Goal: Information Seeking & Learning: Learn about a topic

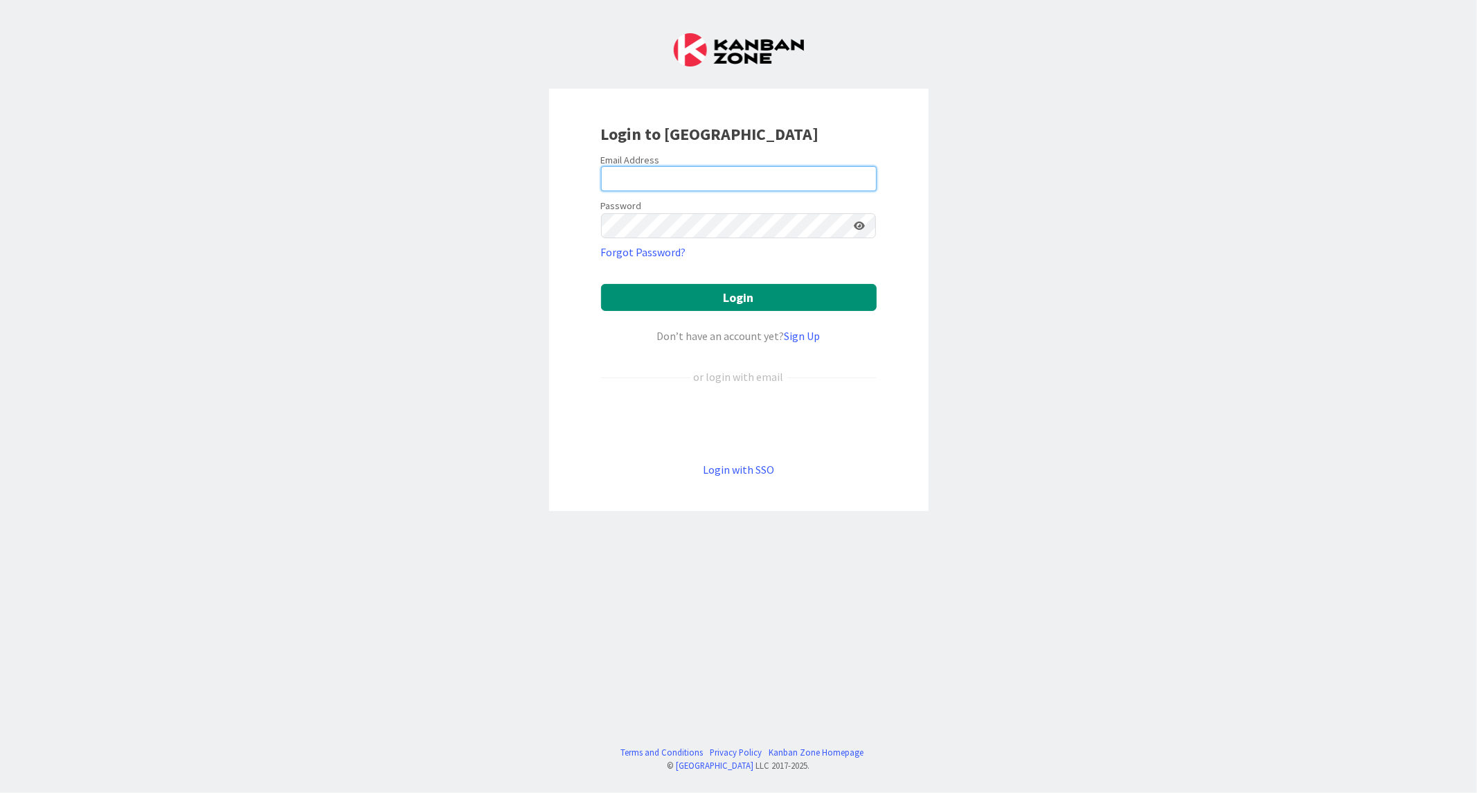
click at [670, 183] on input "email" at bounding box center [739, 178] width 276 height 25
paste input "[EMAIL_ADDRESS][DOMAIN_NAME]"
type input "[EMAIL_ADDRESS][DOMAIN_NAME]"
click at [601, 284] on button "Login" at bounding box center [739, 297] width 276 height 27
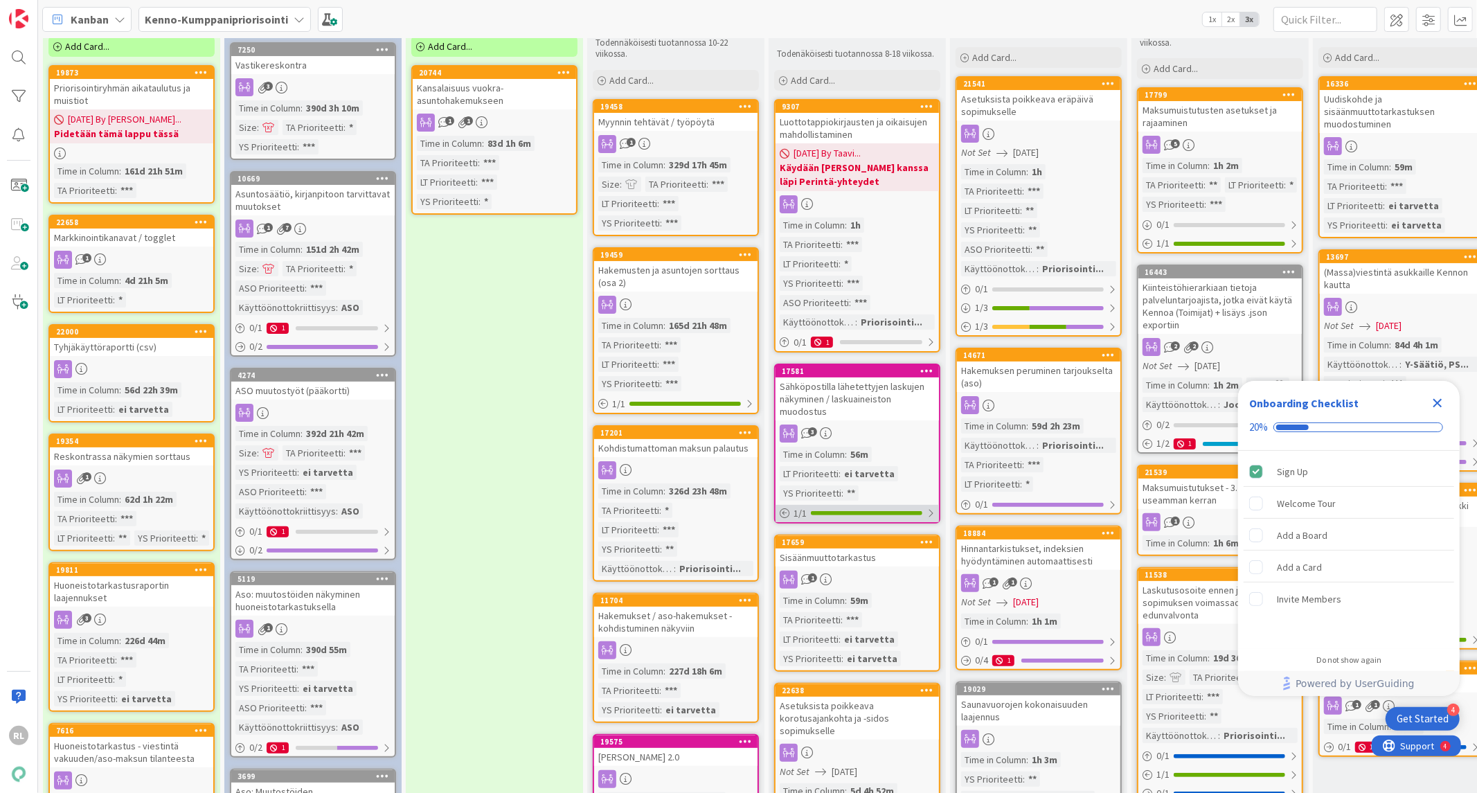
scroll to position [128, 0]
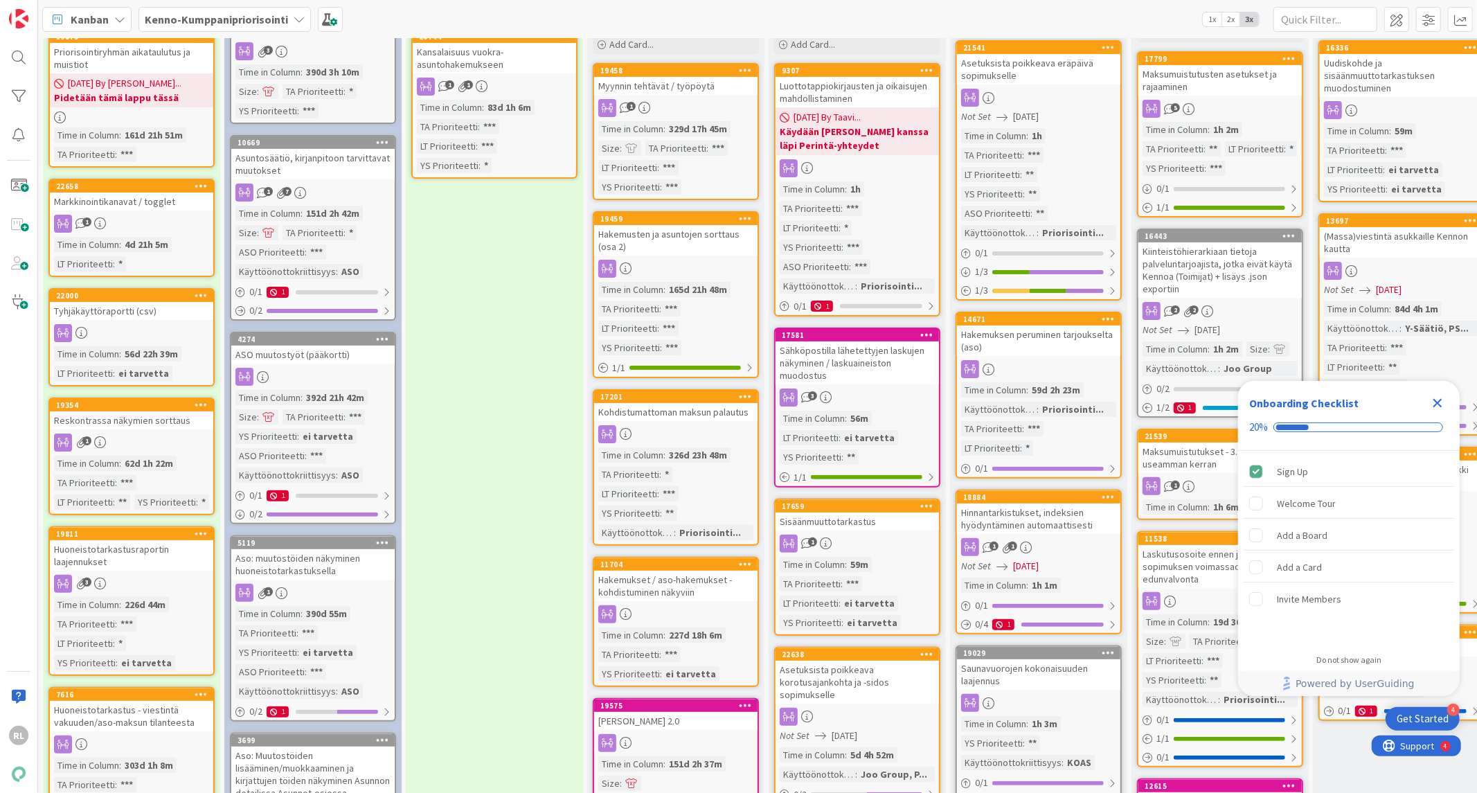
click at [1433, 400] on icon "Close Checklist" at bounding box center [1437, 403] width 17 height 17
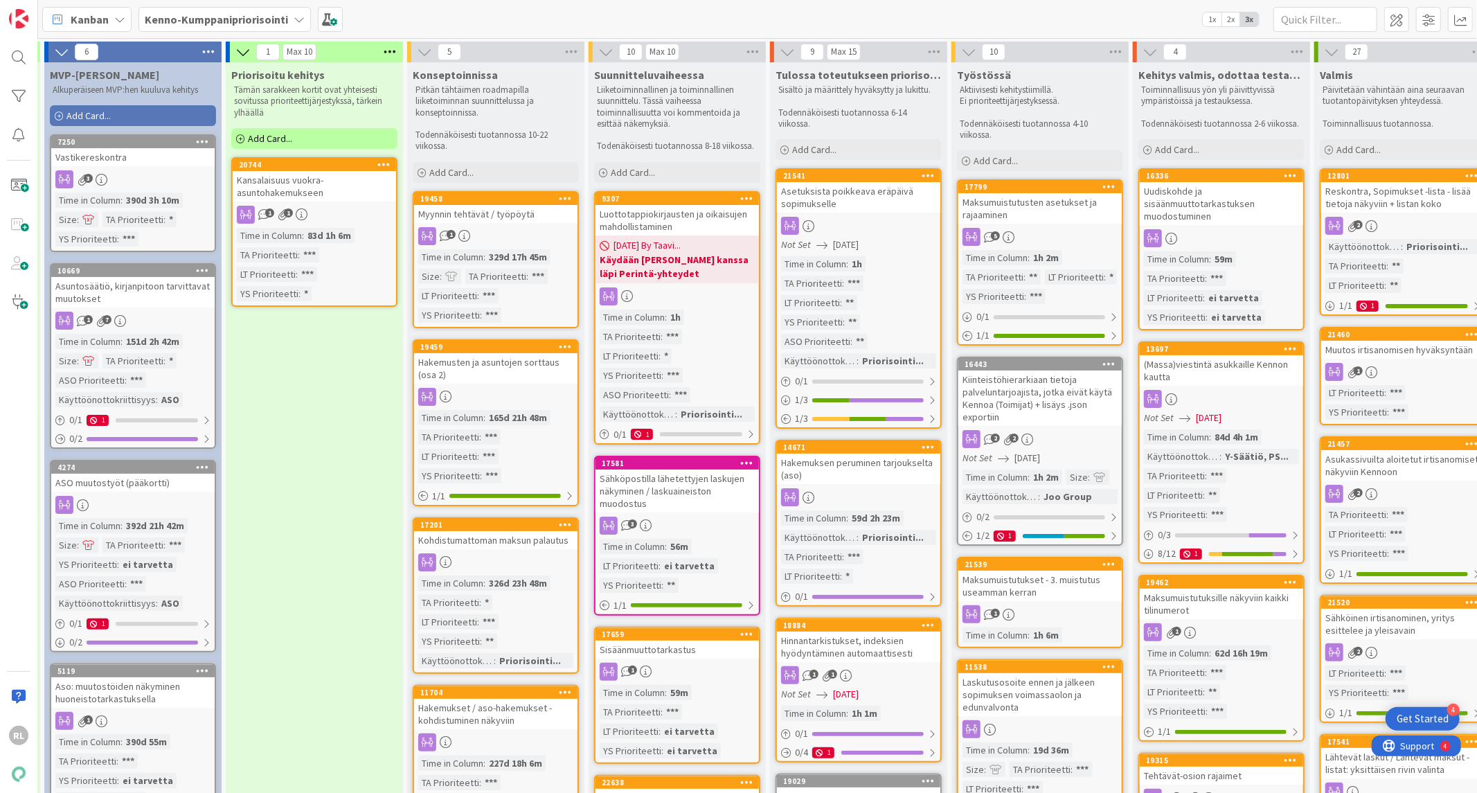
scroll to position [0, 208]
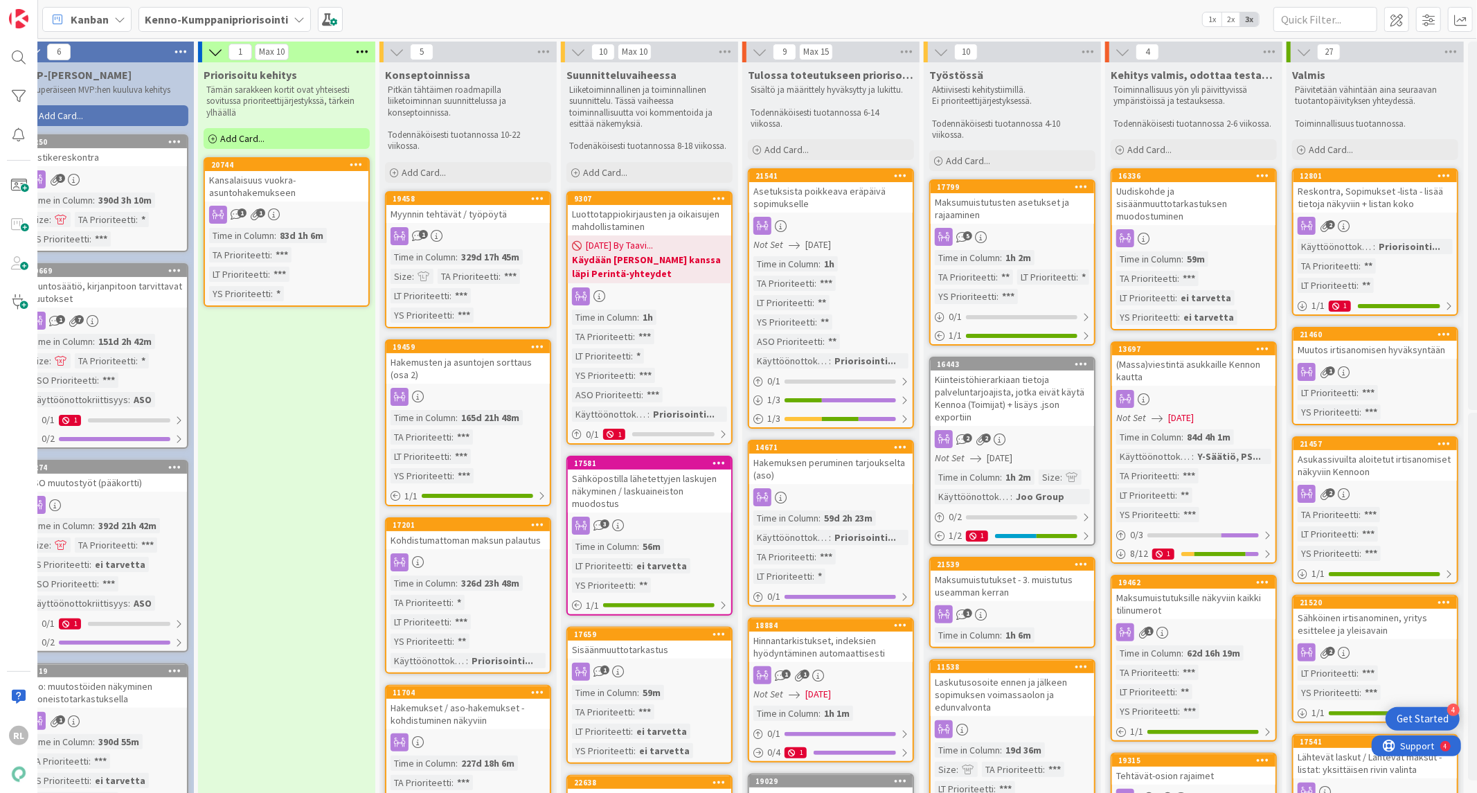
click at [1159, 204] on div "Uudiskohde ja sisäänmuuttotarkastuksen muodostuminen" at bounding box center [1193, 203] width 163 height 43
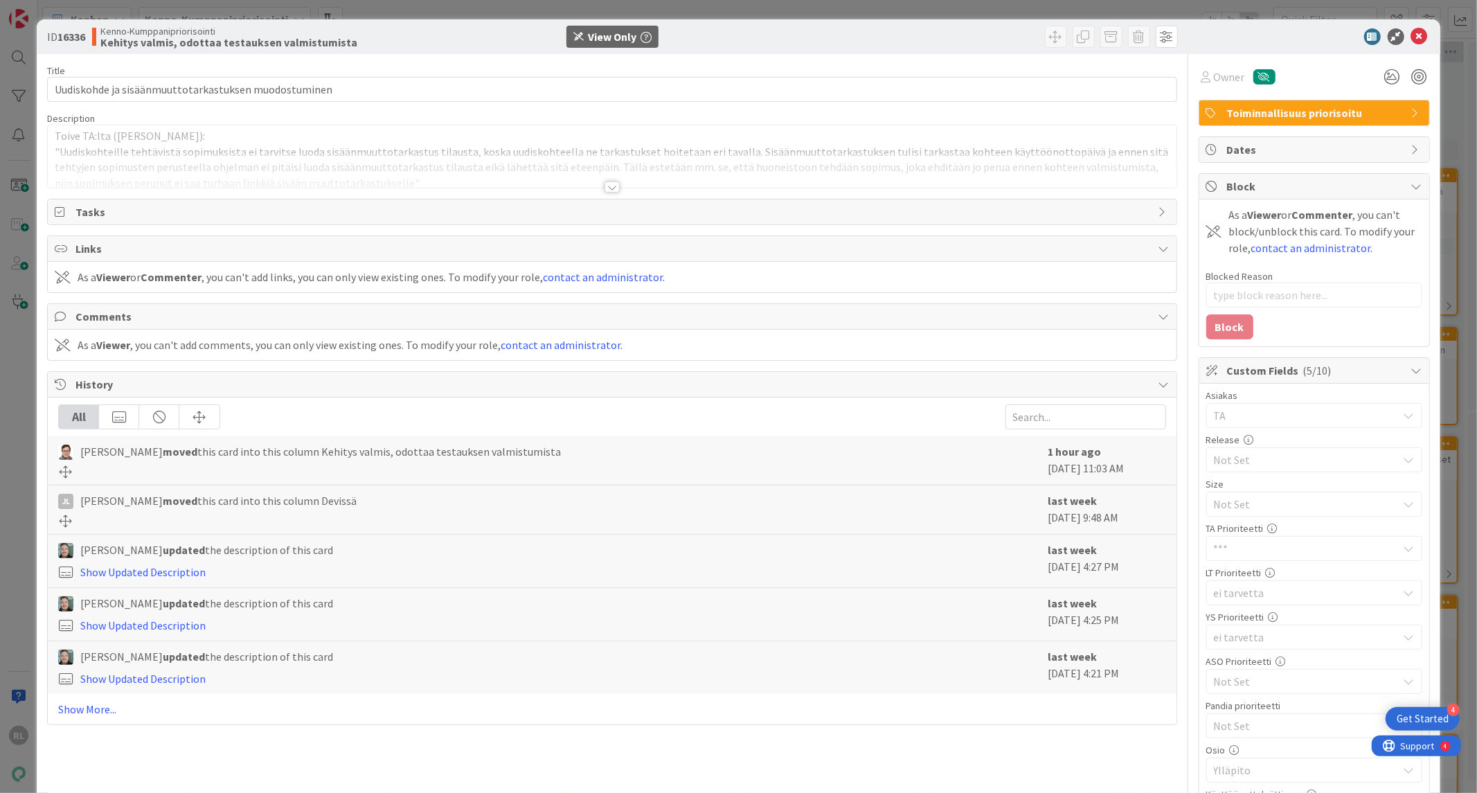
click at [611, 187] on div at bounding box center [611, 186] width 15 height 11
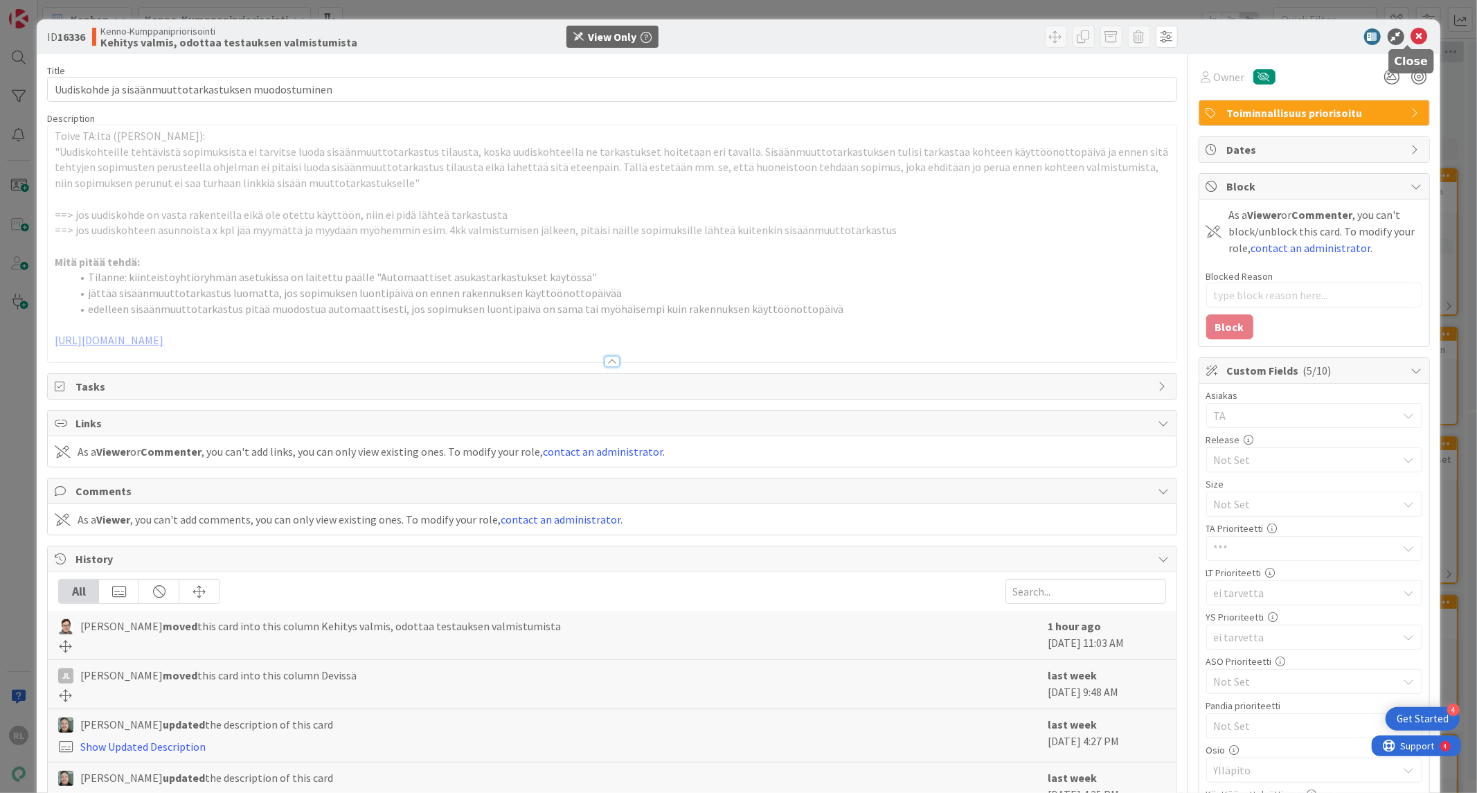
click at [1411, 36] on icon at bounding box center [1419, 36] width 17 height 17
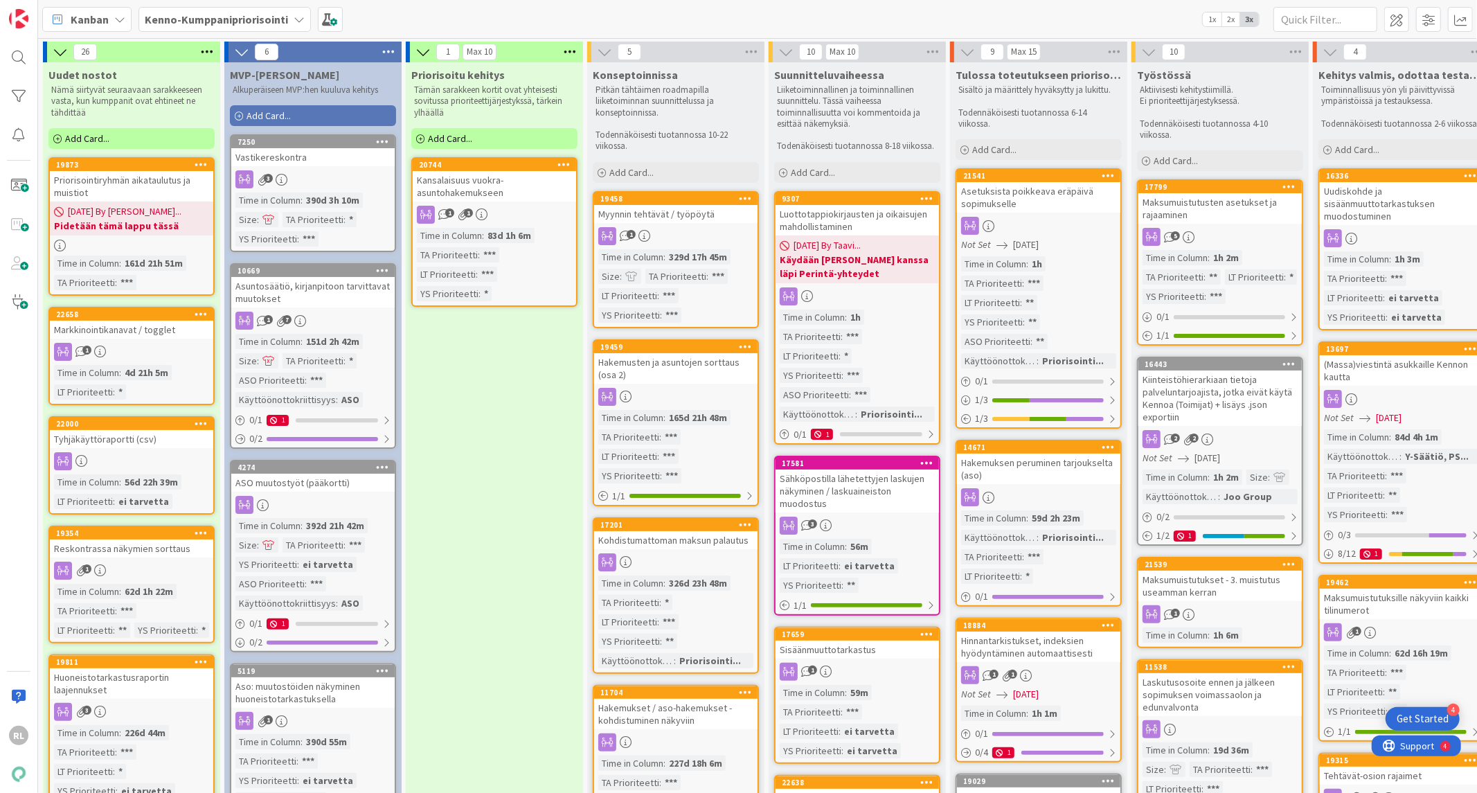
click at [164, 327] on div "Markkinointikanavat / togglet" at bounding box center [131, 329] width 163 height 18
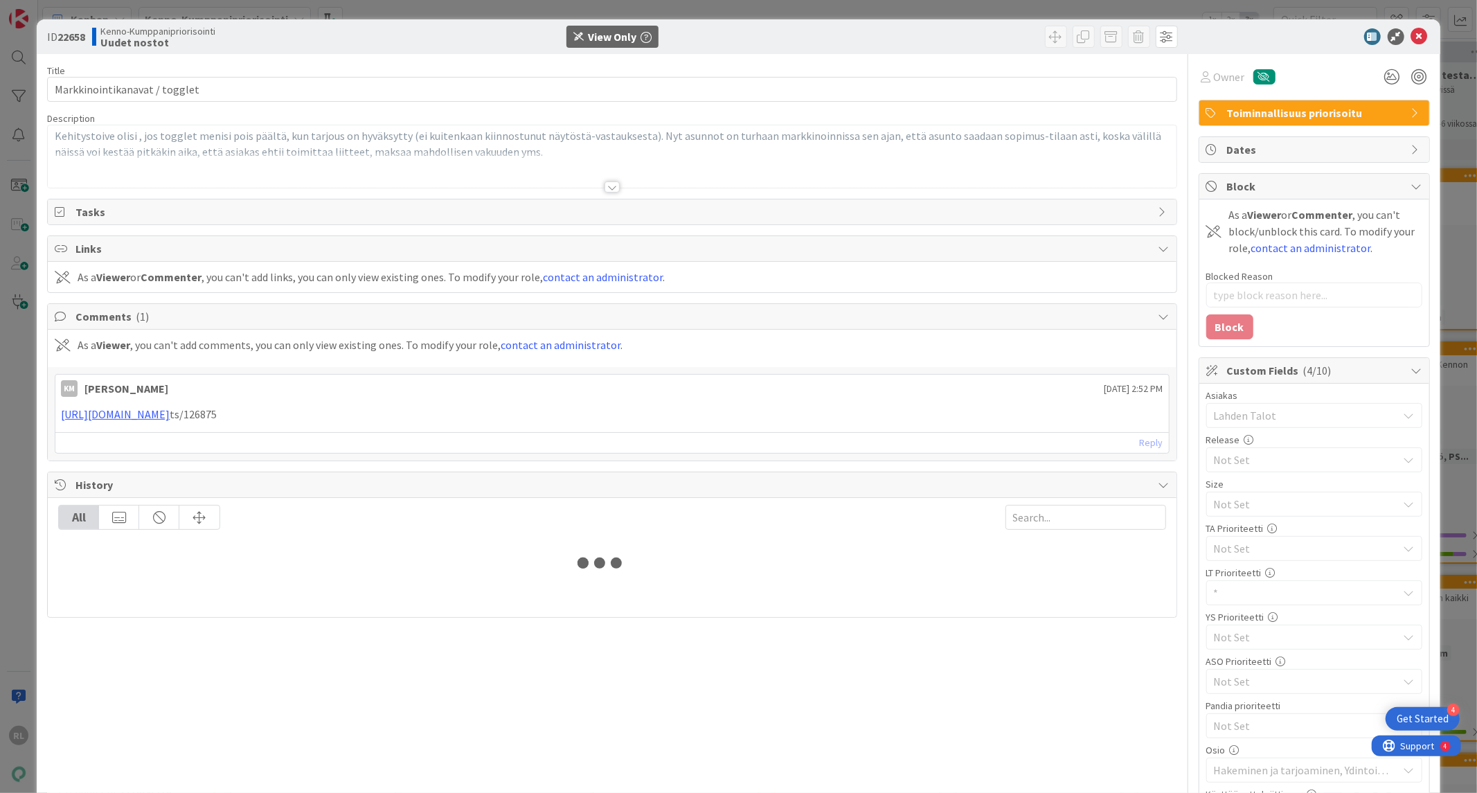
type textarea "x"
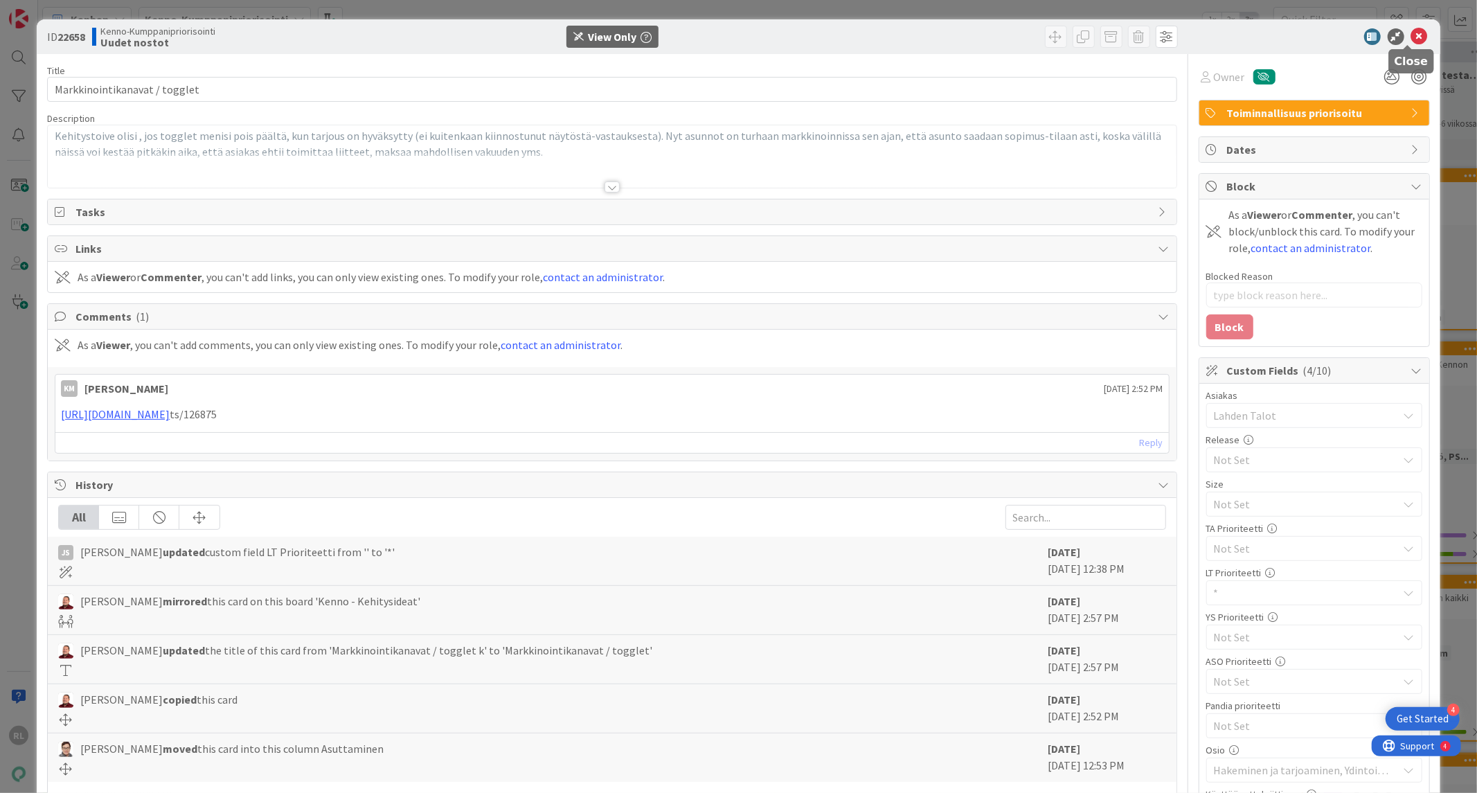
click at [1413, 33] on icon at bounding box center [1419, 36] width 17 height 17
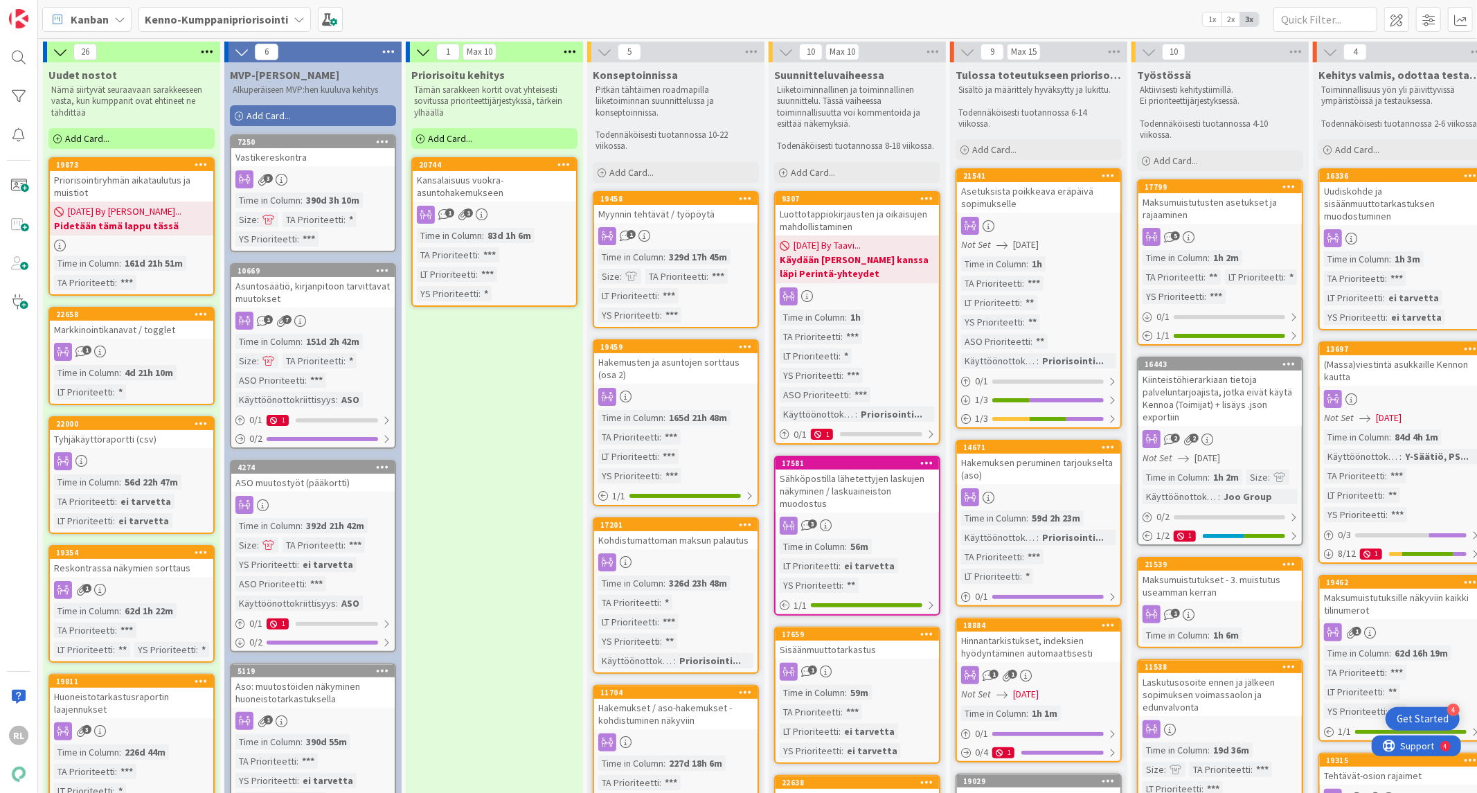
click at [253, 18] on b "Kenno-Kumppanipriorisointi" at bounding box center [216, 19] width 143 height 14
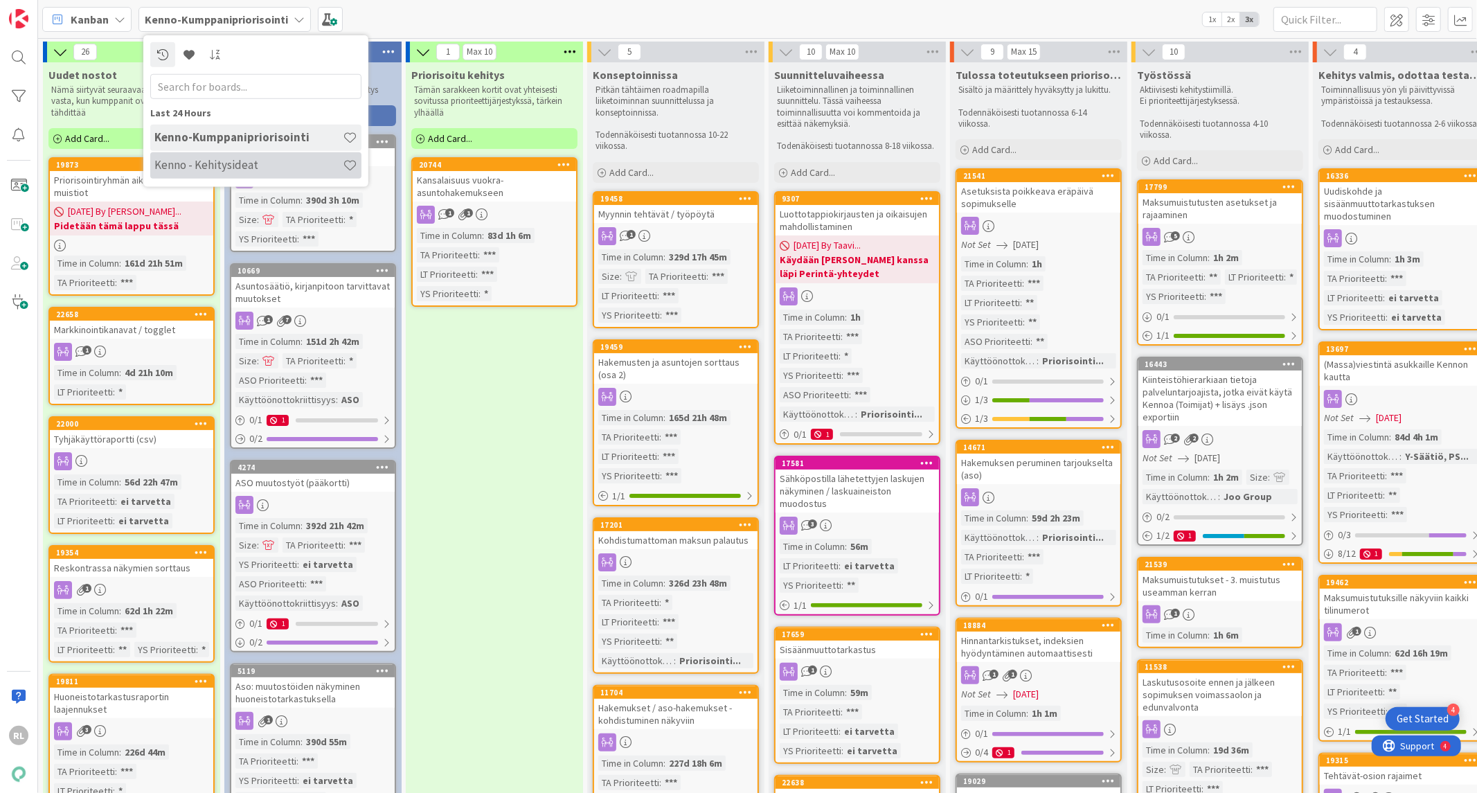
click at [225, 163] on h4 "Kenno - Kehitysideat" at bounding box center [248, 165] width 188 height 14
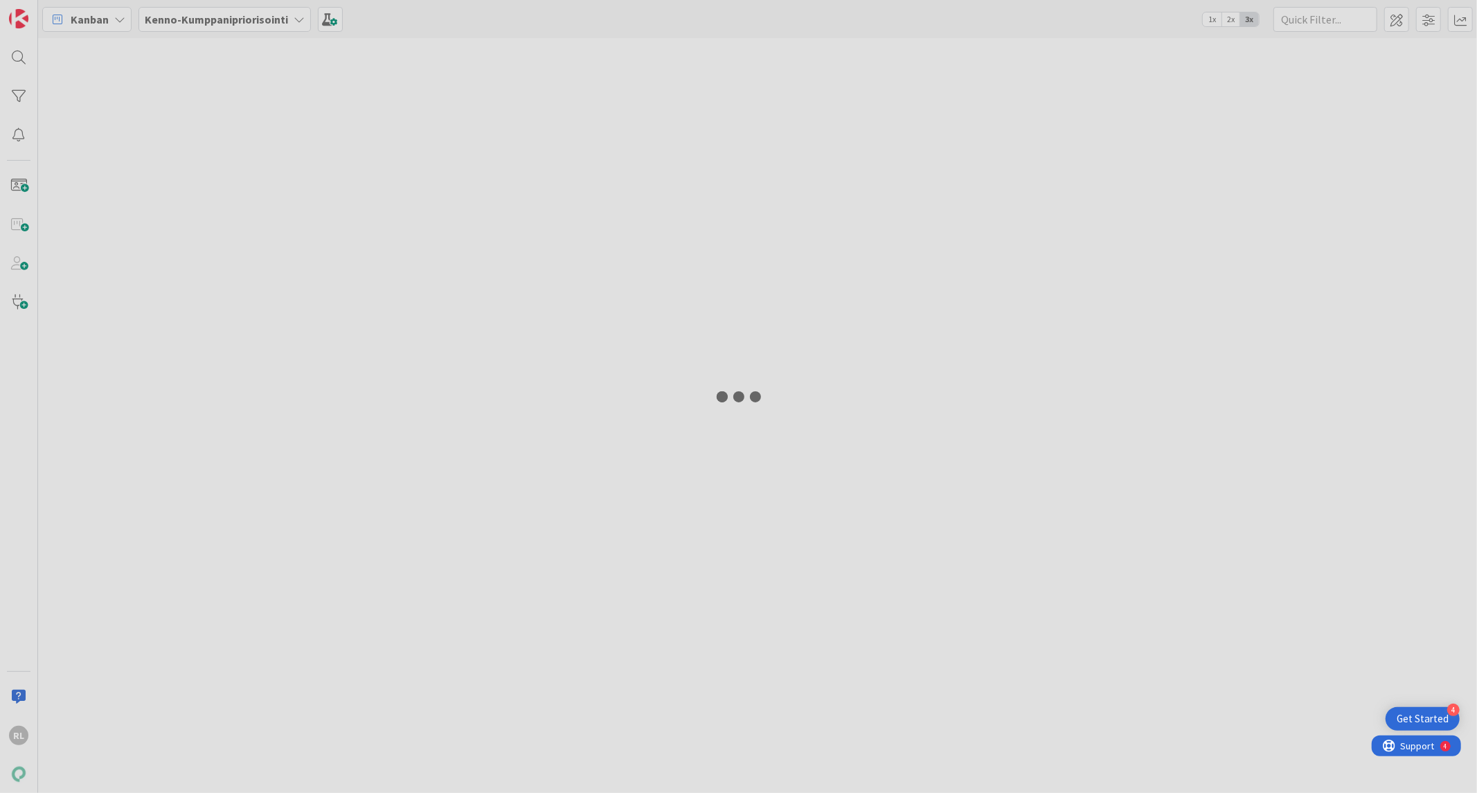
type input "work"
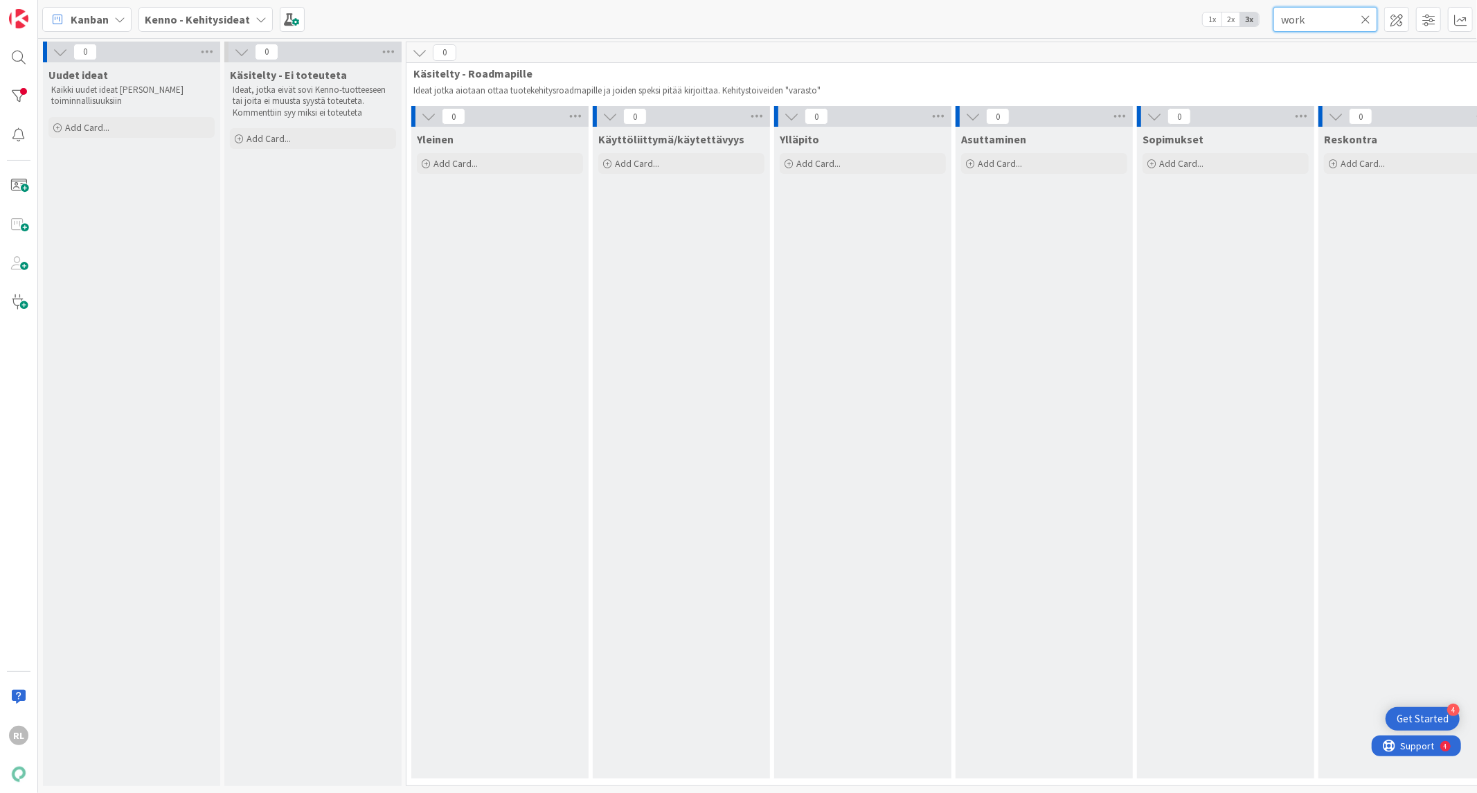
drag, startPoint x: 1324, startPoint y: 22, endPoint x: 1301, endPoint y: 39, distance: 28.7
click at [1236, 35] on div "Kanban Kenno - Kehitysideat 1x 2x 3x work" at bounding box center [757, 19] width 1438 height 38
click at [1326, 19] on input "text" at bounding box center [1325, 19] width 104 height 25
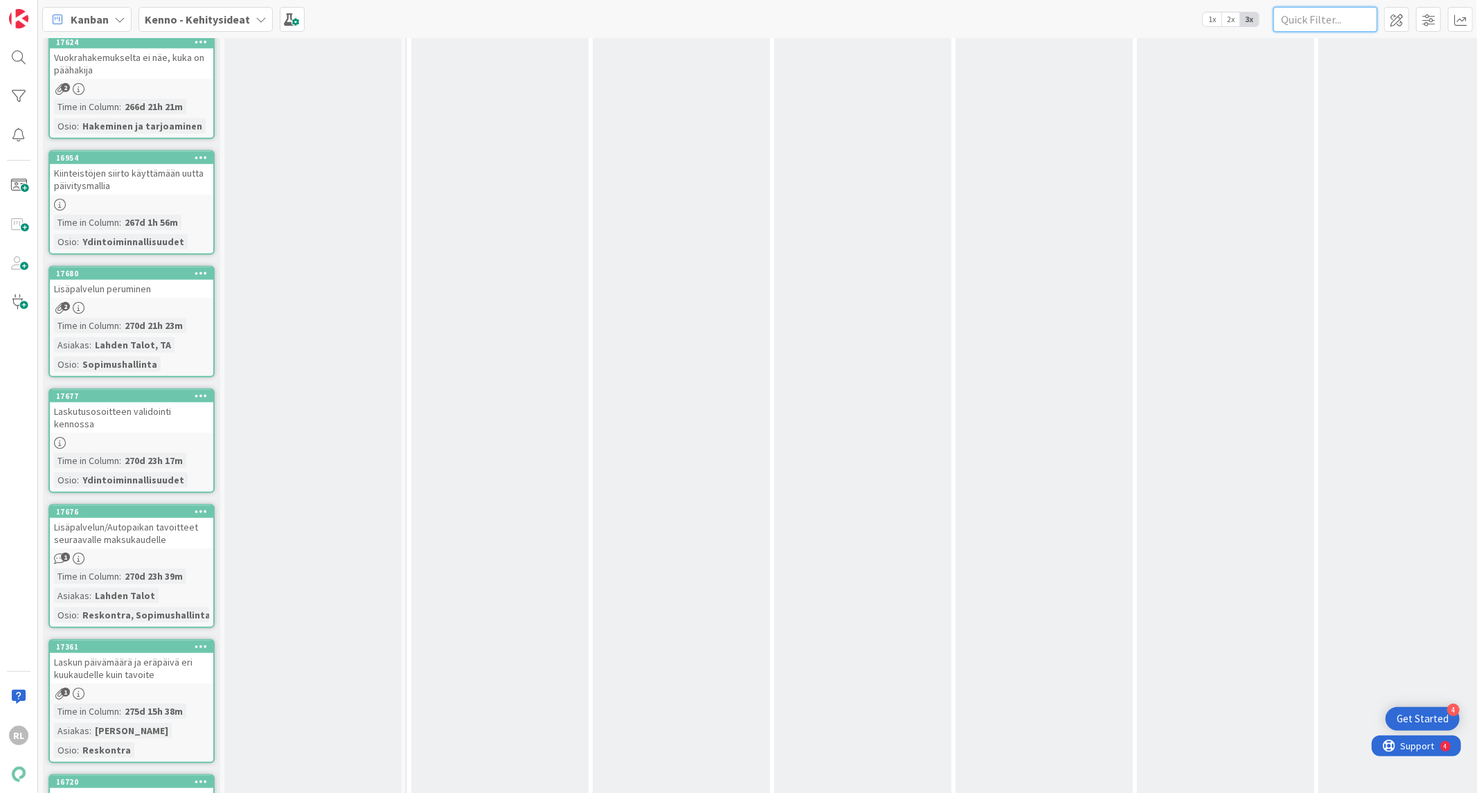
scroll to position [19136, 0]
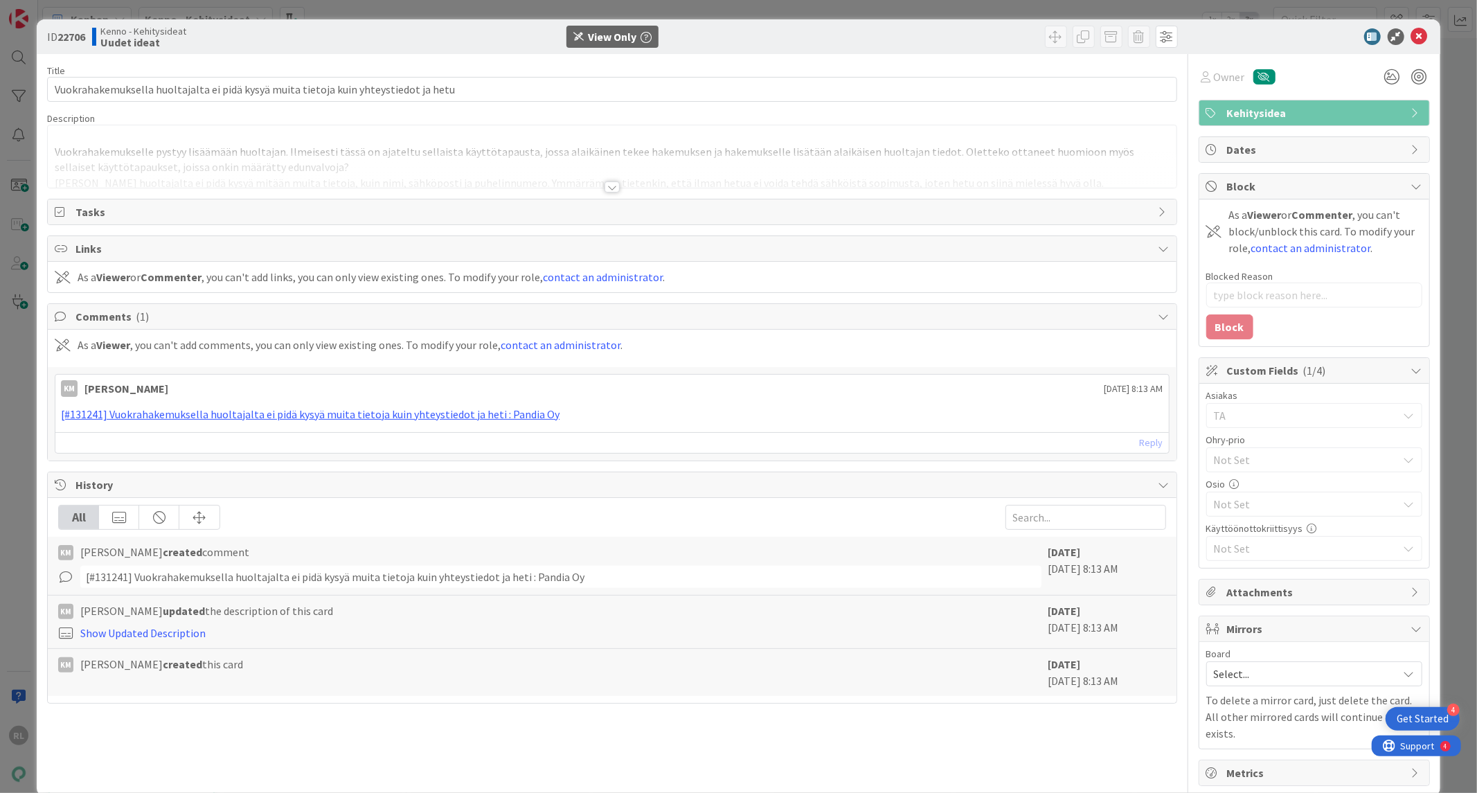
click at [604, 188] on div at bounding box center [611, 186] width 15 height 11
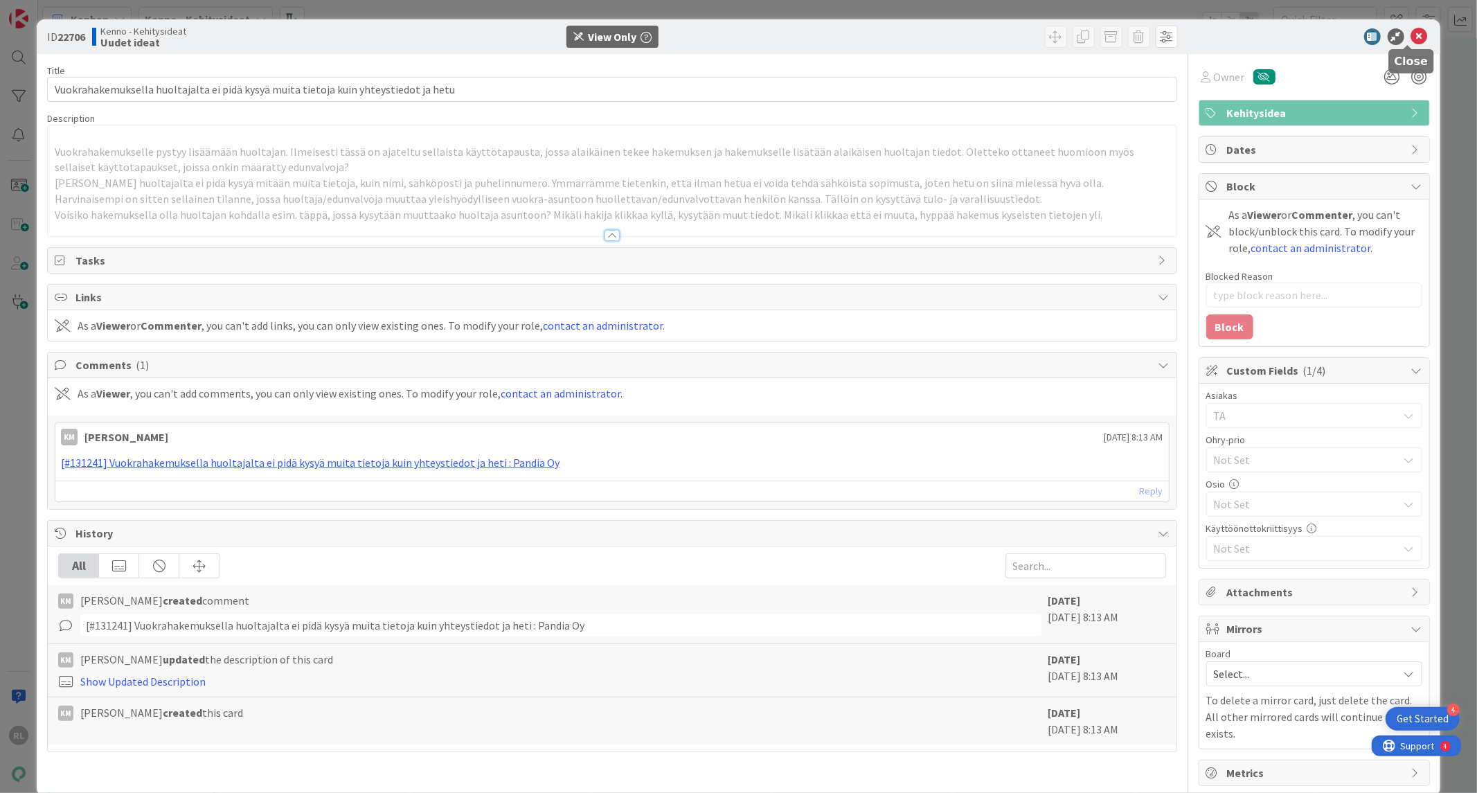
click at [1411, 35] on icon at bounding box center [1419, 36] width 17 height 17
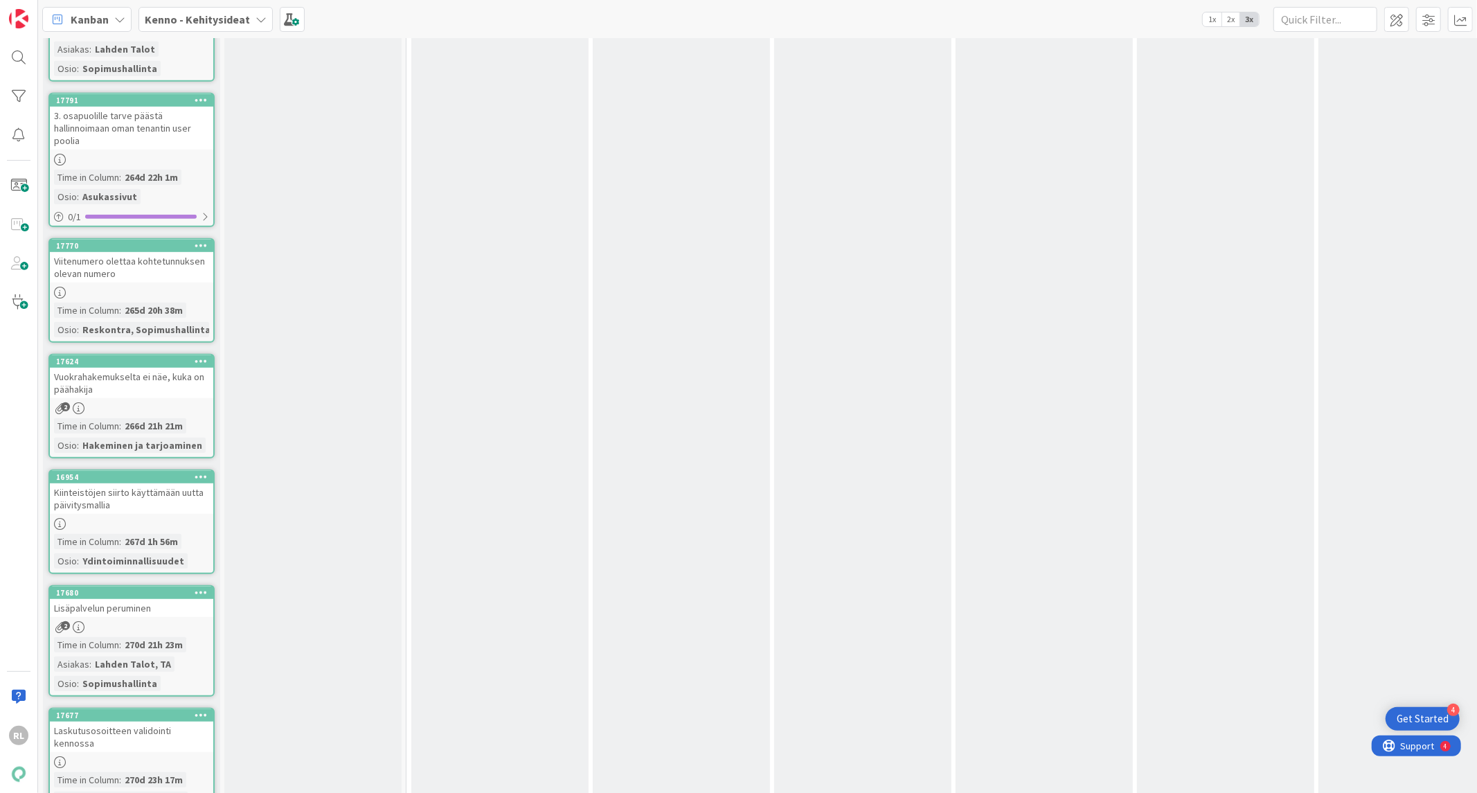
scroll to position [18238, 0]
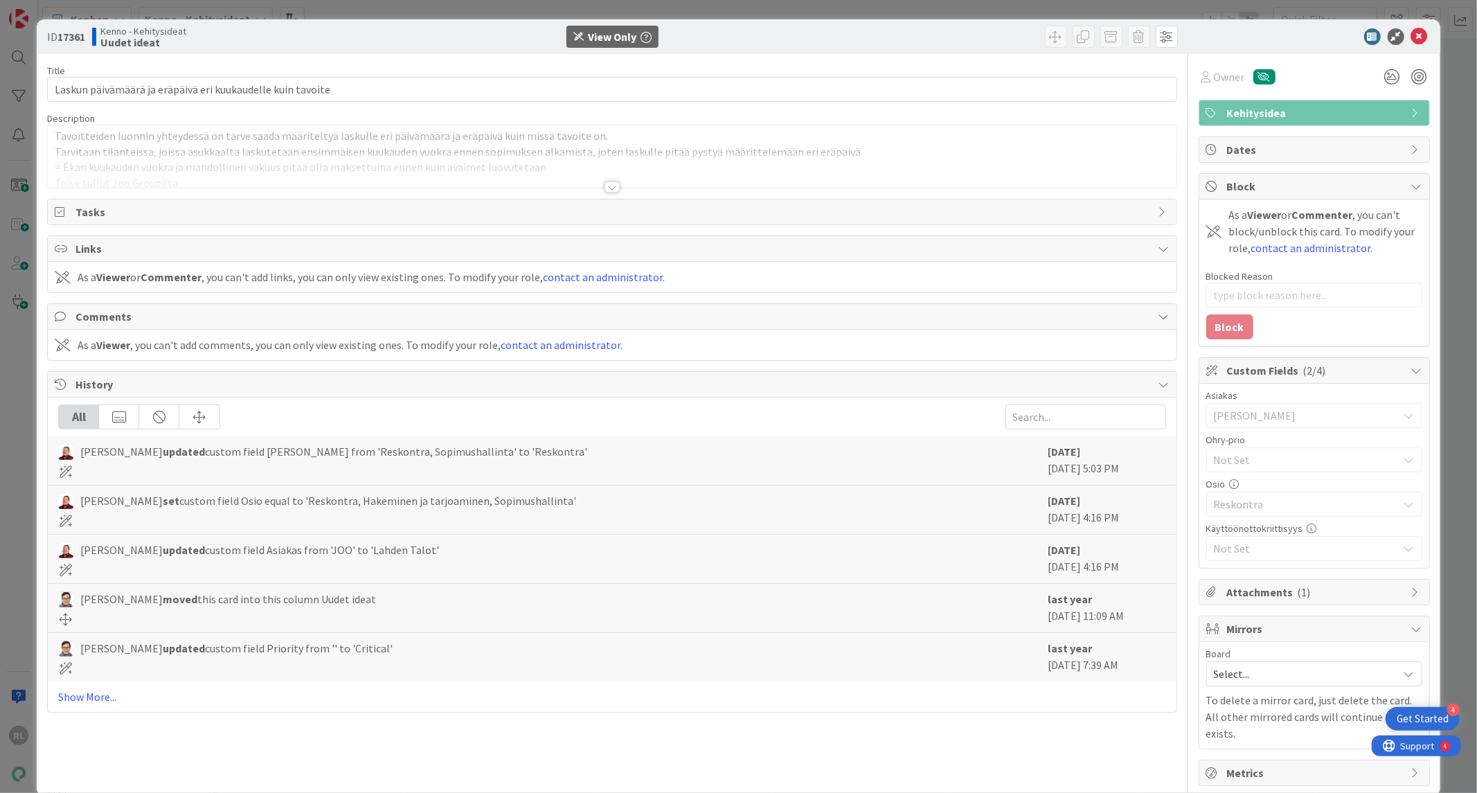
click at [613, 185] on div at bounding box center [611, 186] width 15 height 11
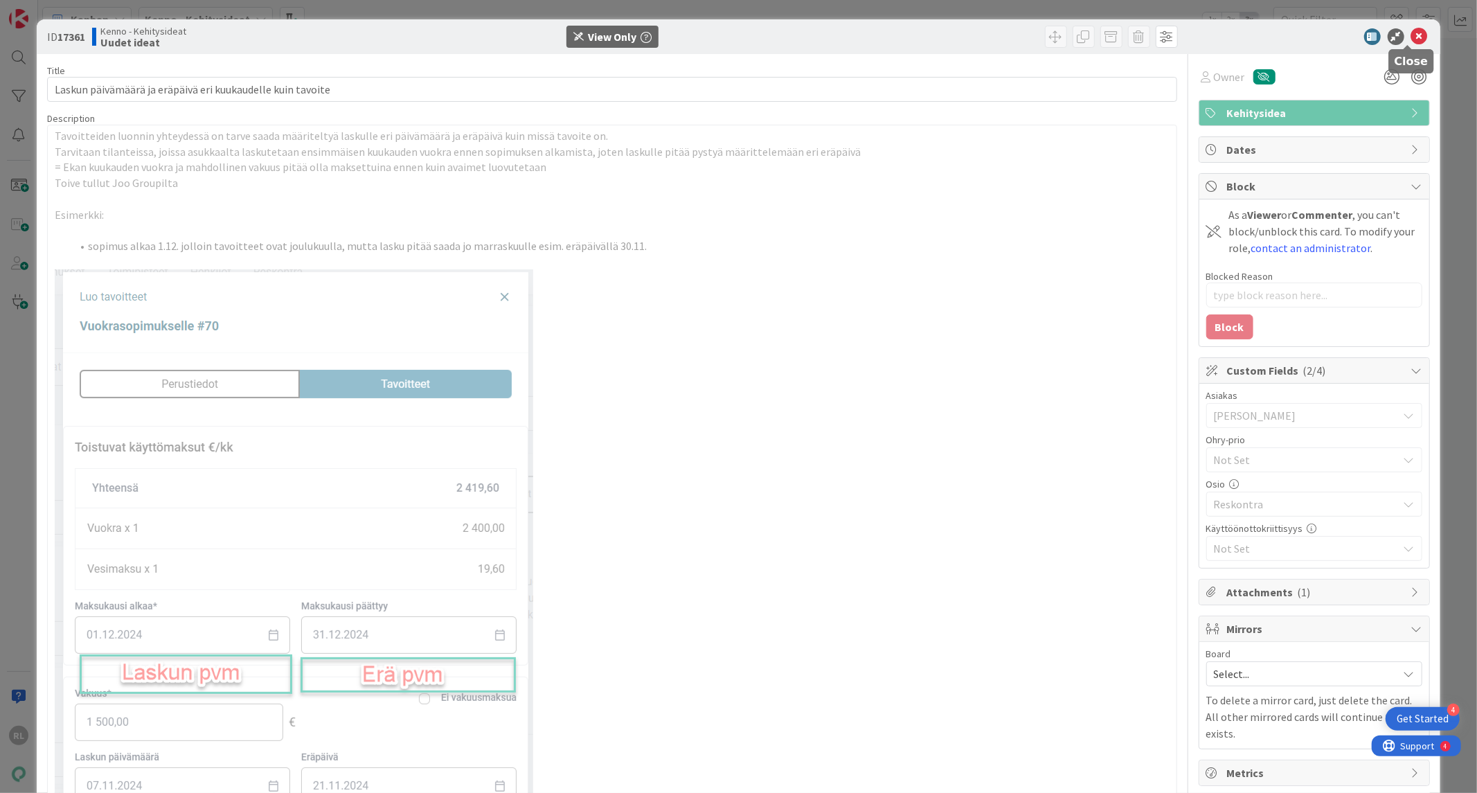
click at [1411, 36] on icon at bounding box center [1419, 36] width 17 height 17
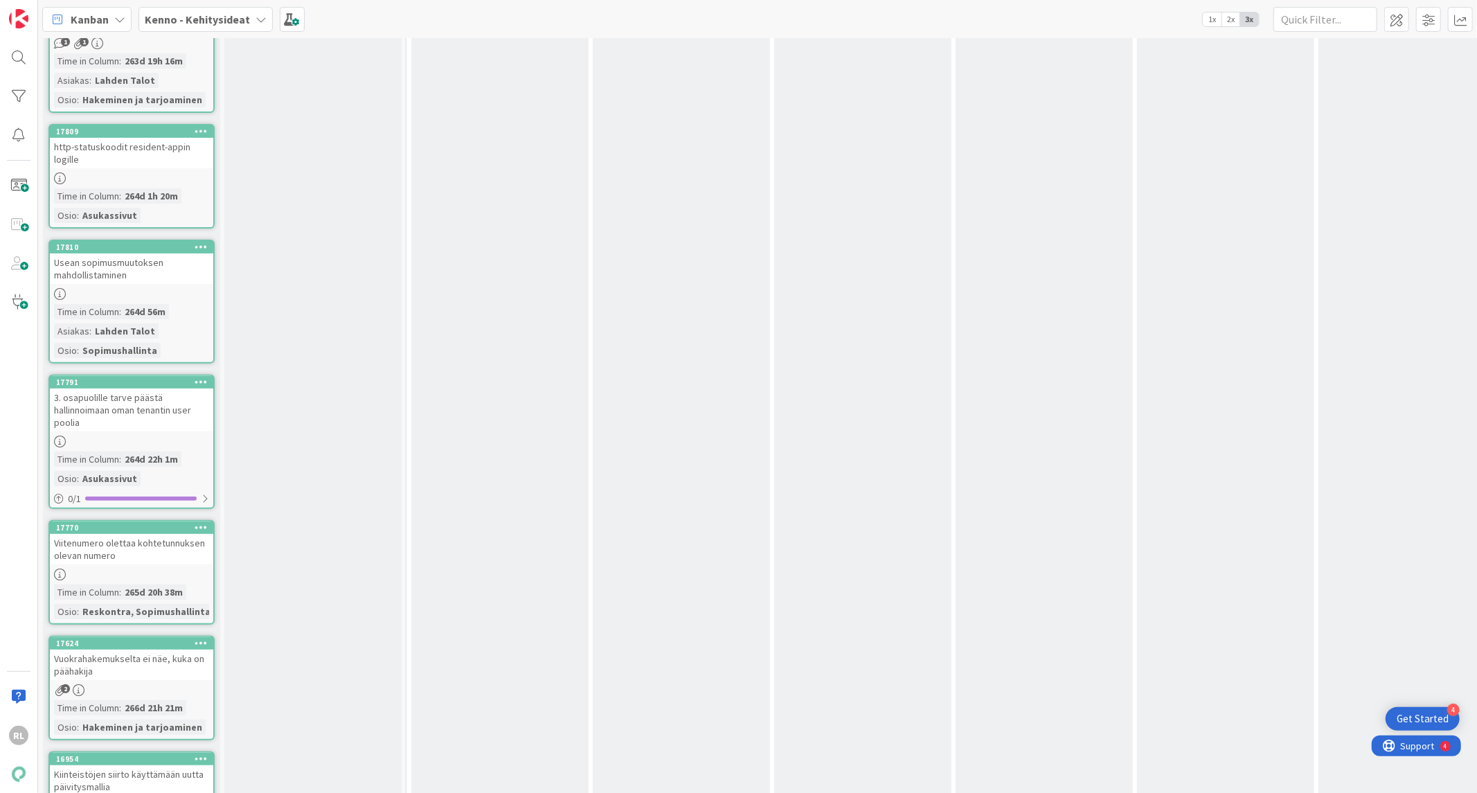
scroll to position [17854, 0]
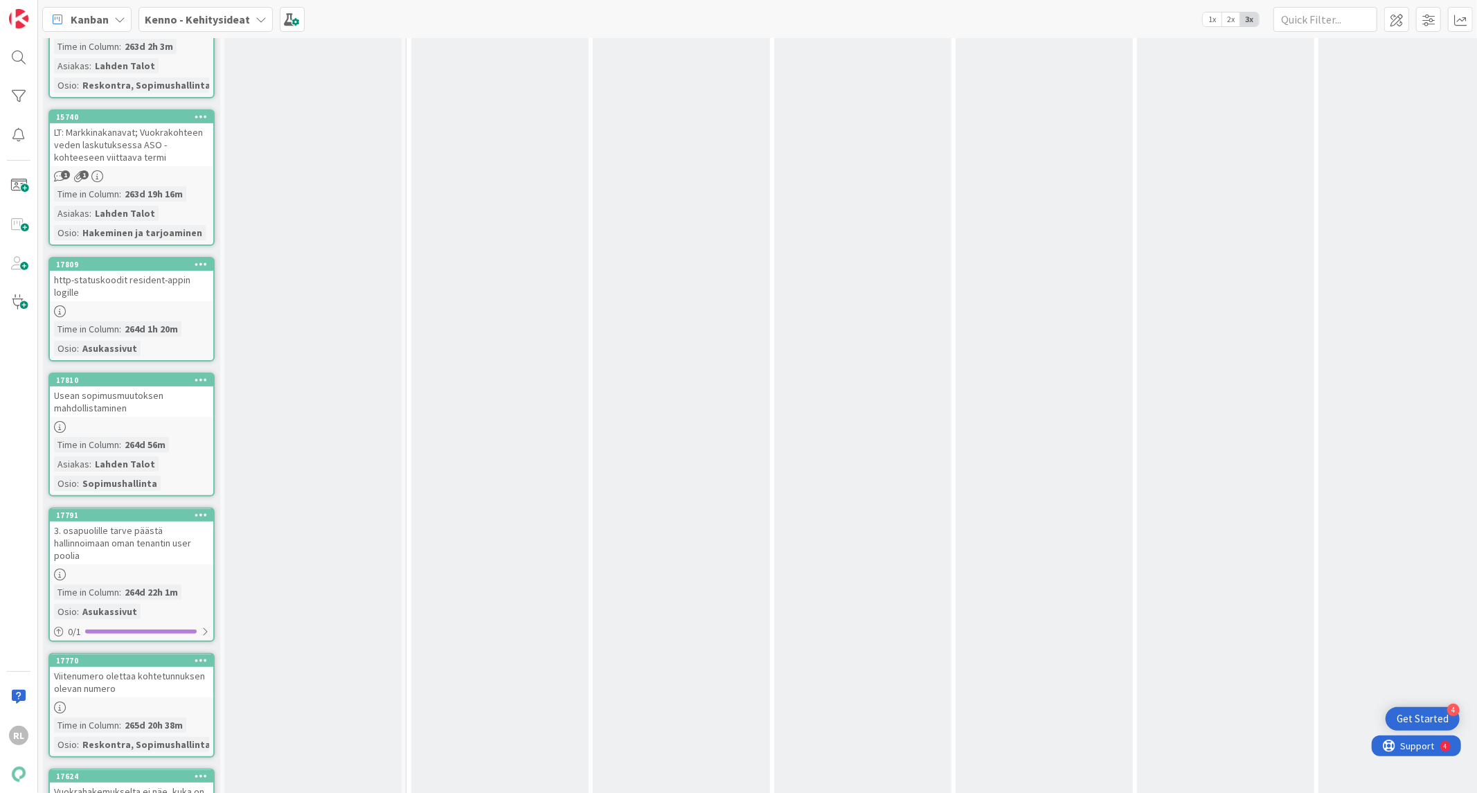
click at [155, 667] on div "Viitenumero olettaa kohtetunnuksen olevan numero" at bounding box center [131, 682] width 163 height 30
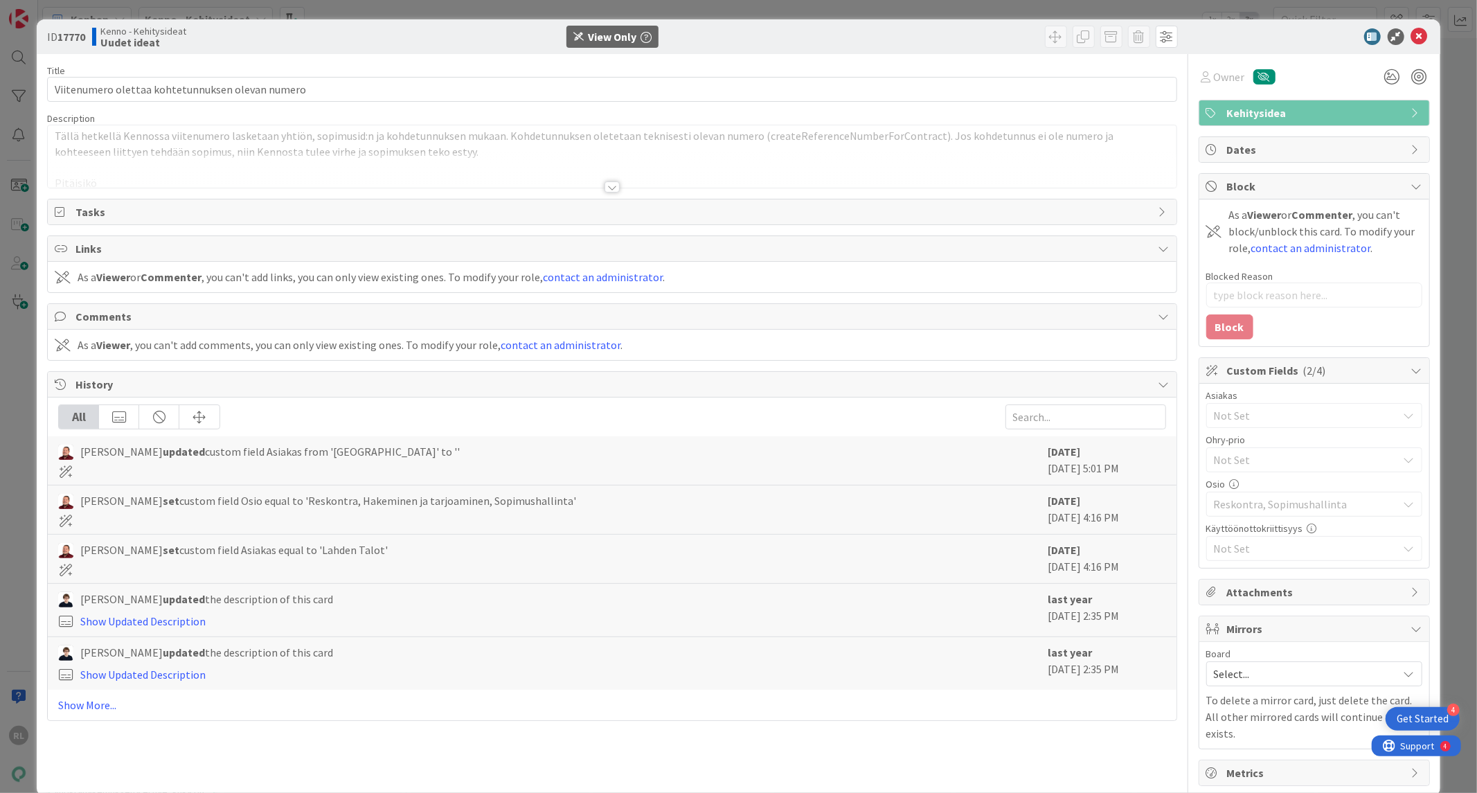
click at [613, 188] on div at bounding box center [611, 186] width 15 height 11
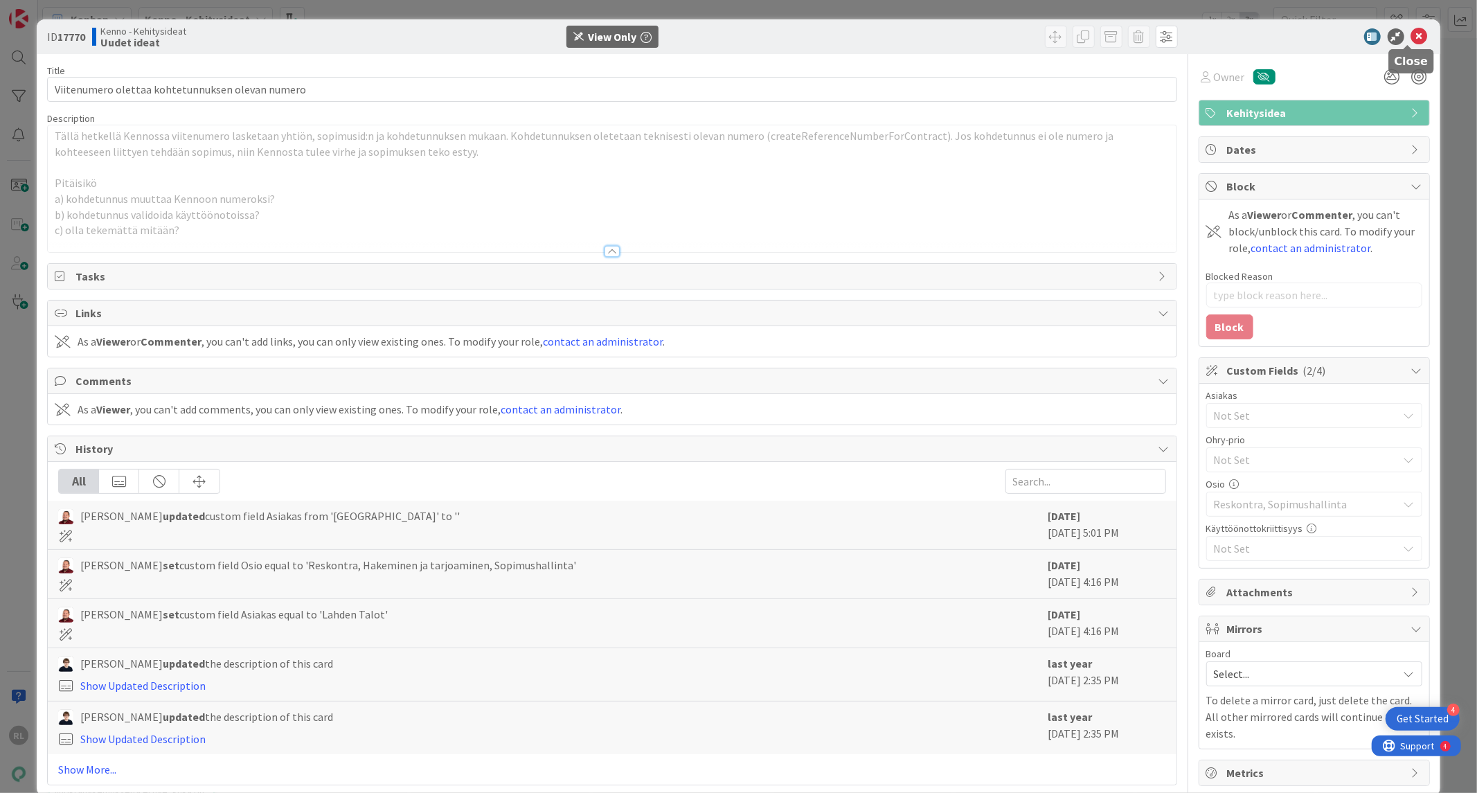
click at [1414, 35] on icon at bounding box center [1419, 36] width 17 height 17
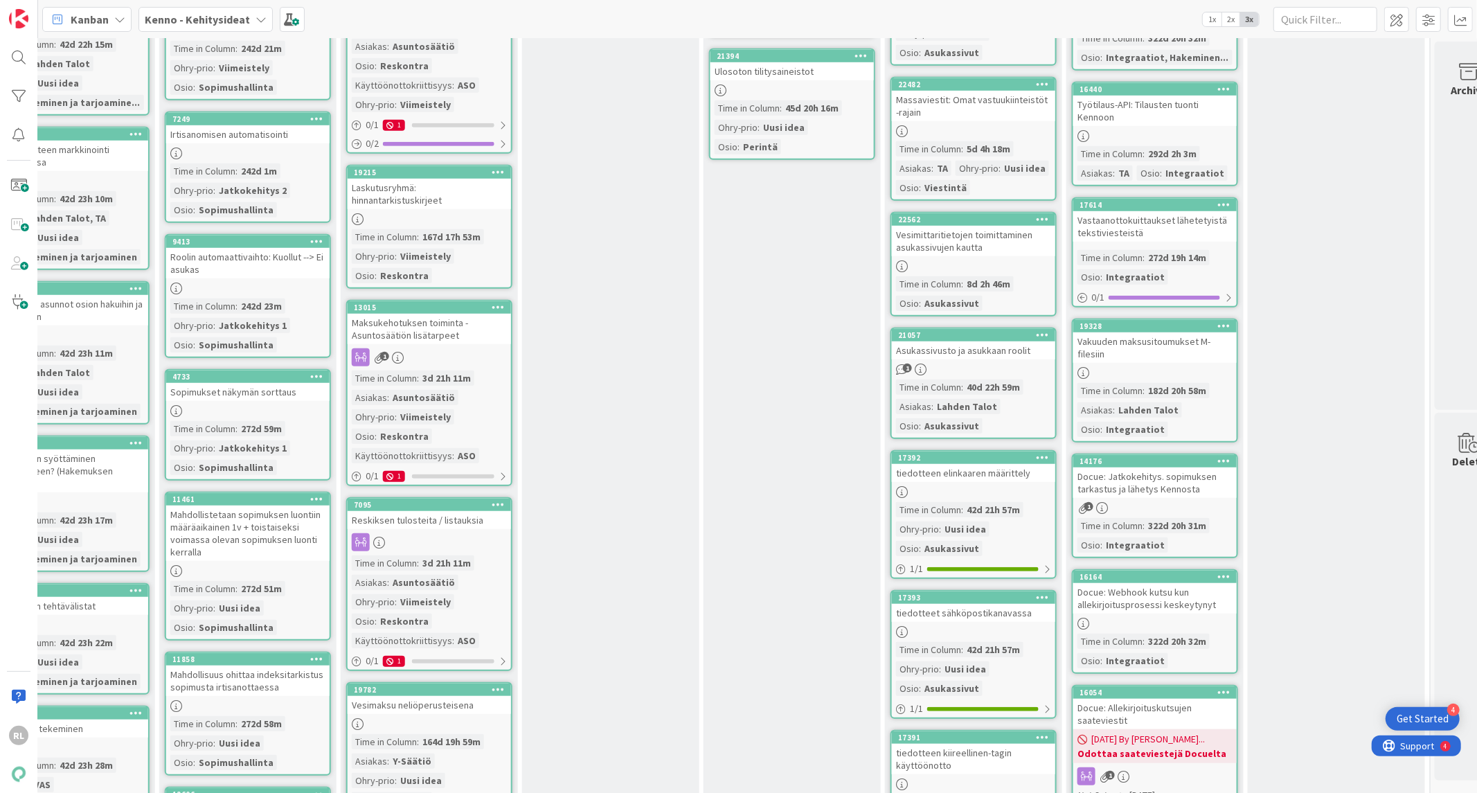
scroll to position [640, 977]
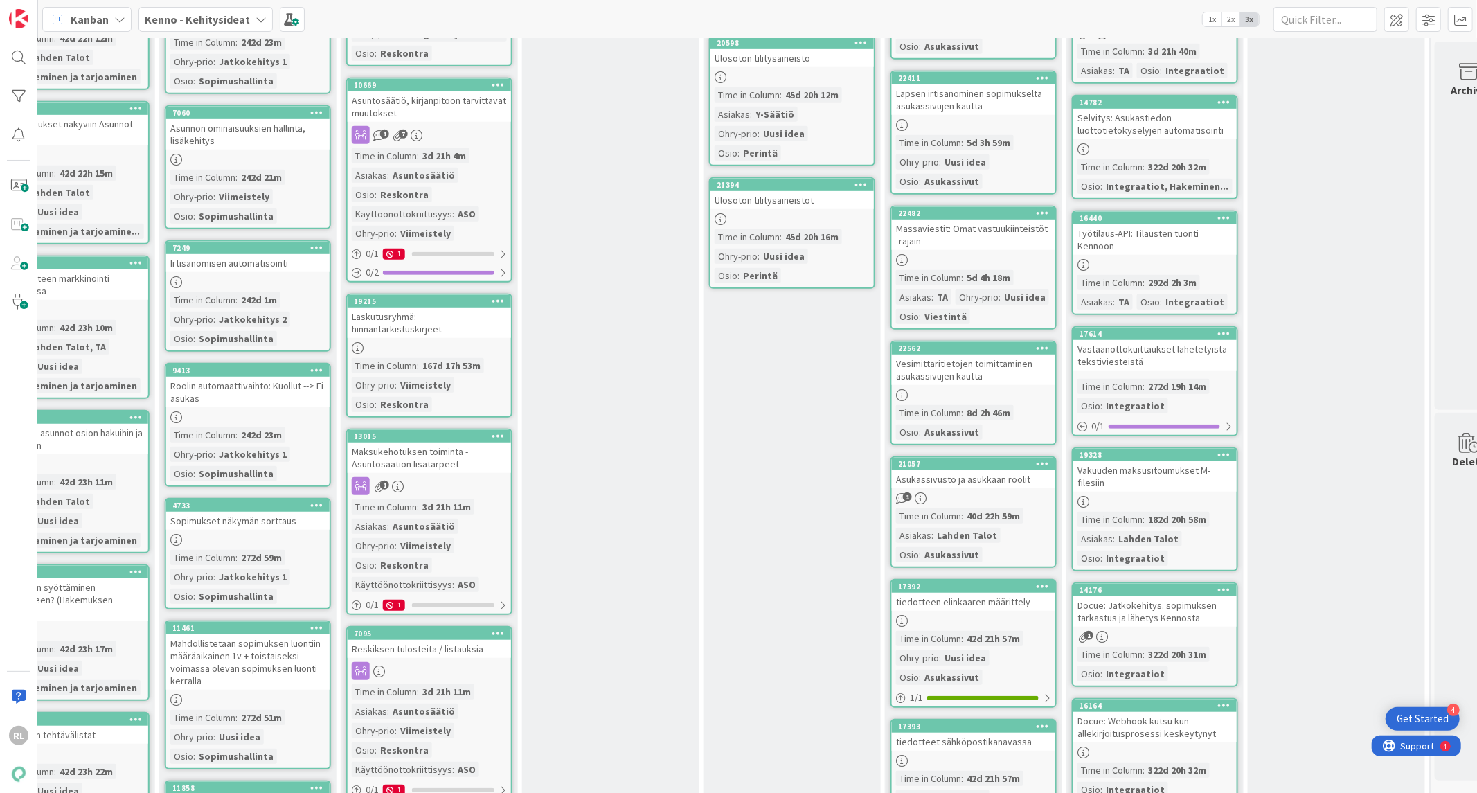
click at [972, 362] on div "Vesimittaritietojen toimittaminen asukassivujen kautta" at bounding box center [973, 369] width 163 height 30
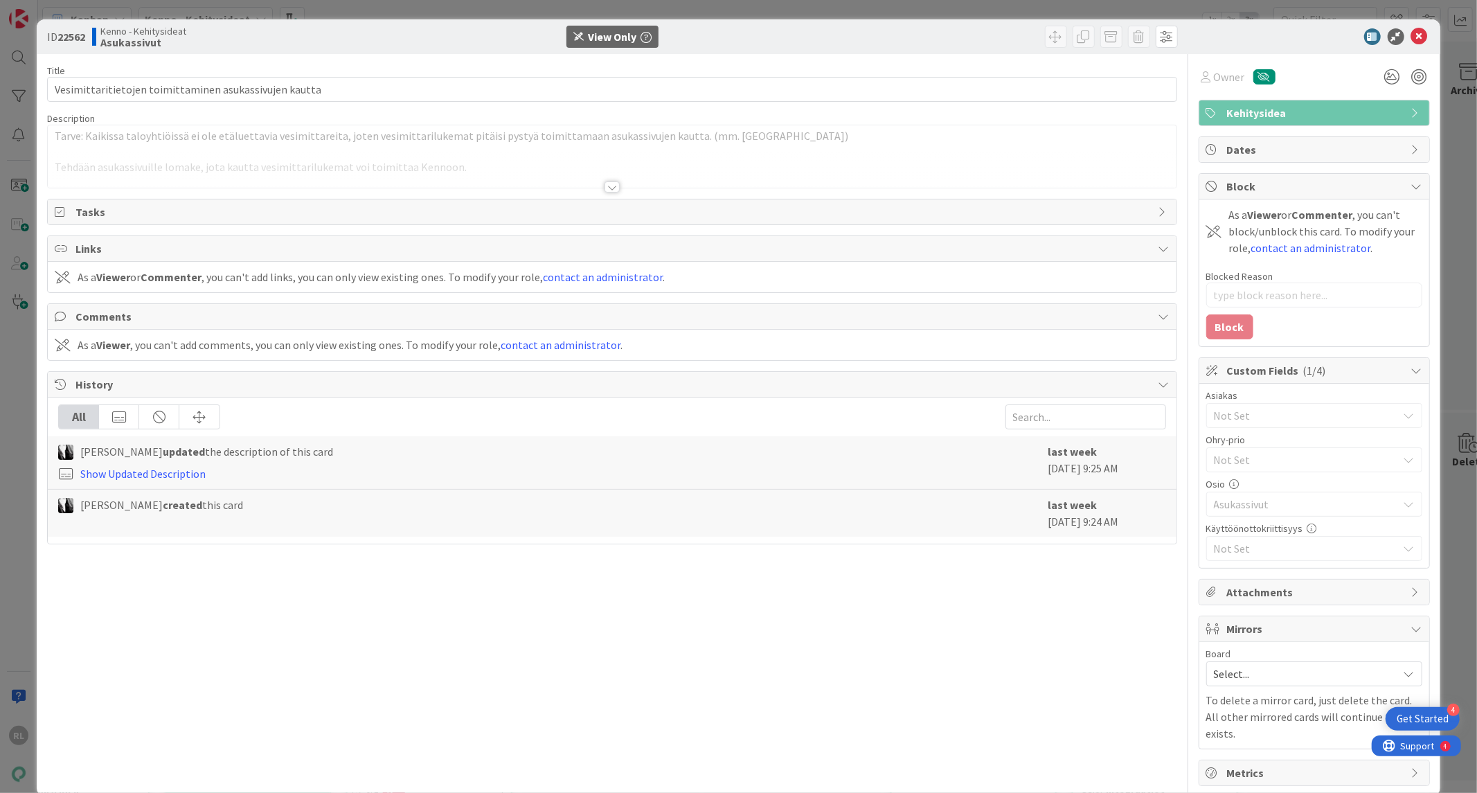
click at [602, 194] on div "Title 54 / 128 Vesimittaritietojen toimittaminen asukassivujen kautta Descripti…" at bounding box center [611, 420] width 1129 height 732
click at [609, 188] on div at bounding box center [611, 186] width 15 height 11
click at [1411, 35] on icon at bounding box center [1419, 36] width 17 height 17
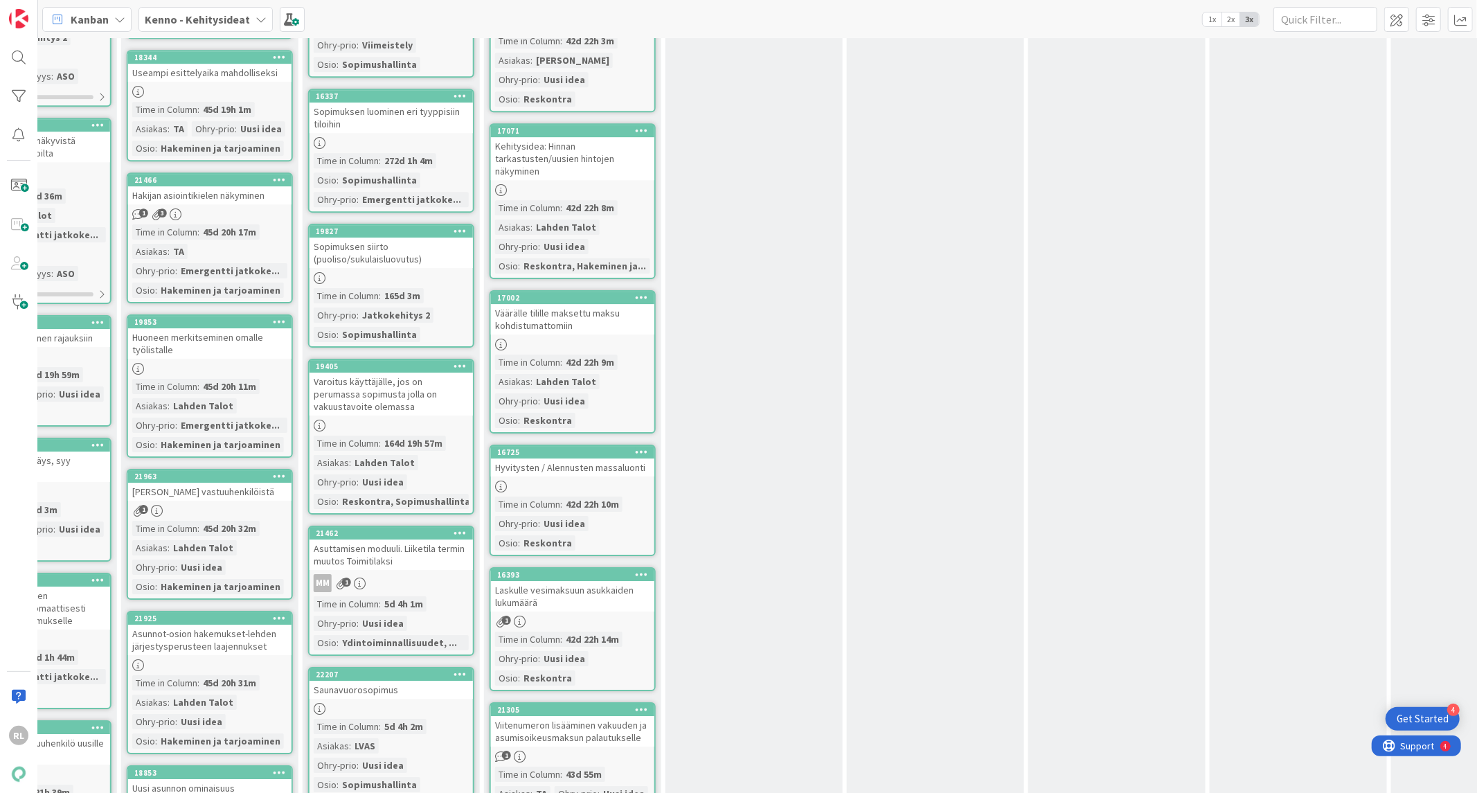
scroll to position [3717, 834]
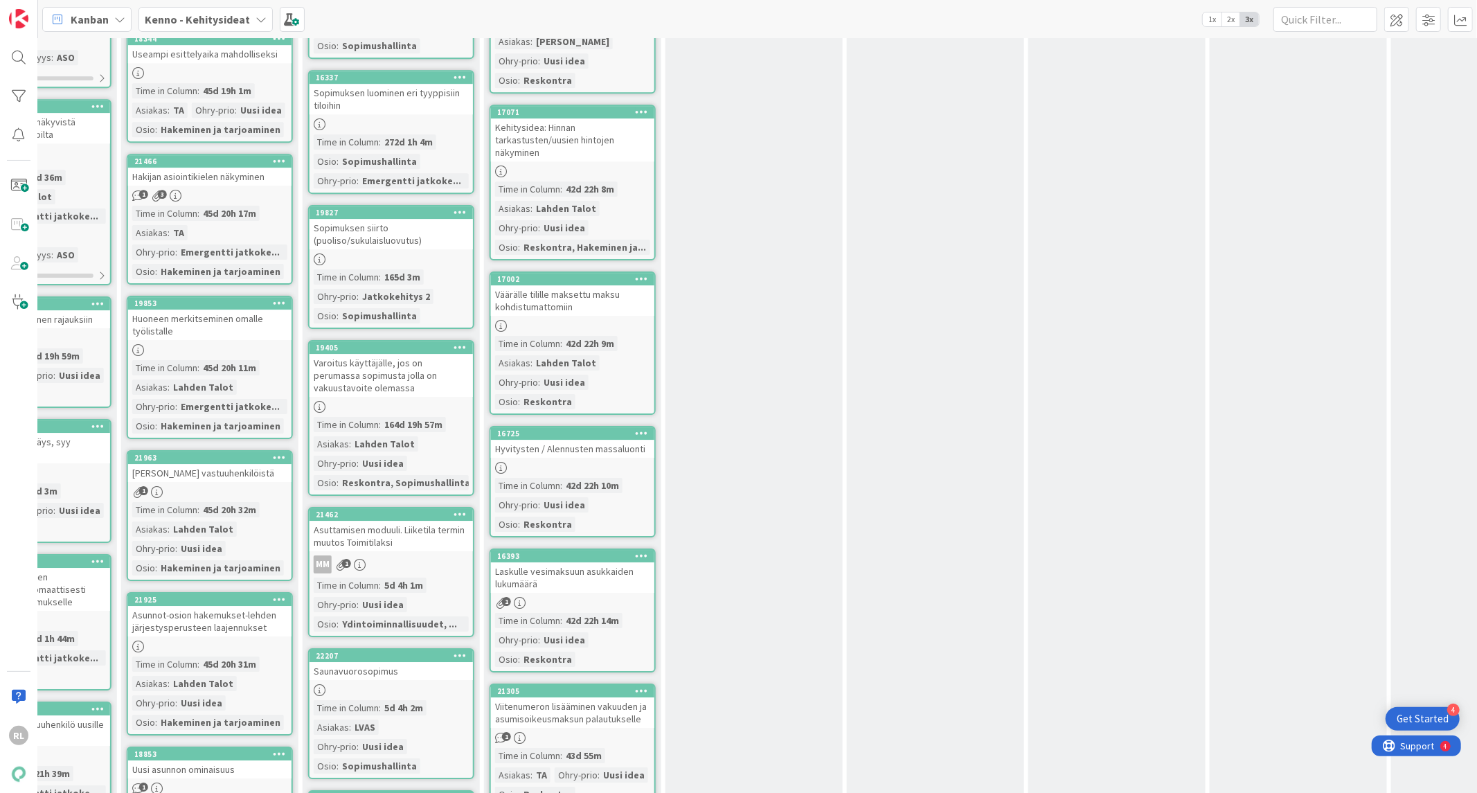
click at [571, 285] on div "Väärälle tilille maksettu maksu kohdistumattomiin" at bounding box center [572, 300] width 163 height 30
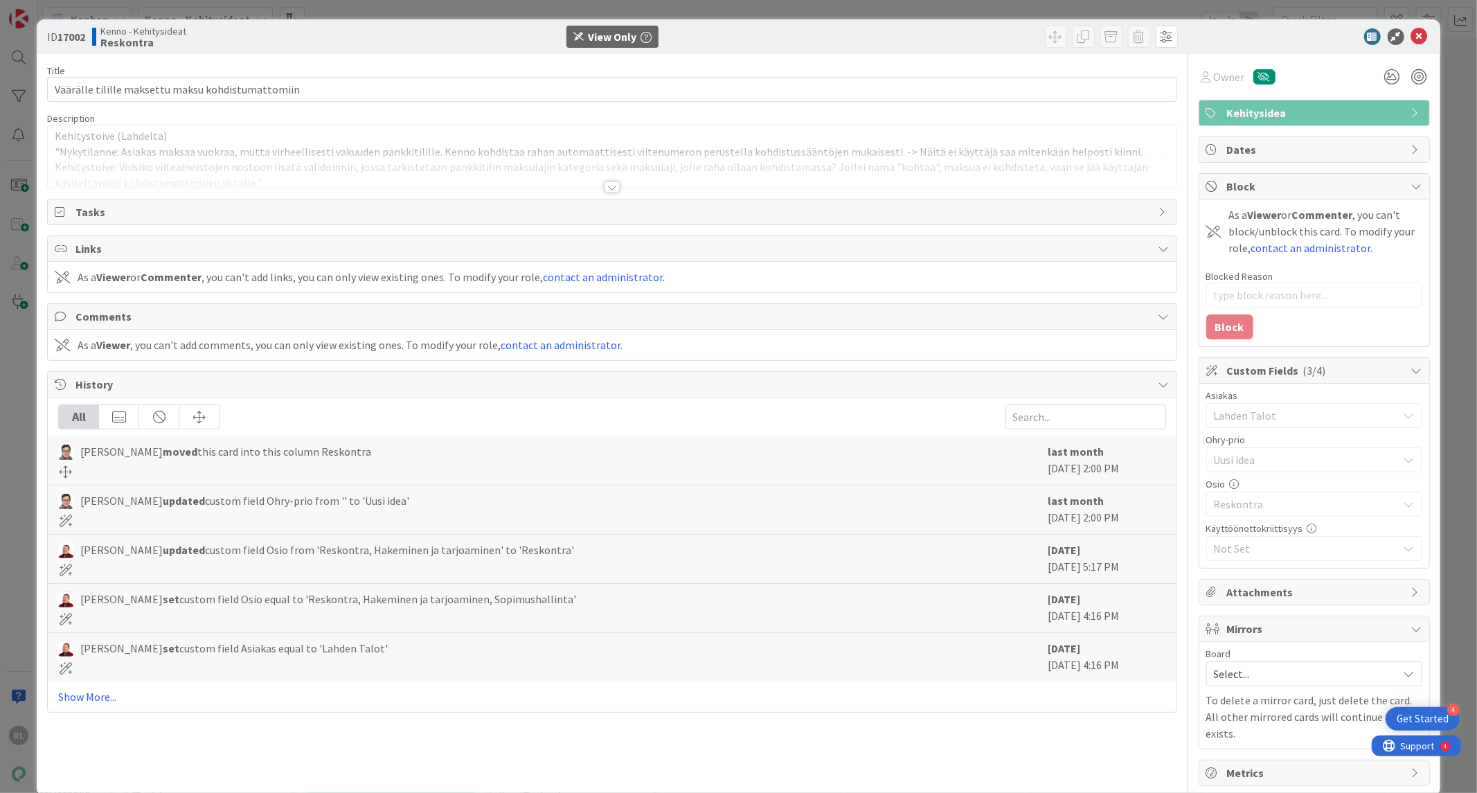
click at [606, 183] on div at bounding box center [611, 186] width 15 height 11
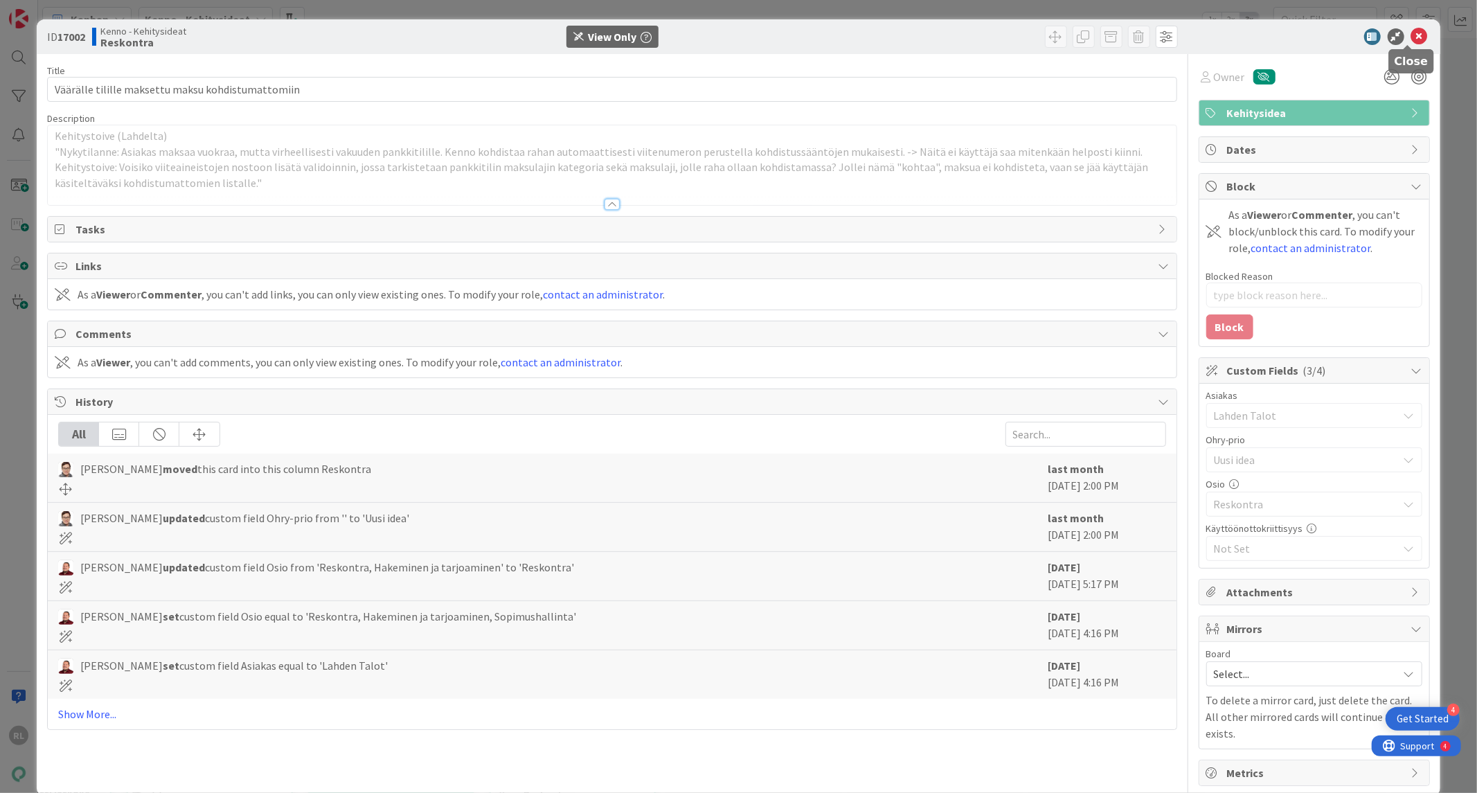
drag, startPoint x: 1406, startPoint y: 38, endPoint x: 1375, endPoint y: 61, distance: 38.6
click at [1411, 39] on icon at bounding box center [1419, 36] width 17 height 17
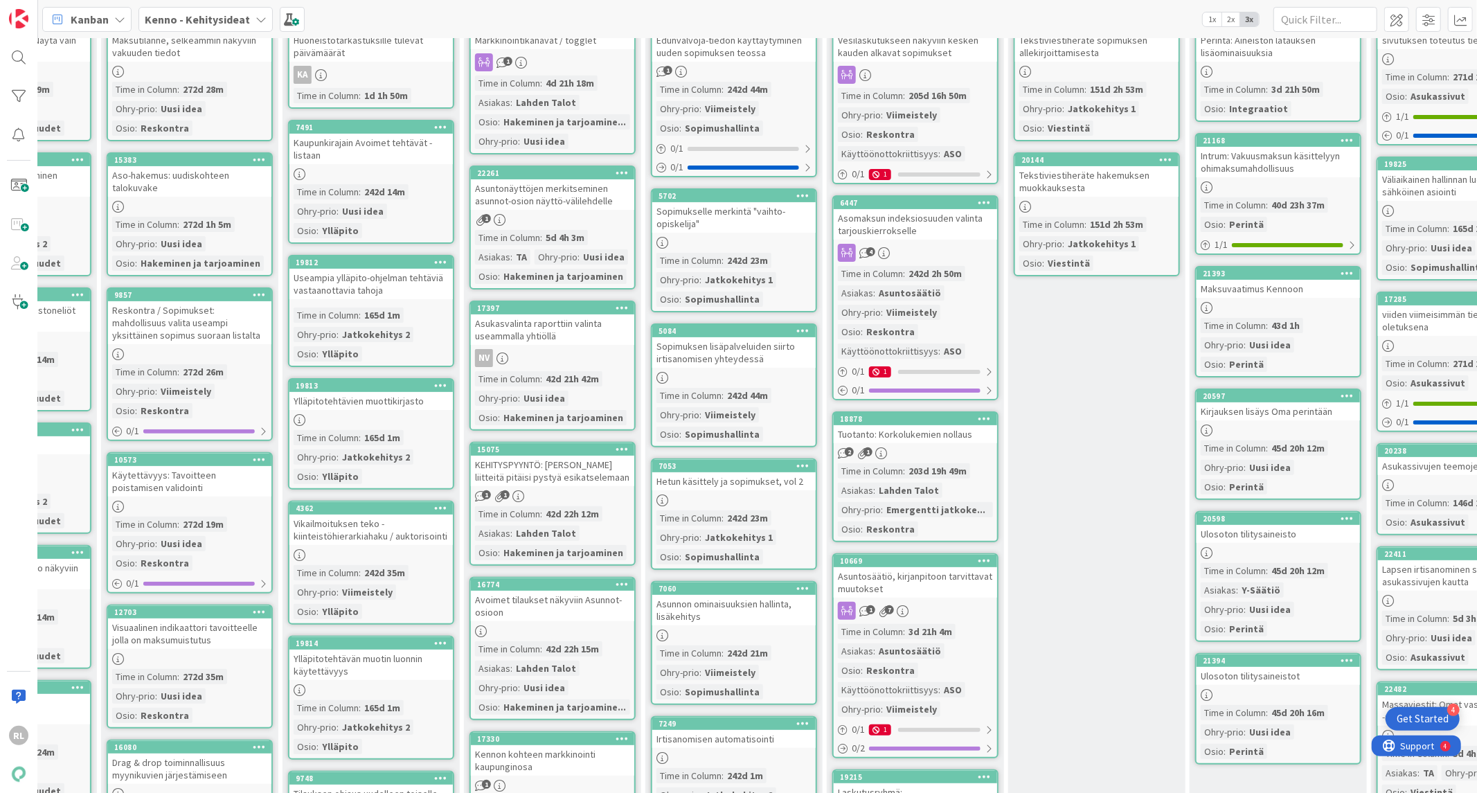
scroll to position [0, 491]
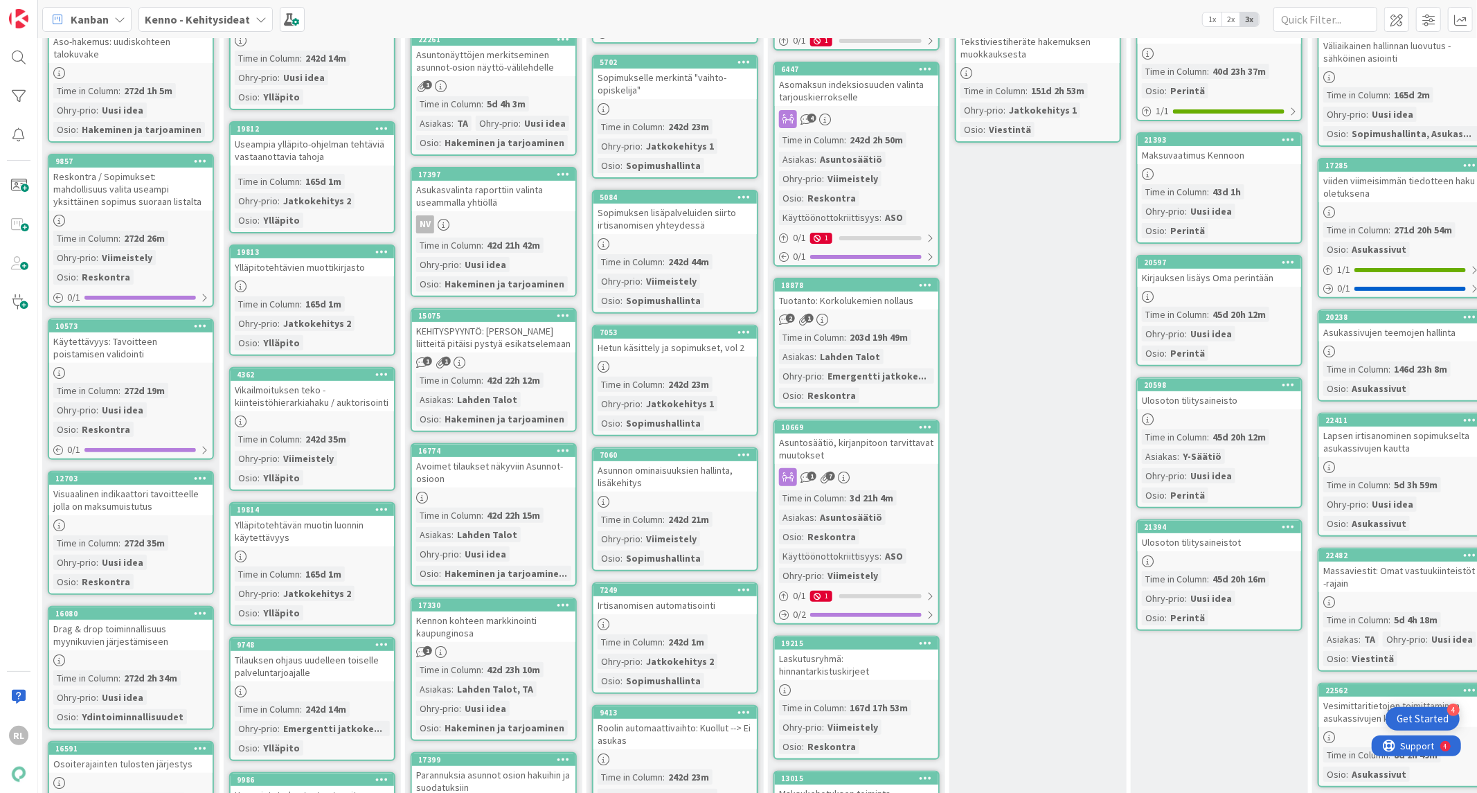
drag, startPoint x: 1122, startPoint y: 779, endPoint x: 1427, endPoint y: 759, distance: 305.2
click at [1476, 776] on html "4 Get Started RL Kanban Kenno - Kehitysideat 1x 2x 3x 163 Uudet ideat Kaikki uu…" at bounding box center [738, 396] width 1477 height 793
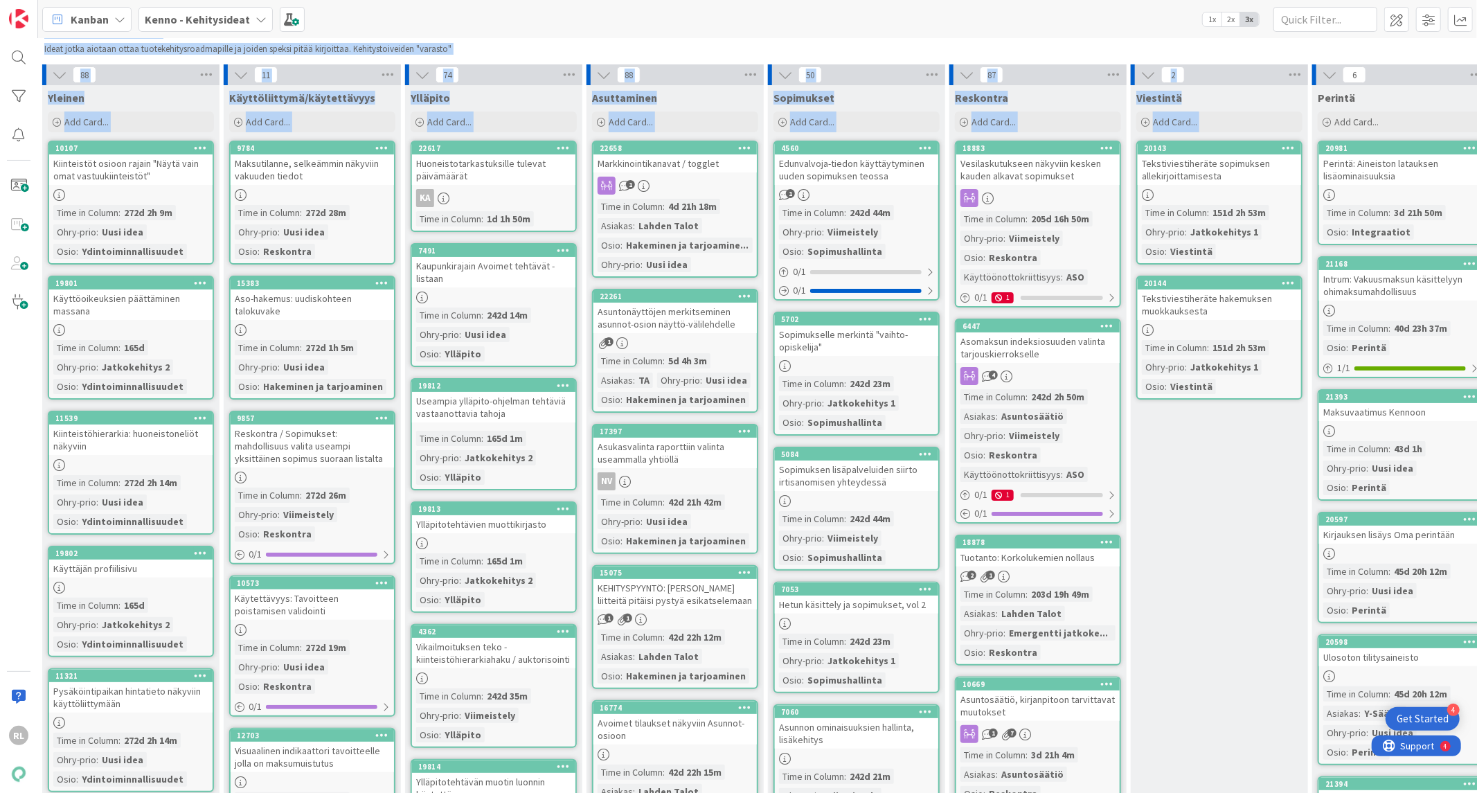
scroll to position [0, 369]
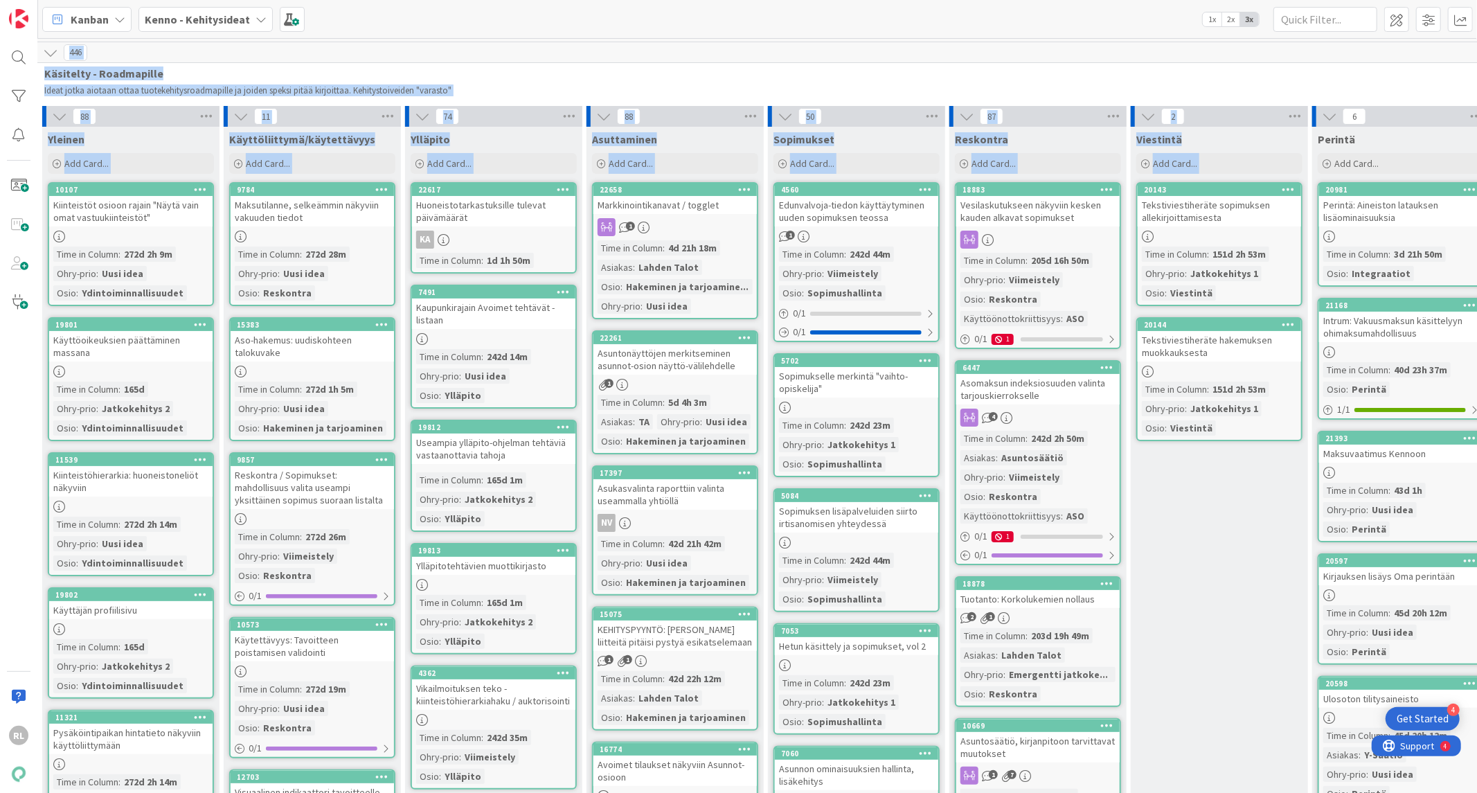
click at [556, 73] on span "Käsitelty - Roadmapille" at bounding box center [1032, 73] width 1976 height 14
click at [516, 74] on span "Käsitelty - Roadmapille" at bounding box center [1032, 73] width 1976 height 14
click at [352, 217] on div "Maksutilanne, selkeämmin näkyviin vakuuden tiedot" at bounding box center [312, 211] width 163 height 30
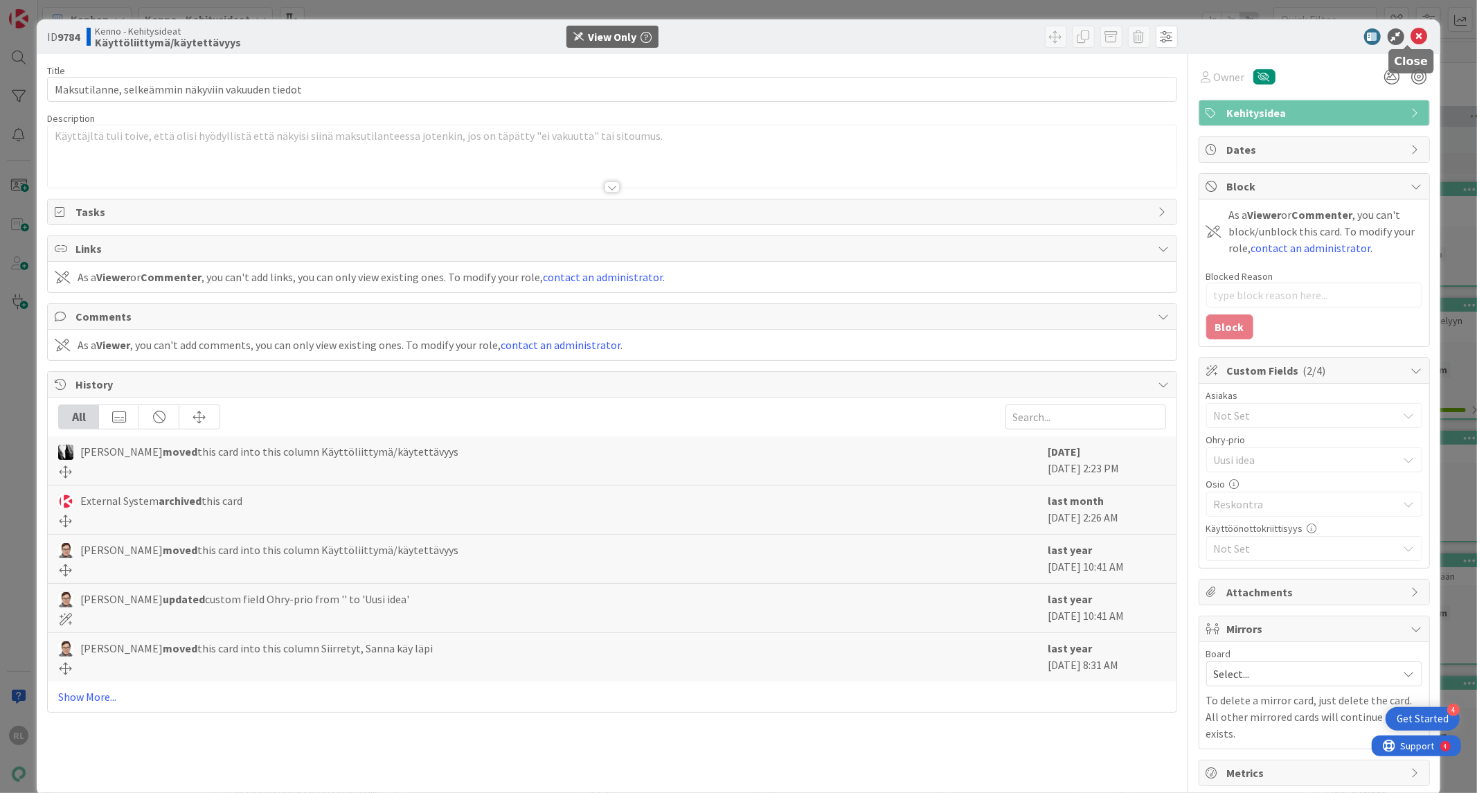
click at [1413, 35] on icon at bounding box center [1419, 36] width 17 height 17
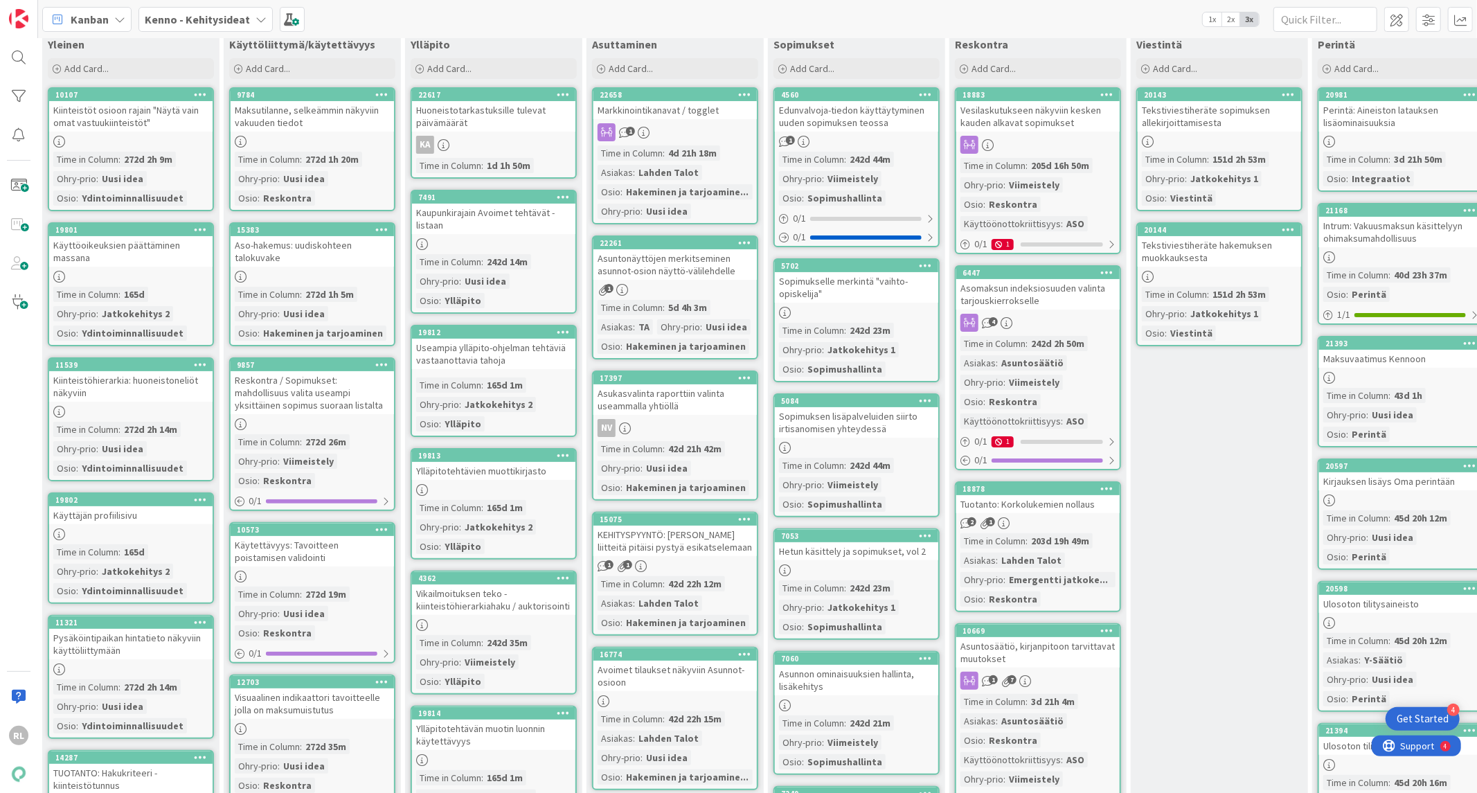
scroll to position [128, 369]
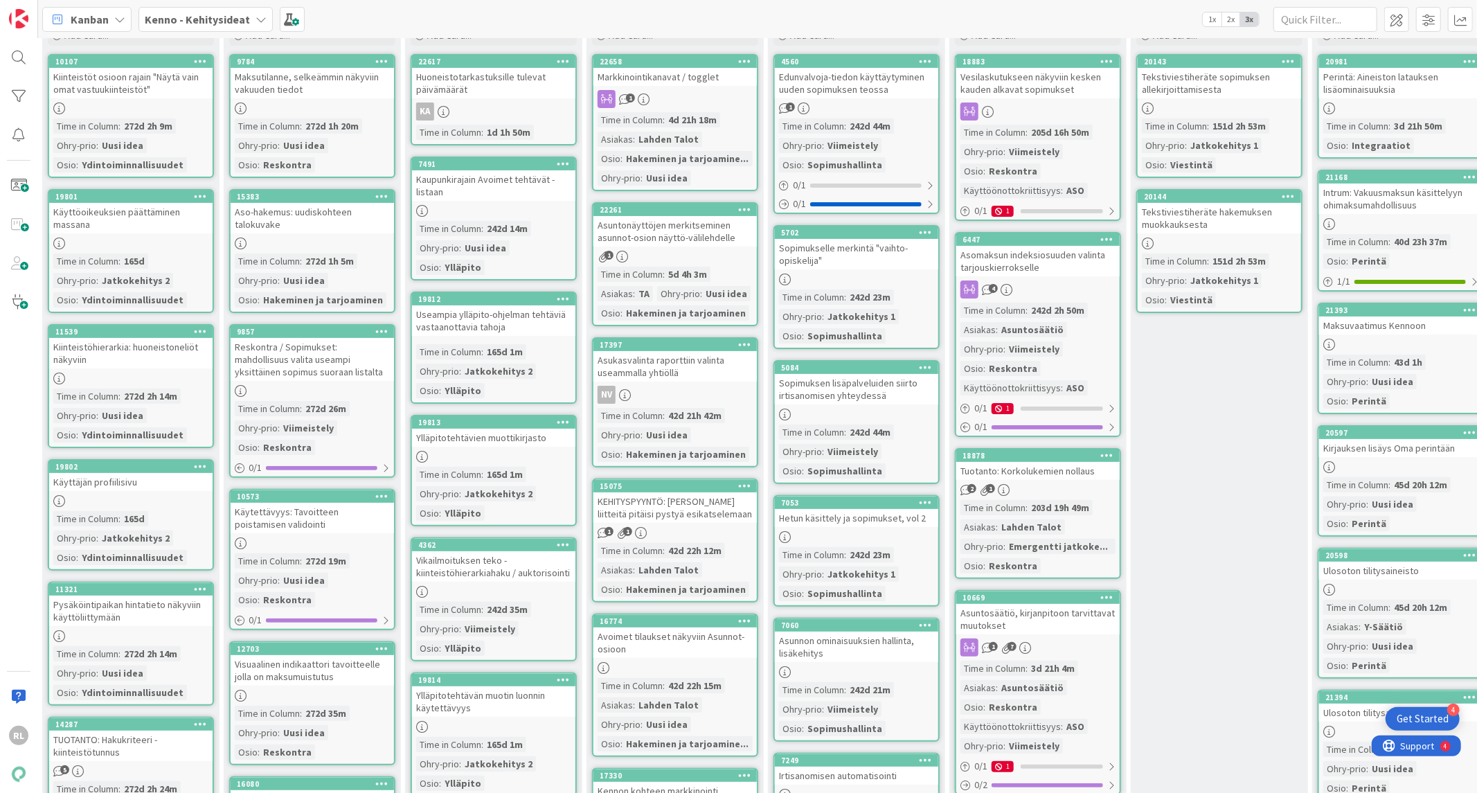
click at [334, 354] on div "Reskontra / Sopimukset: mahdollisuus valita useampi yksittäinen sopimus suoraan…" at bounding box center [312, 359] width 163 height 43
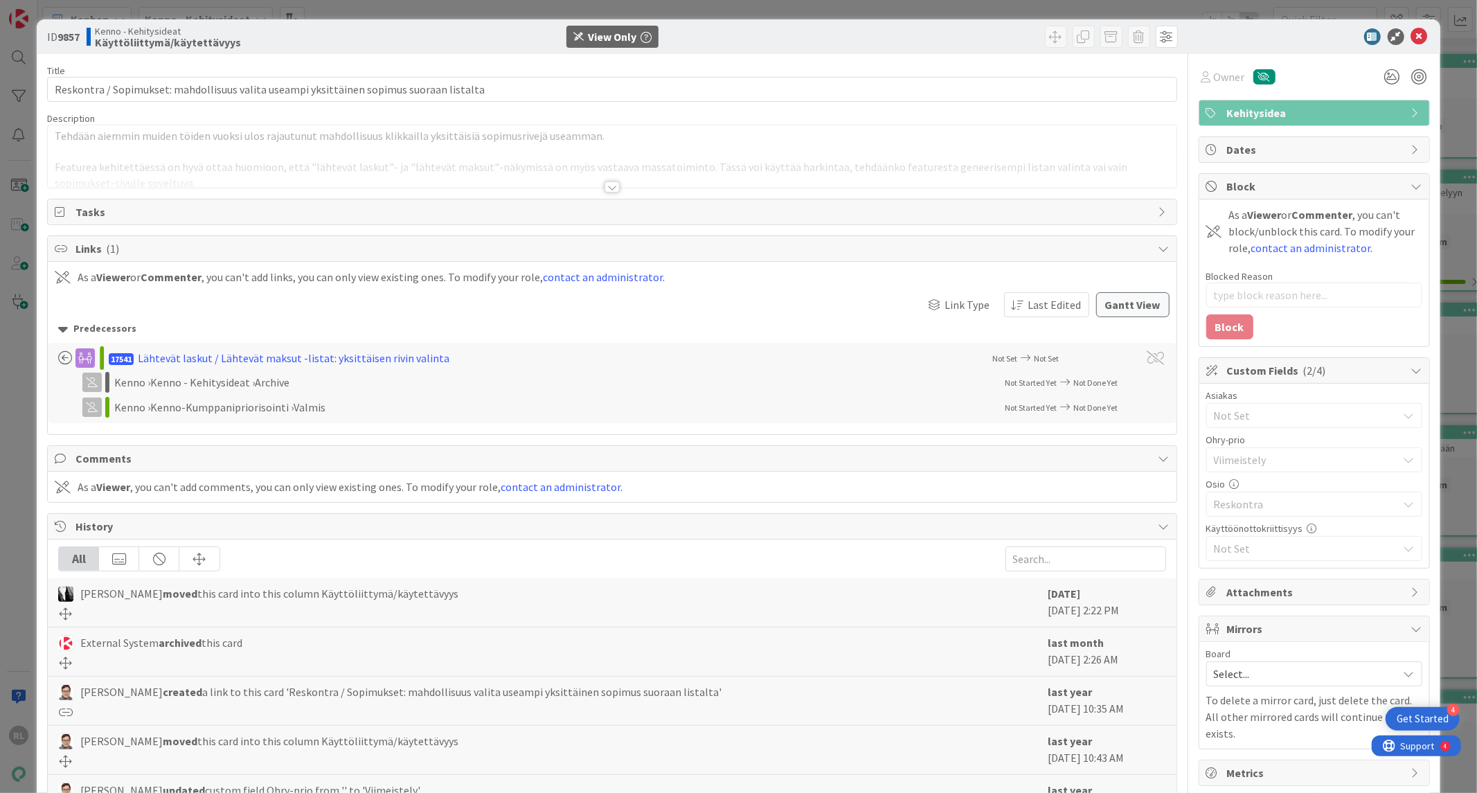
click at [610, 190] on div at bounding box center [611, 186] width 15 height 11
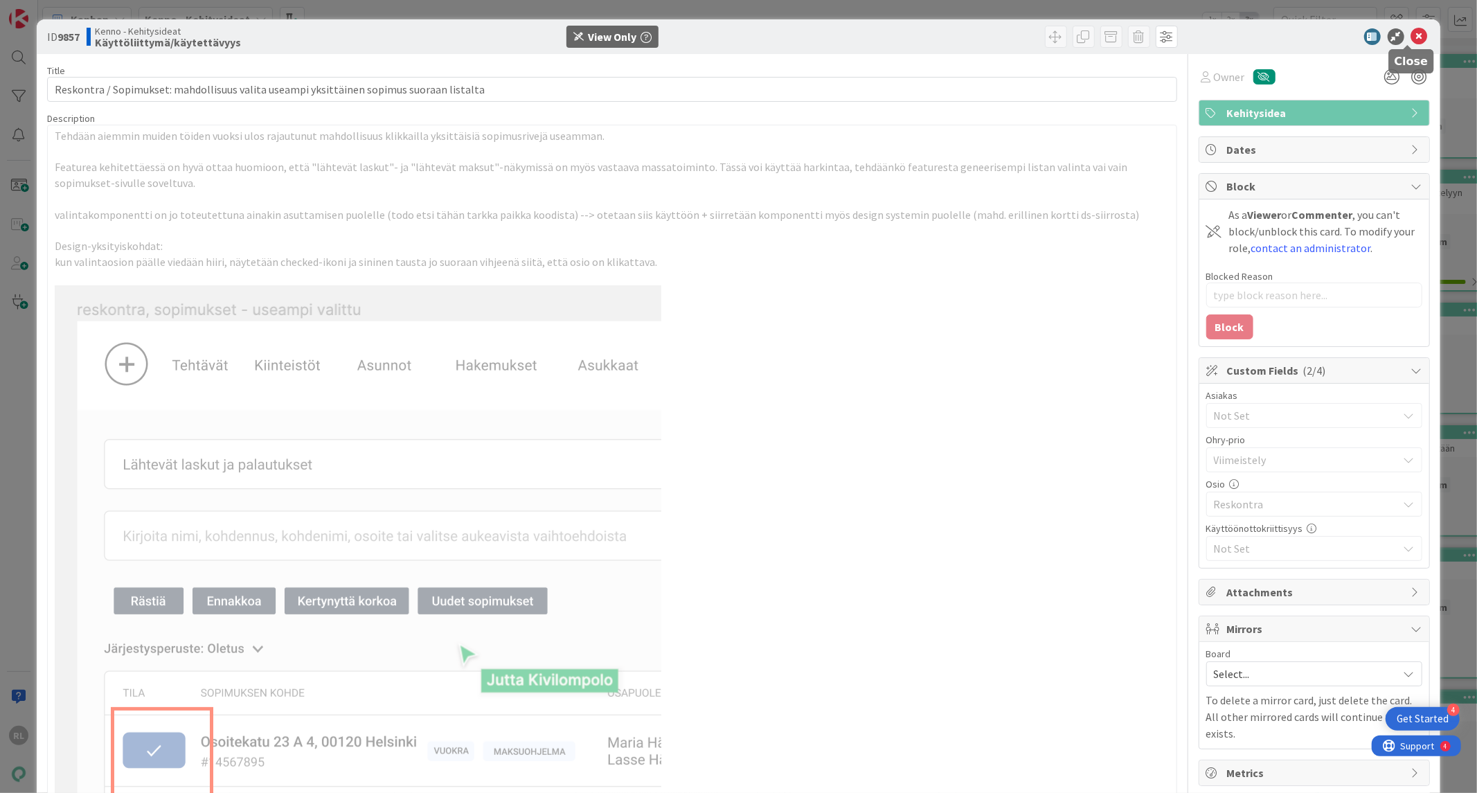
click at [1411, 39] on icon at bounding box center [1419, 36] width 17 height 17
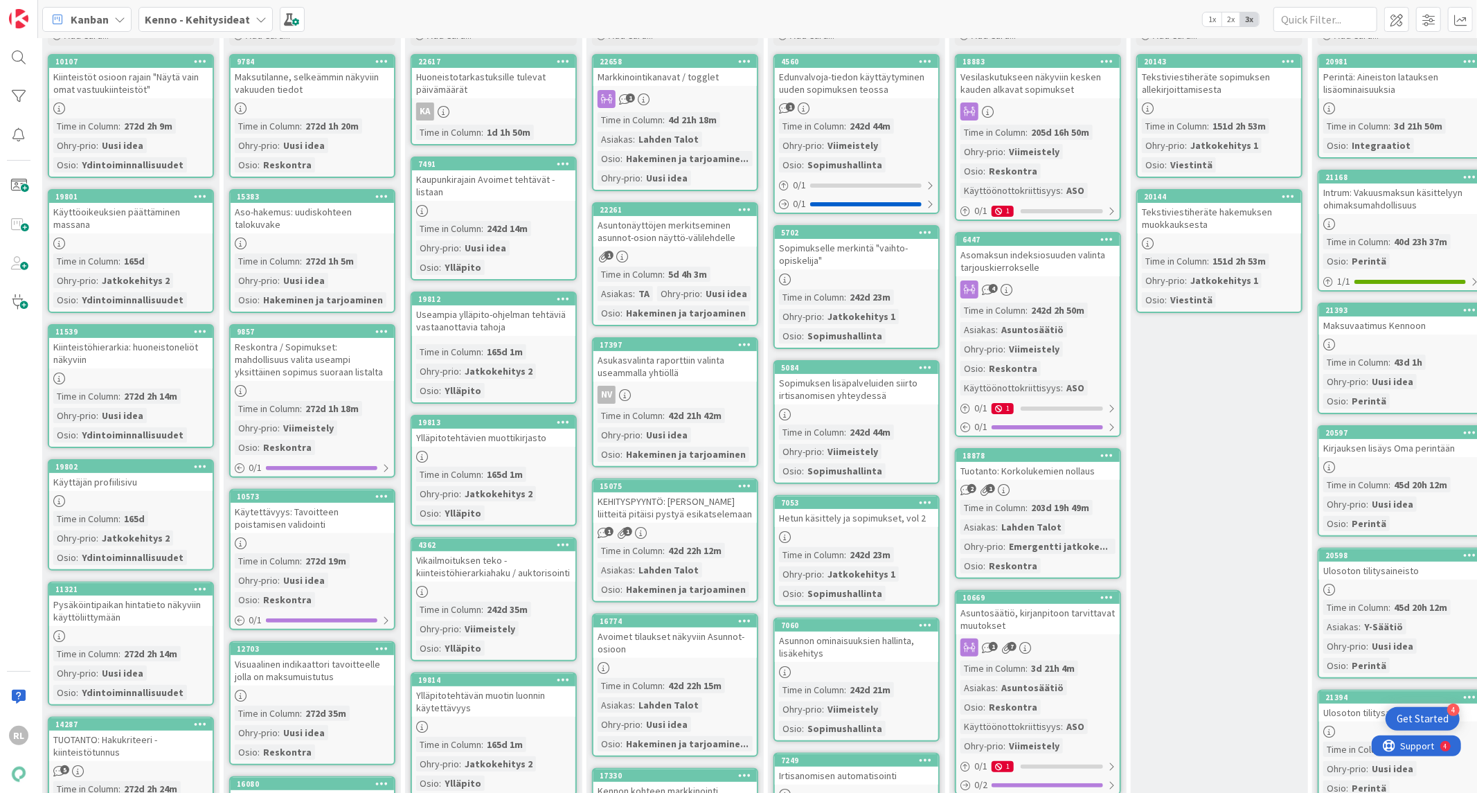
click at [331, 512] on div "Käytettävyys: Tavoitteen poistamisen validointi" at bounding box center [312, 518] width 163 height 30
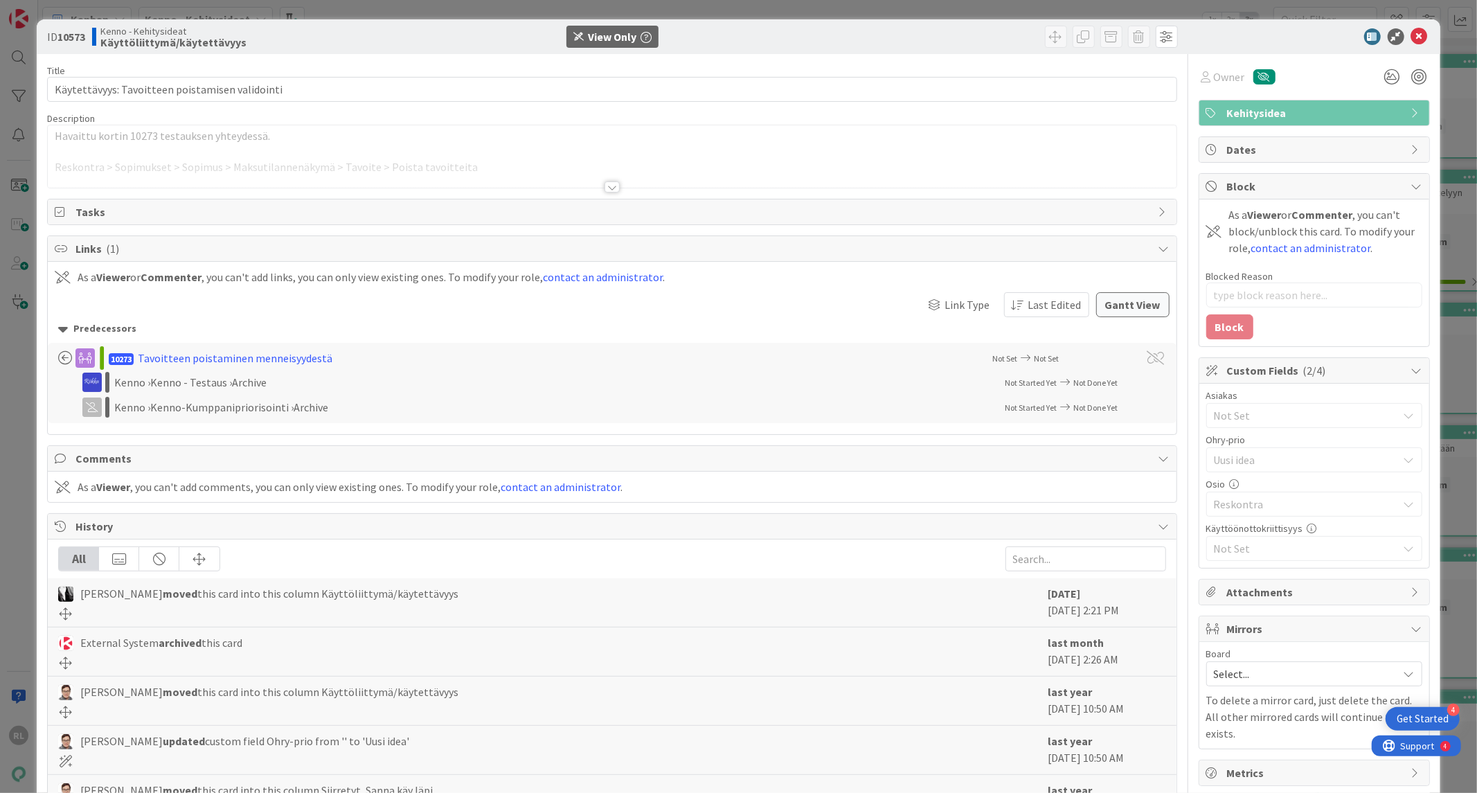
click at [604, 190] on div at bounding box center [611, 186] width 15 height 11
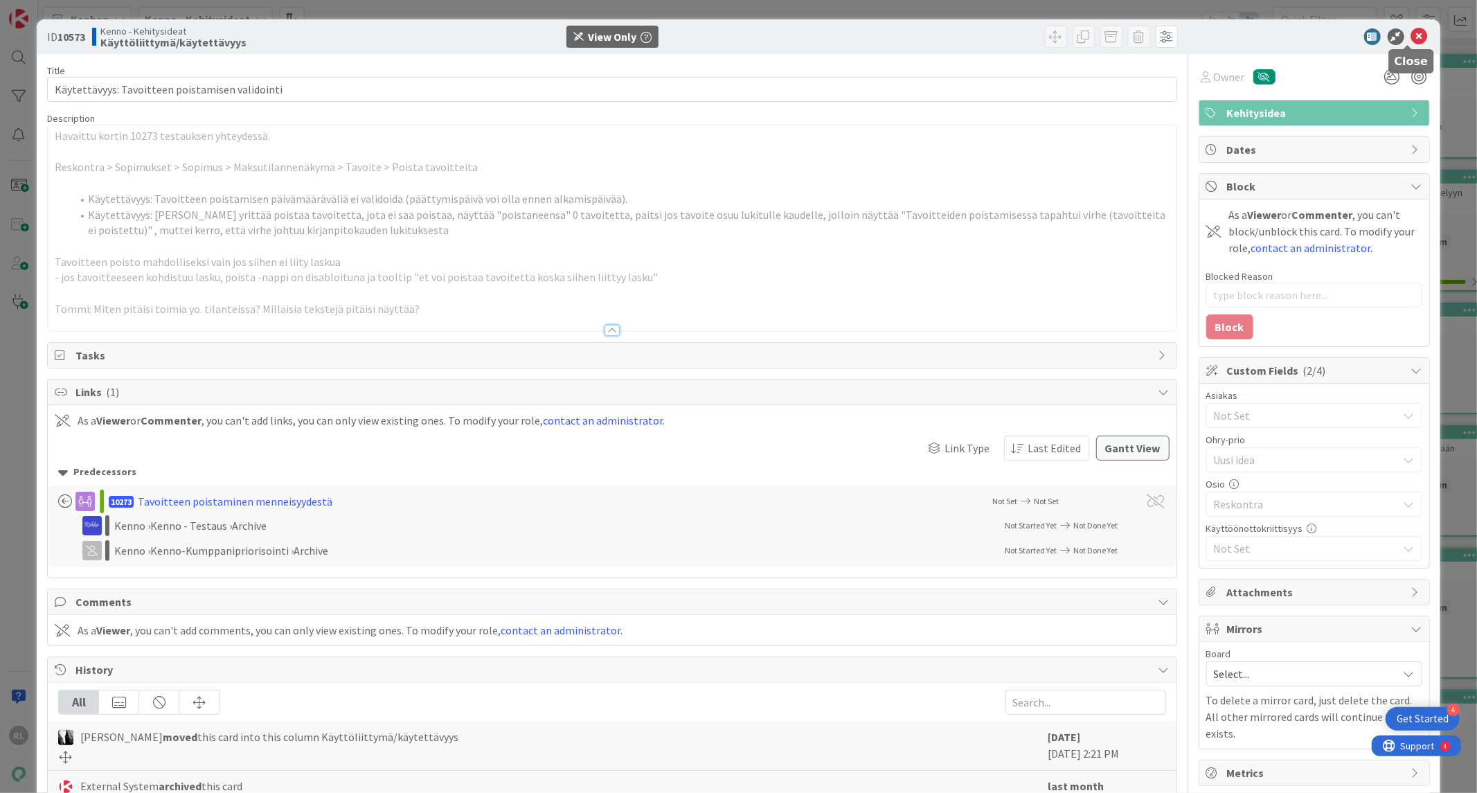
click at [1412, 35] on icon at bounding box center [1419, 36] width 17 height 17
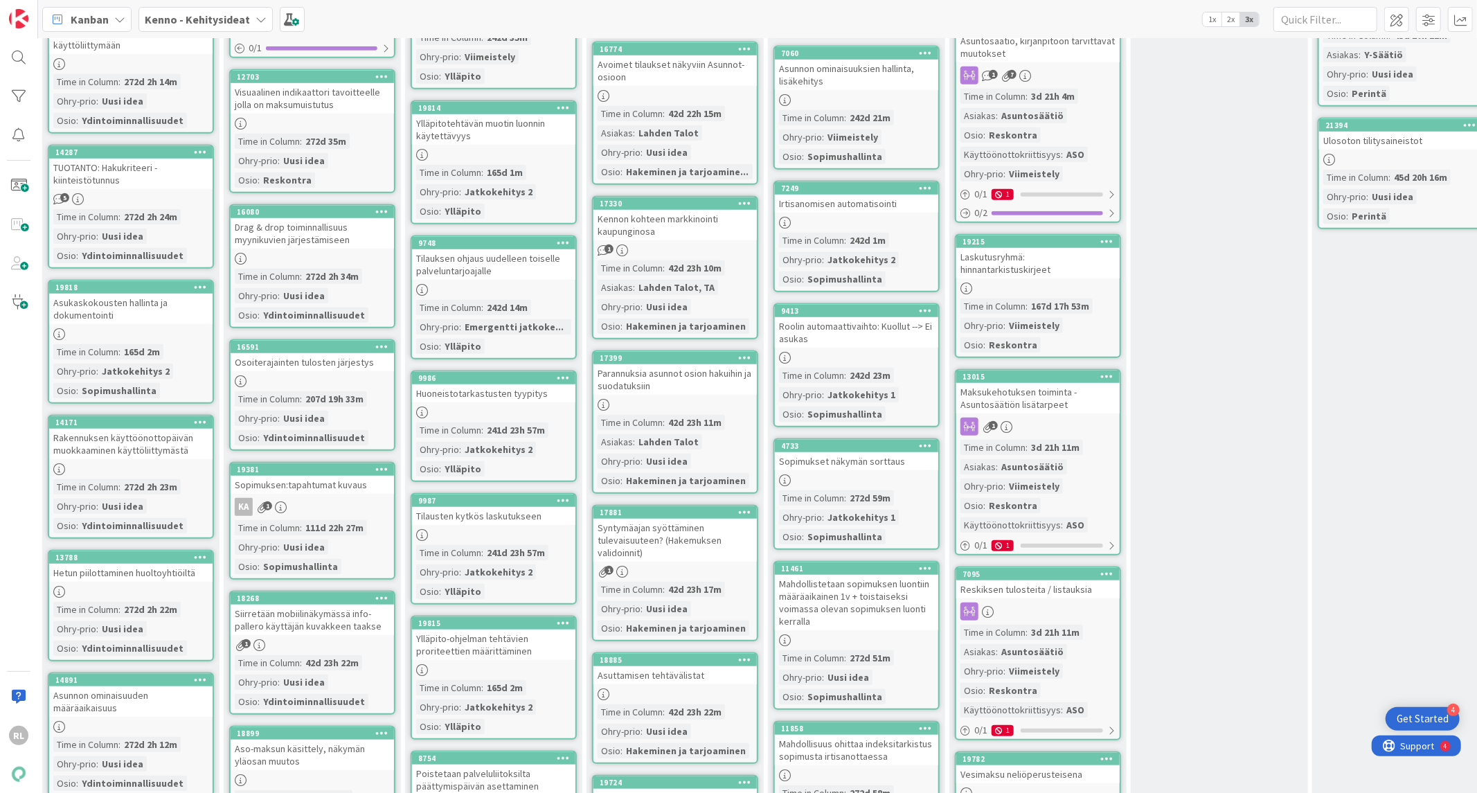
scroll to position [769, 369]
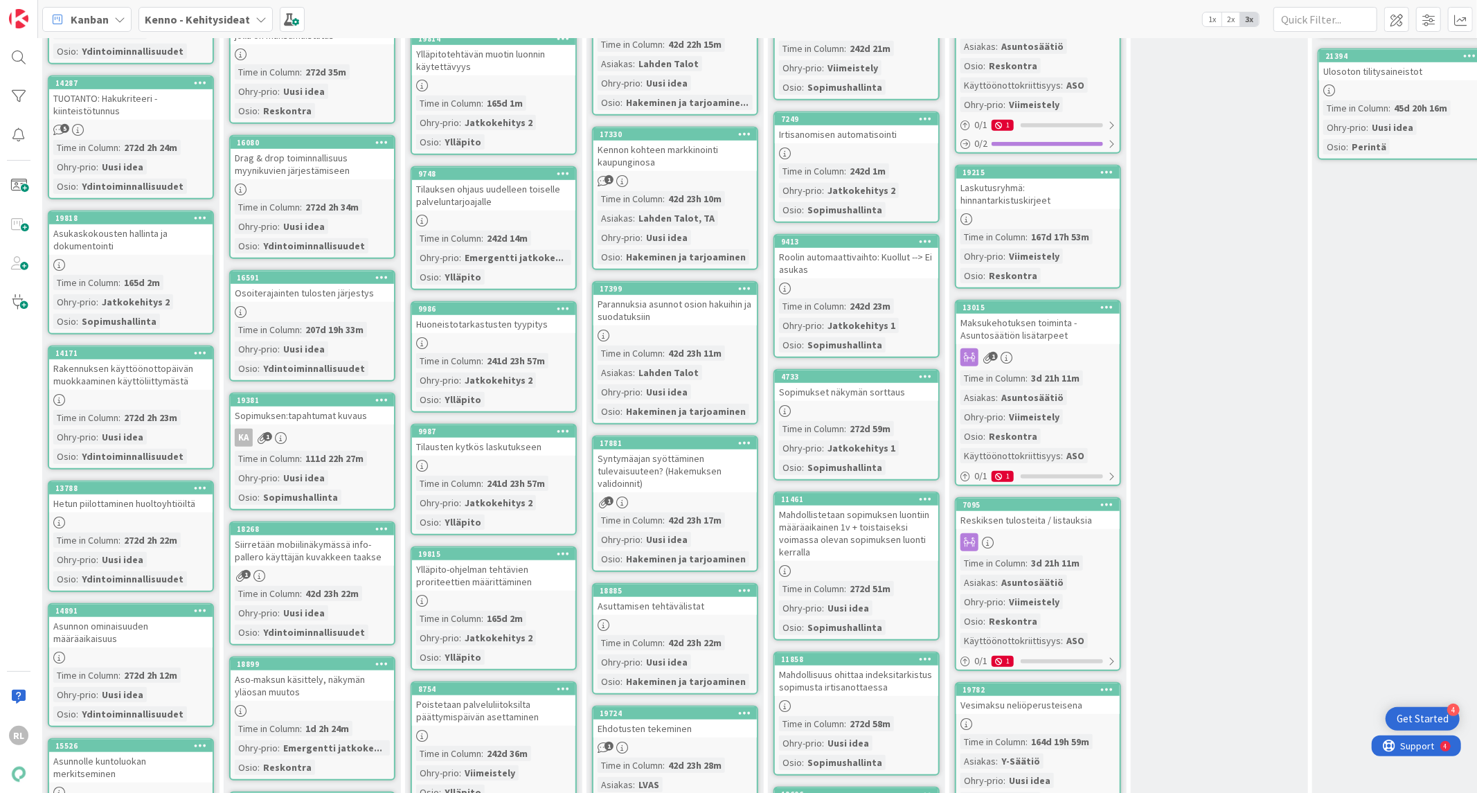
click at [365, 289] on div "Osoiterajainten tulosten järjestys" at bounding box center [312, 293] width 163 height 18
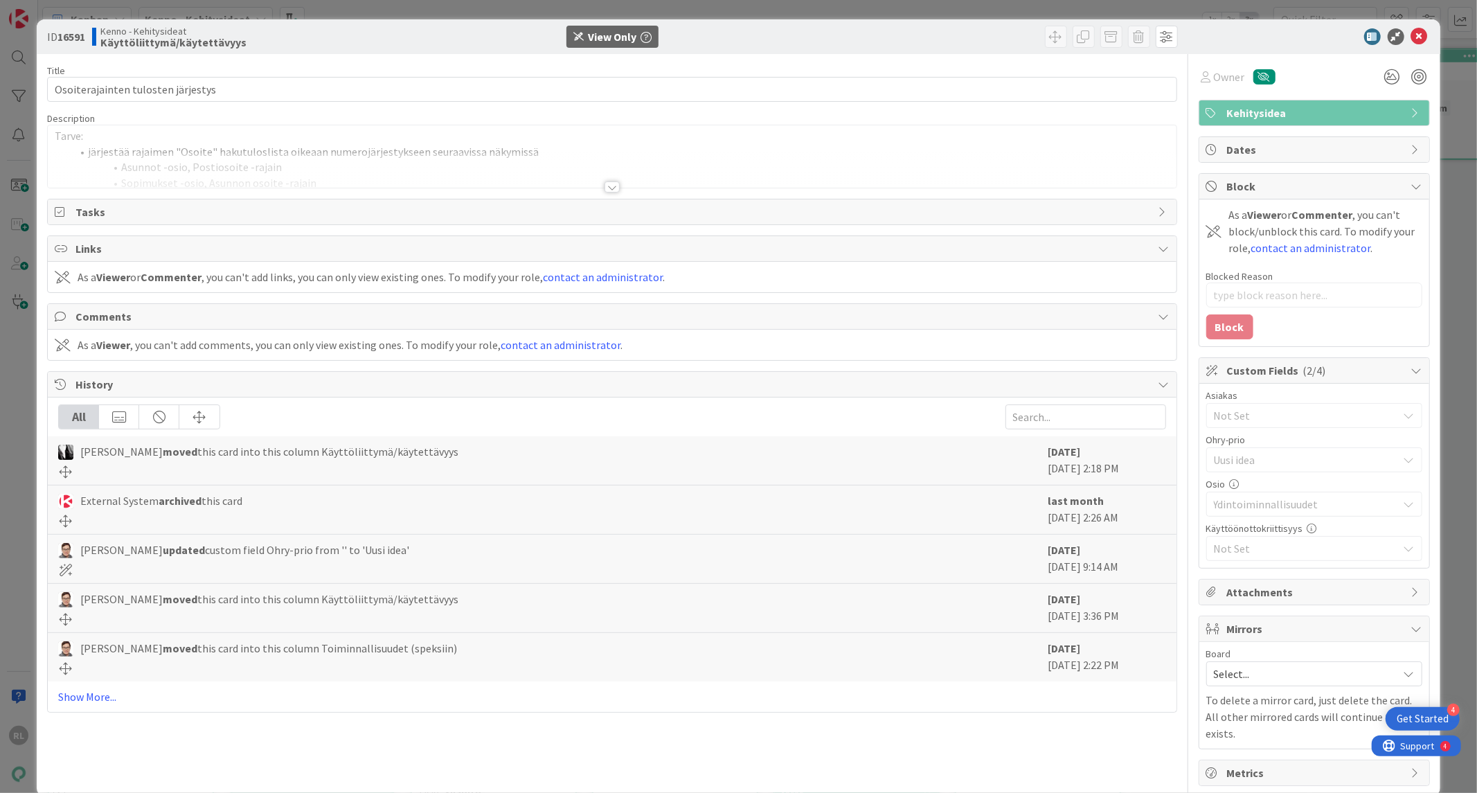
click at [611, 181] on div at bounding box center [611, 186] width 15 height 11
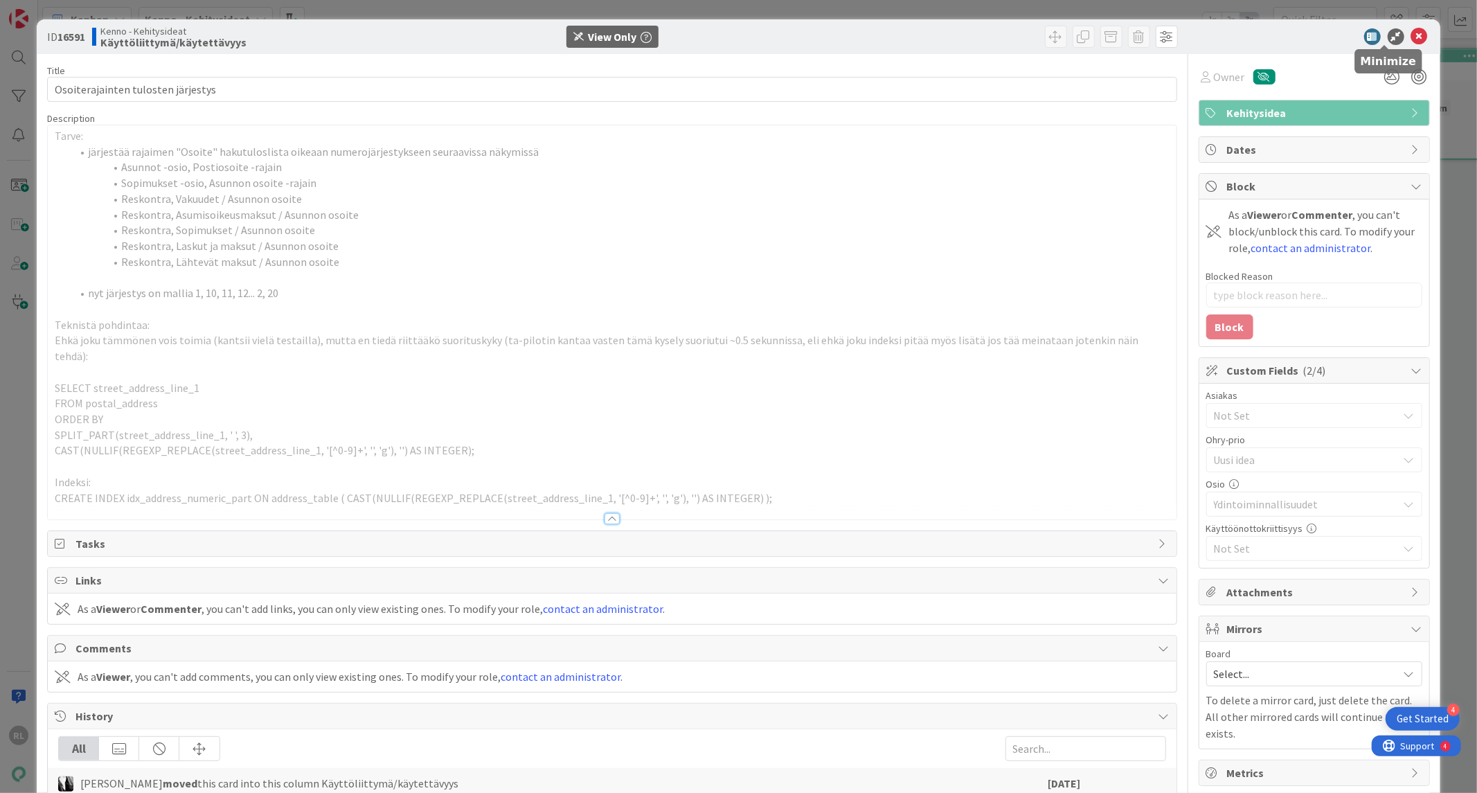
click at [1411, 40] on icon at bounding box center [1419, 36] width 17 height 17
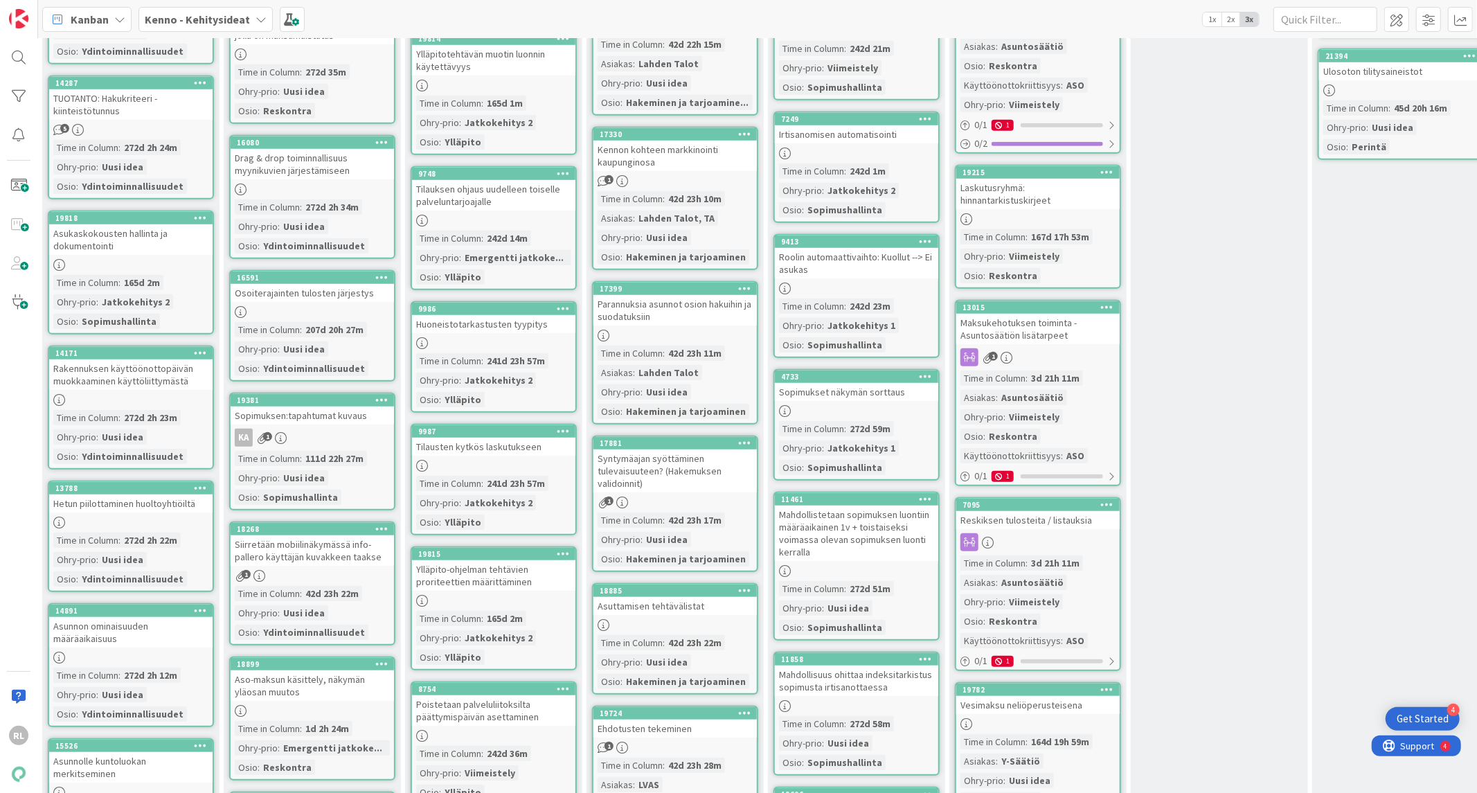
click at [343, 428] on div "KA 1" at bounding box center [312, 437] width 163 height 18
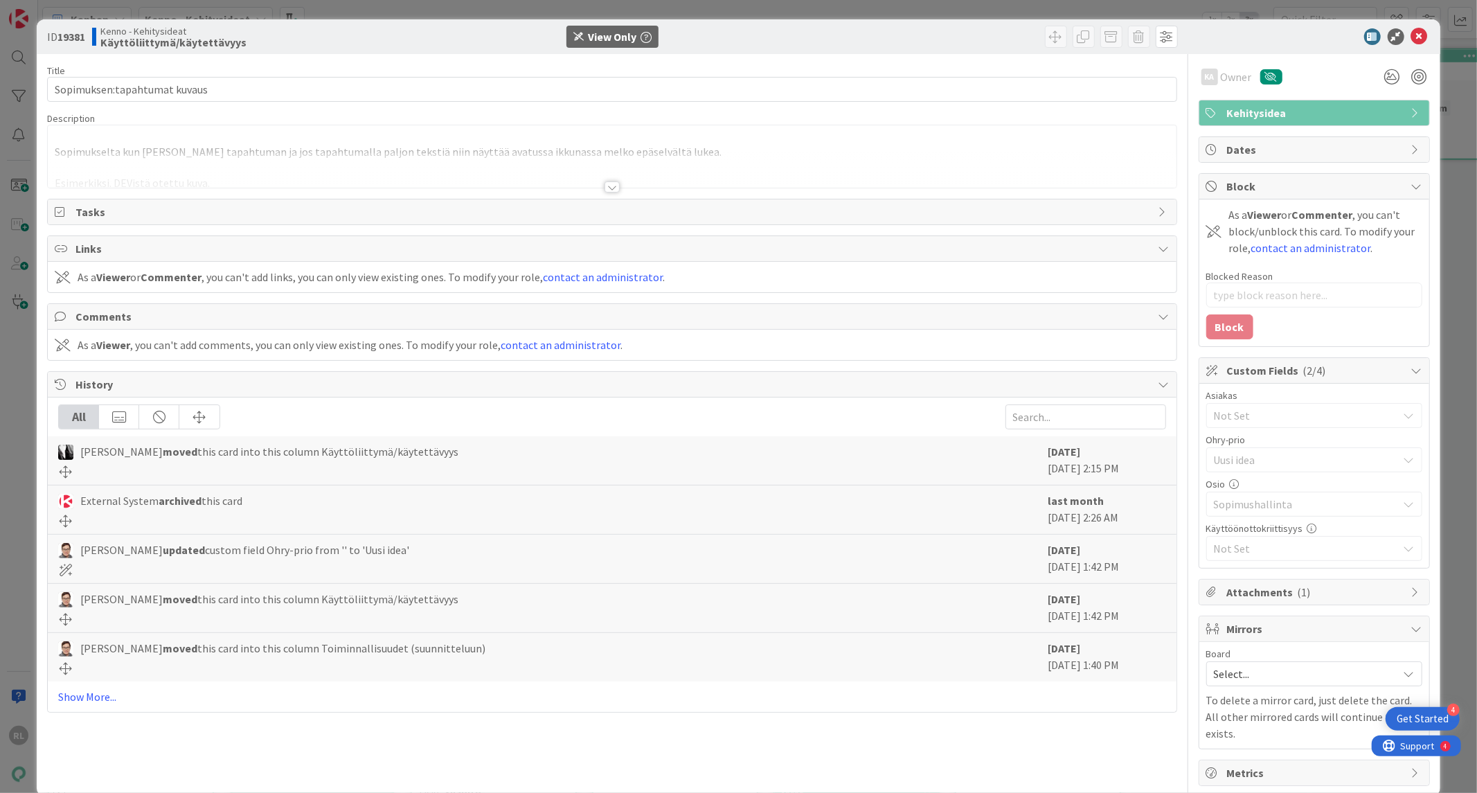
click at [587, 195] on div "Title 29 / 128 Sopimuksen:tapahtumat kuvaus Description Sopimukselta kun avaa j…" at bounding box center [611, 420] width 1129 height 732
click at [605, 188] on div at bounding box center [611, 186] width 15 height 11
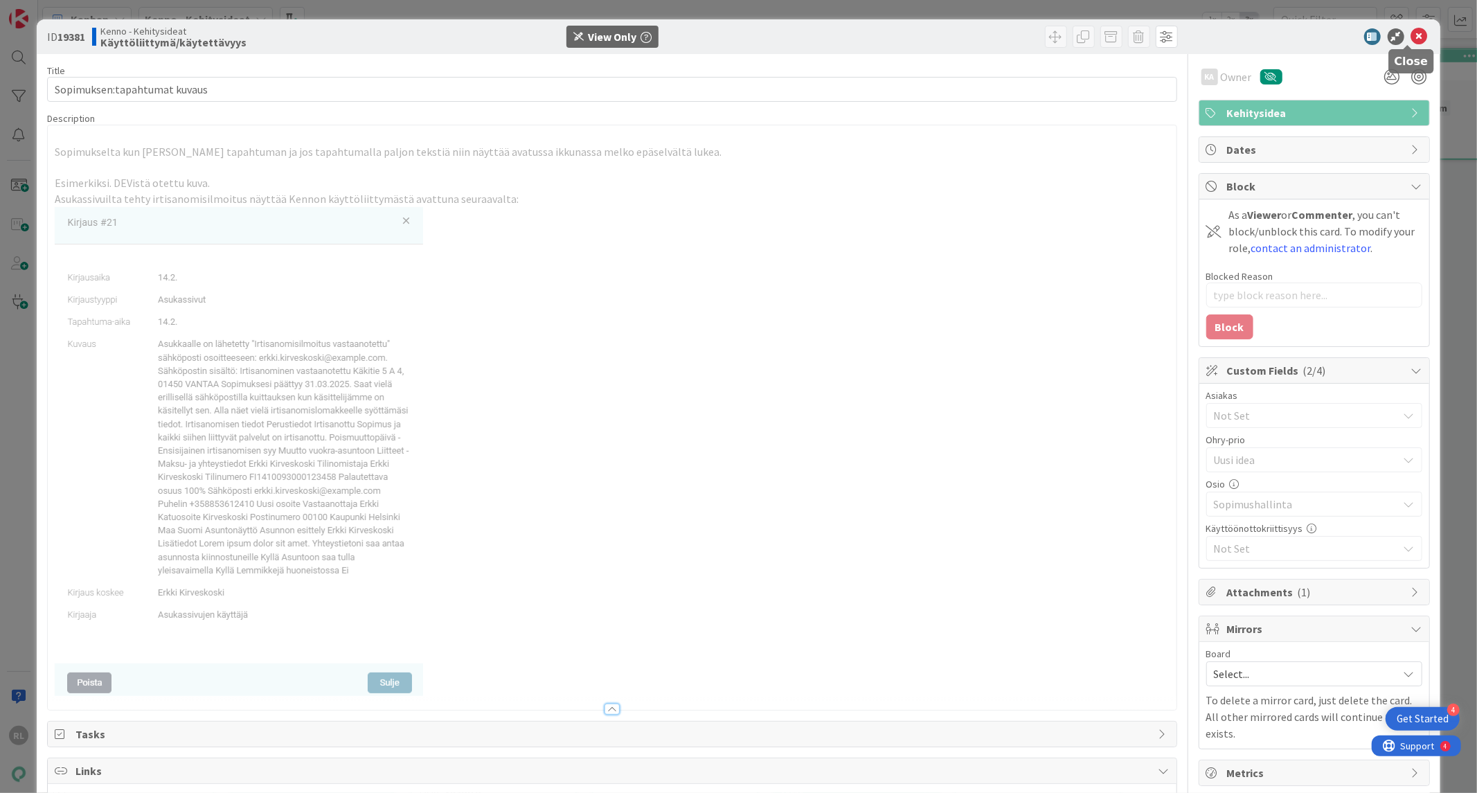
click at [1411, 40] on icon at bounding box center [1419, 36] width 17 height 17
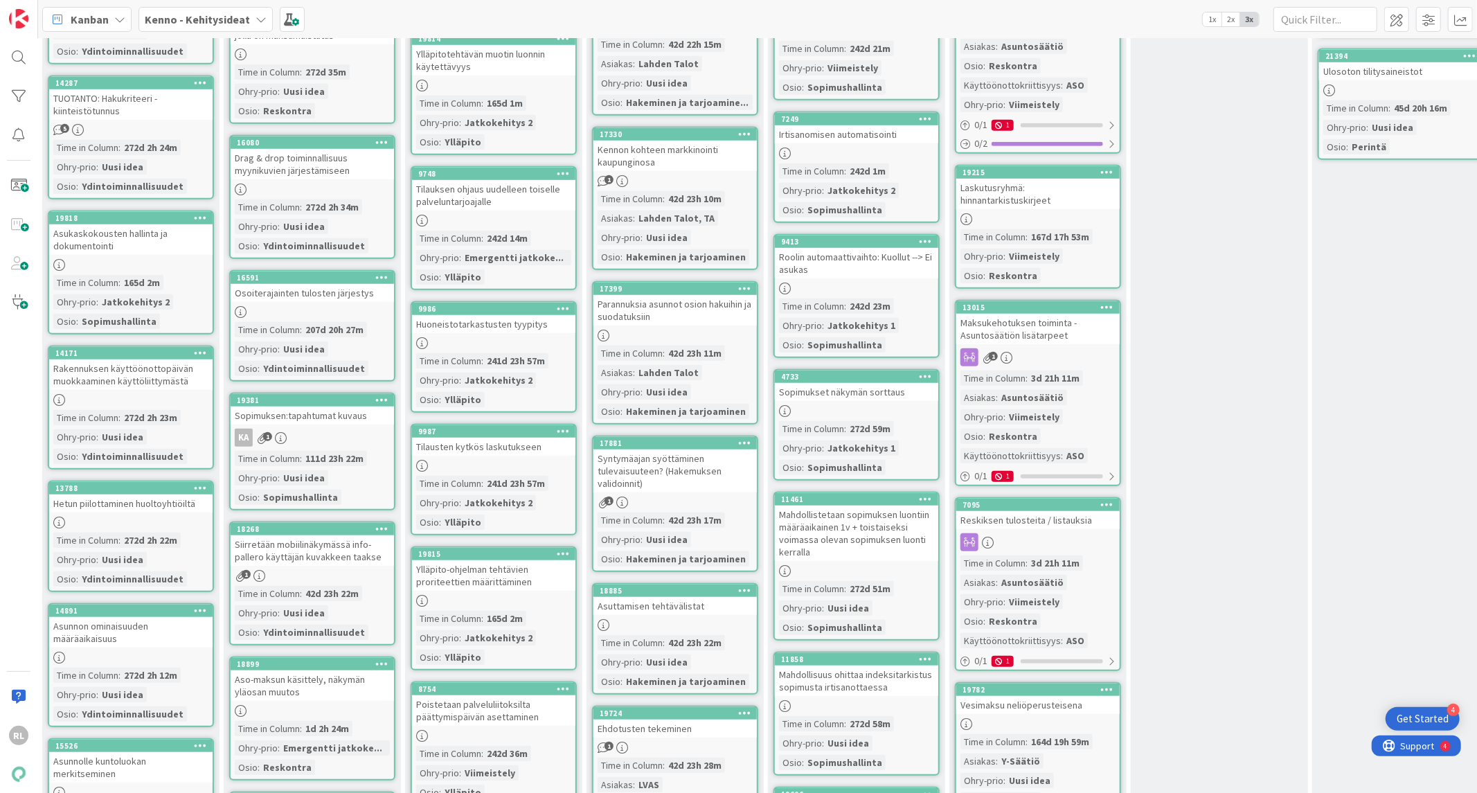
click at [343, 413] on div "Sopimuksen:tapahtumat kuvaus" at bounding box center [312, 415] width 163 height 18
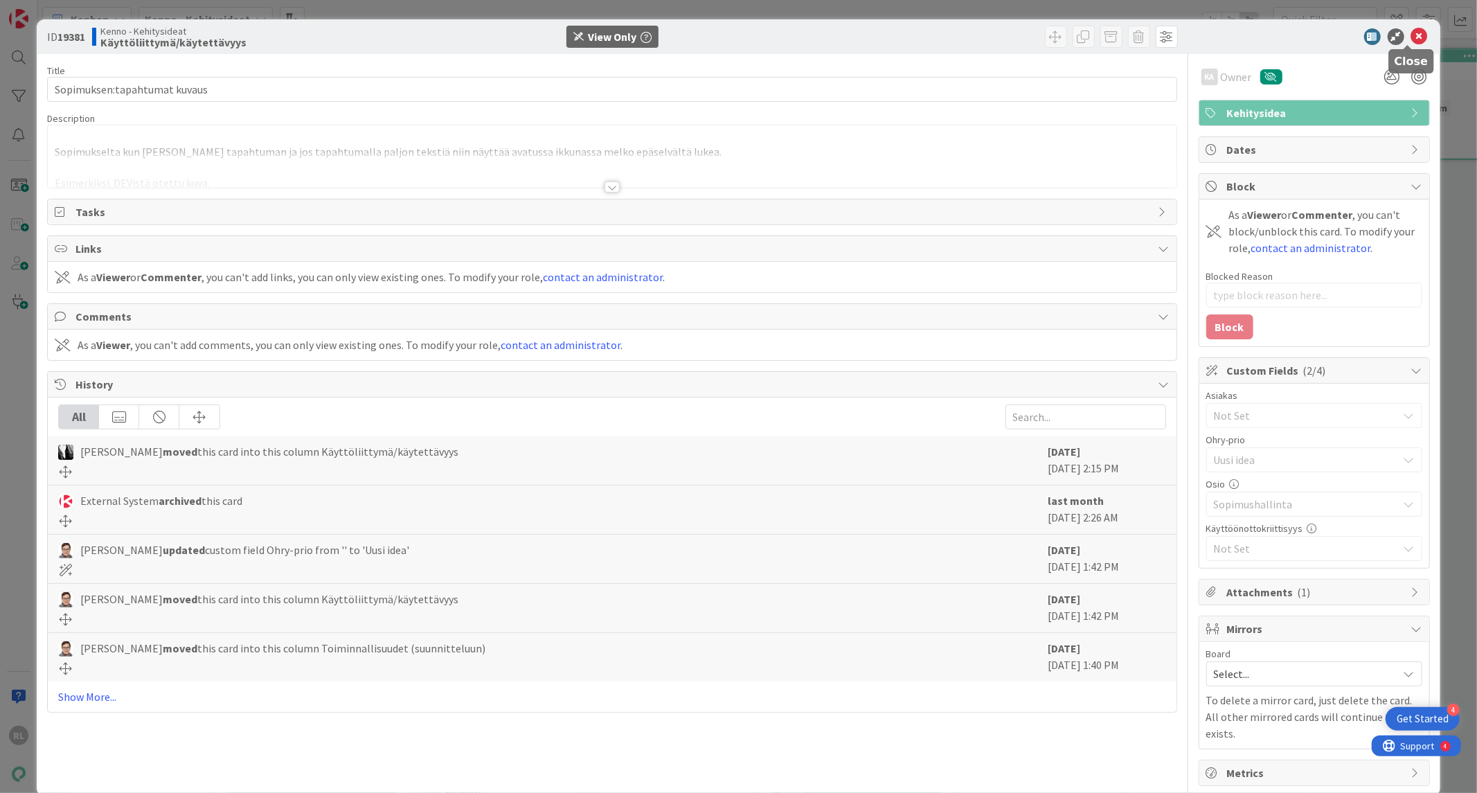
click at [1409, 44] on body "4 Get Started RL Kanban Kenno - Kehitysideat 1x 2x 3x 163 Uudet ideat Kaikki uu…" at bounding box center [738, 396] width 1477 height 793
click at [1411, 36] on icon at bounding box center [1419, 36] width 17 height 17
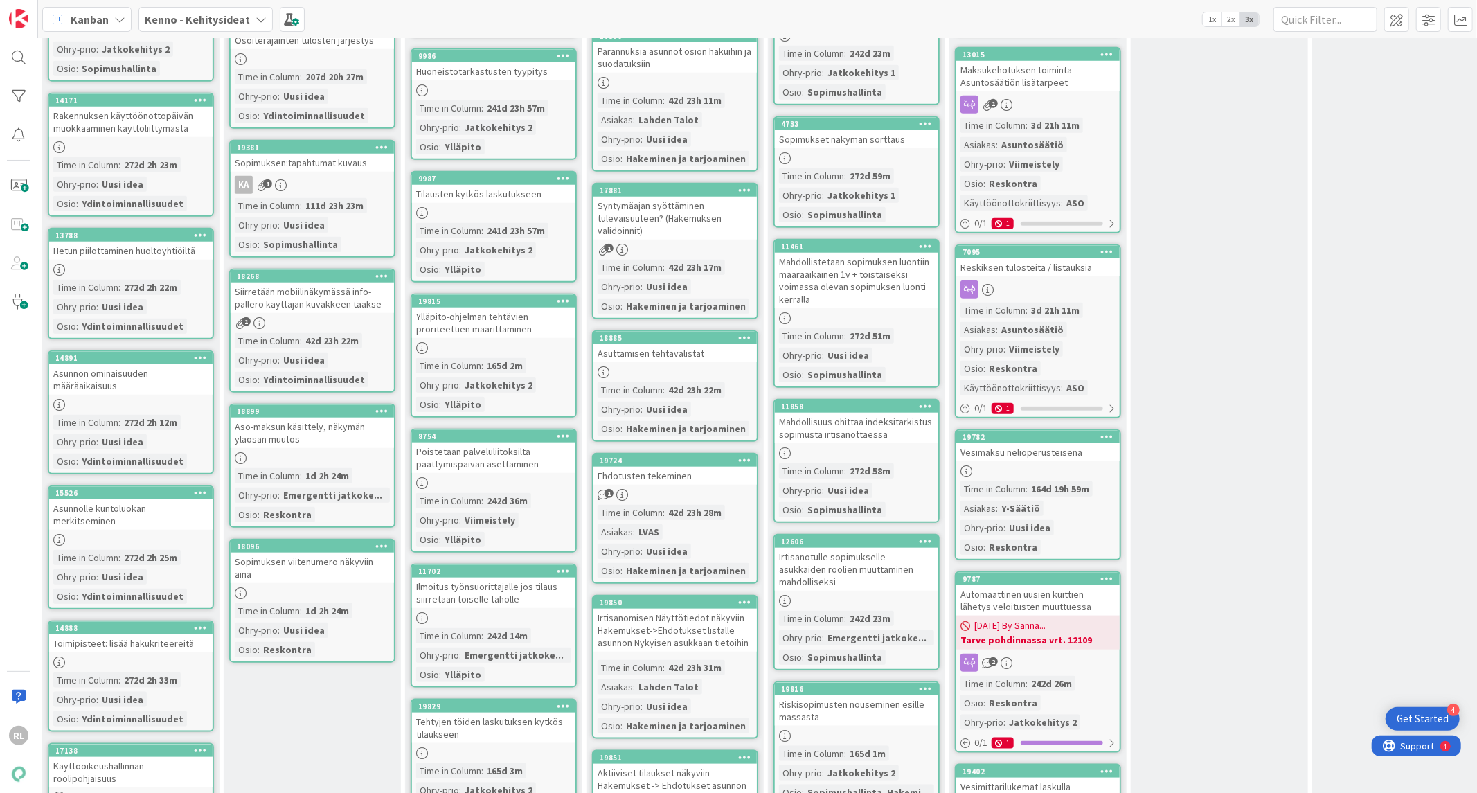
scroll to position [1025, 369]
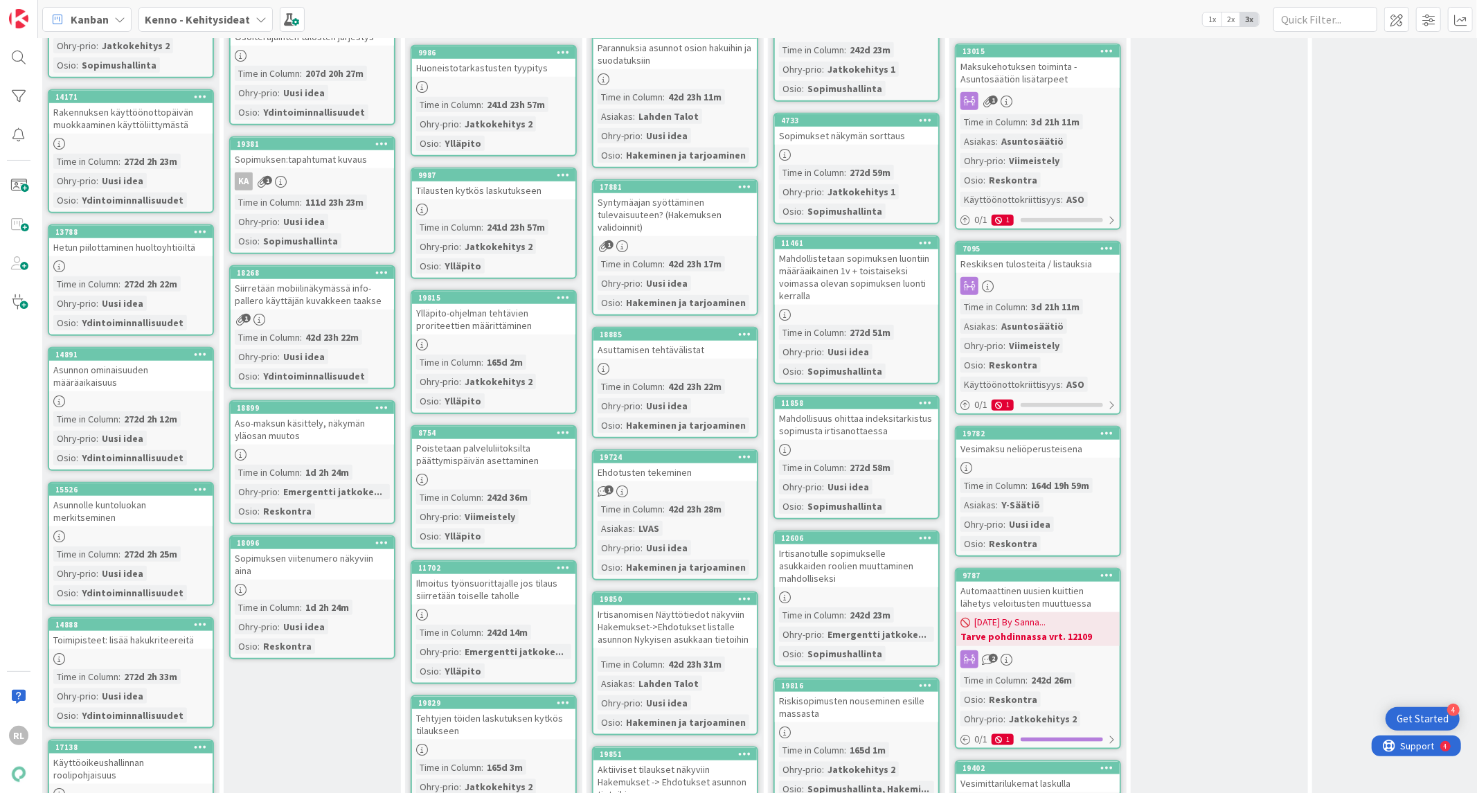
click at [316, 549] on div "Sopimuksen viitenumero näkyviin aina" at bounding box center [312, 564] width 163 height 30
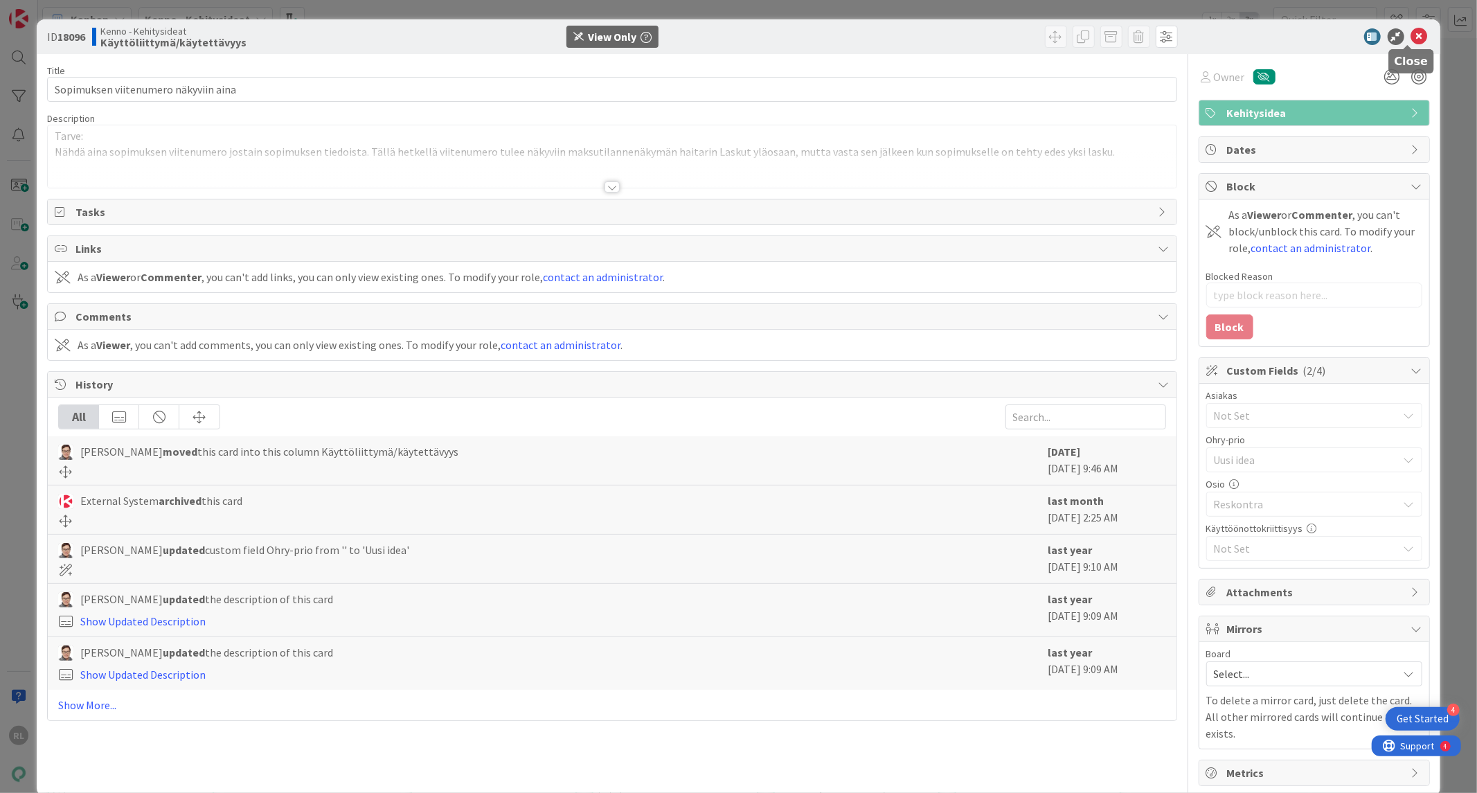
drag, startPoint x: 1415, startPoint y: 35, endPoint x: 1220, endPoint y: 327, distance: 351.3
click at [1400, 55] on body "4 Get Started RL Kanban Kenno - Kehitysideat 1x 2x 3x 163 Uudet ideat Kaikki uu…" at bounding box center [738, 396] width 1477 height 793
click at [1413, 35] on icon at bounding box center [1419, 36] width 17 height 17
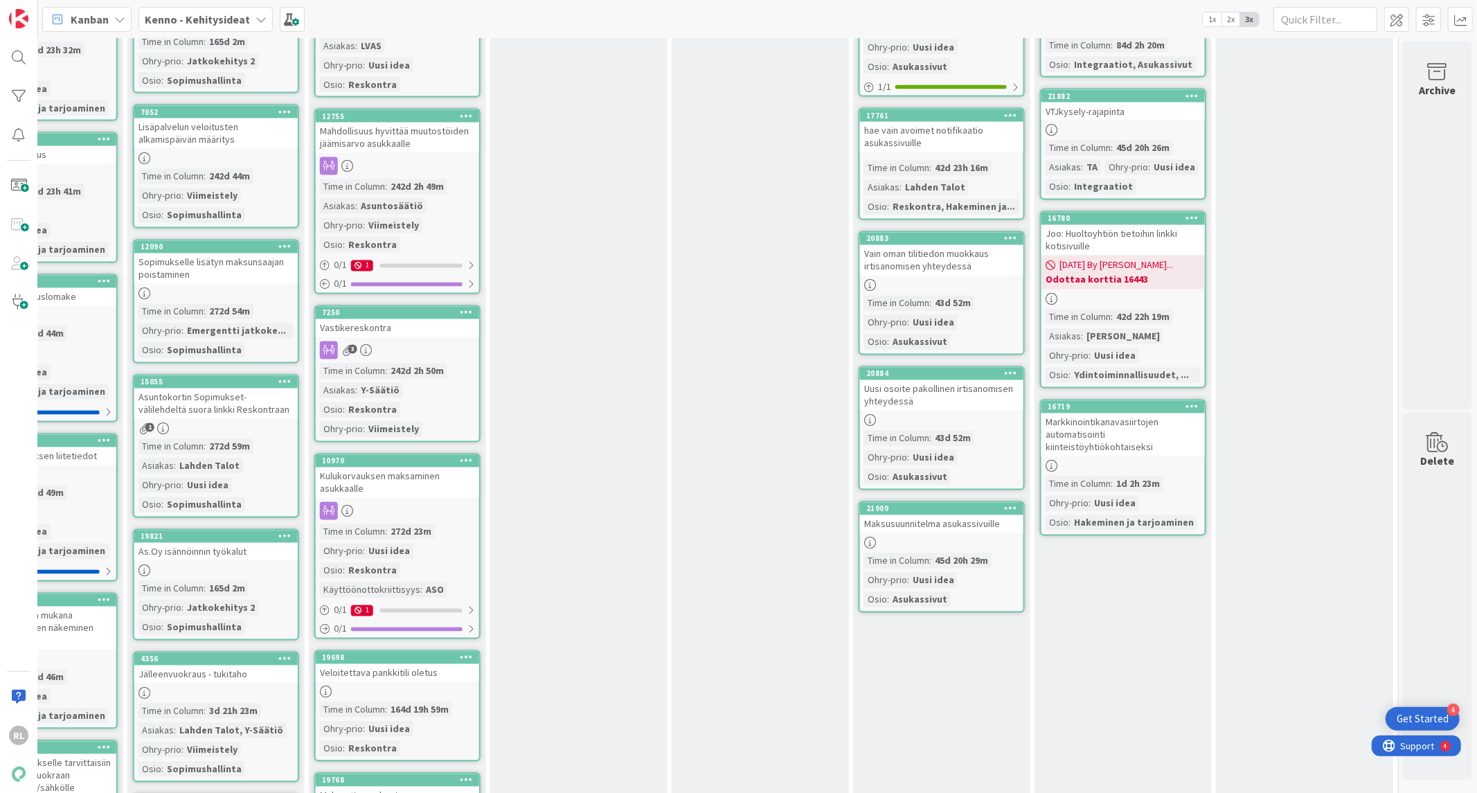
scroll to position [2178, 1020]
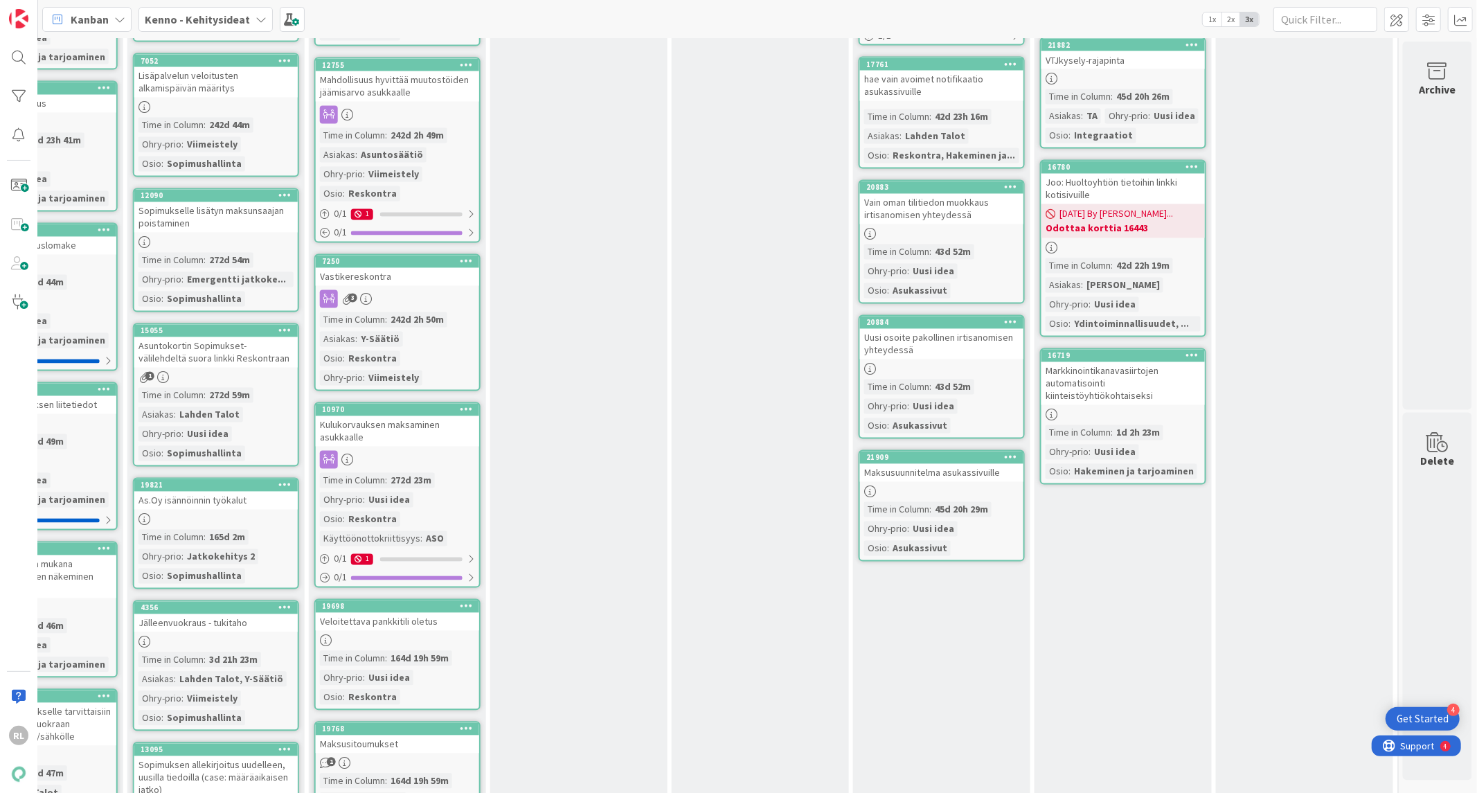
click at [883, 329] on div "Uusi osoite pakollinen irtisanomisen yhteydessä" at bounding box center [941, 344] width 163 height 30
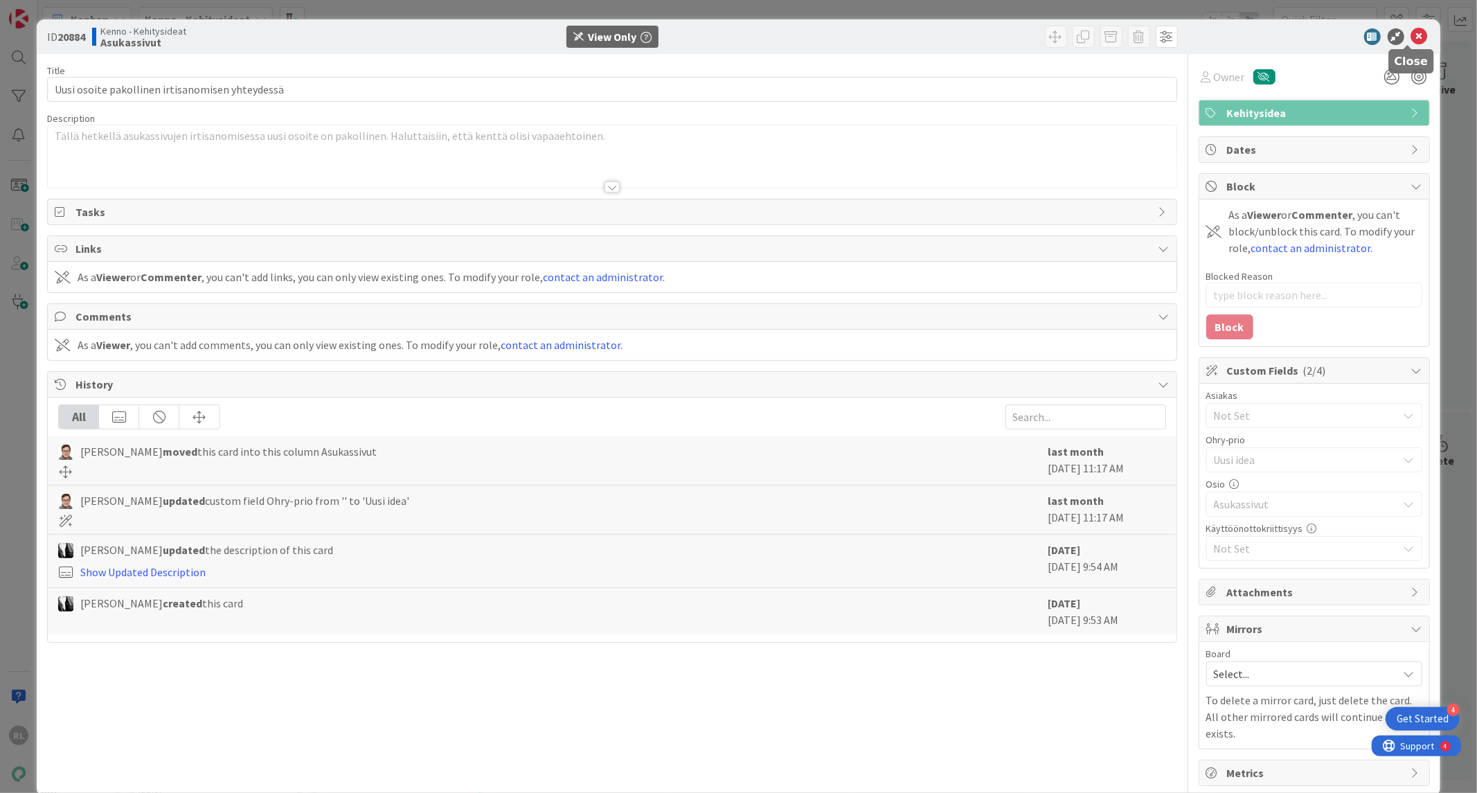
click at [1413, 33] on icon at bounding box center [1419, 36] width 17 height 17
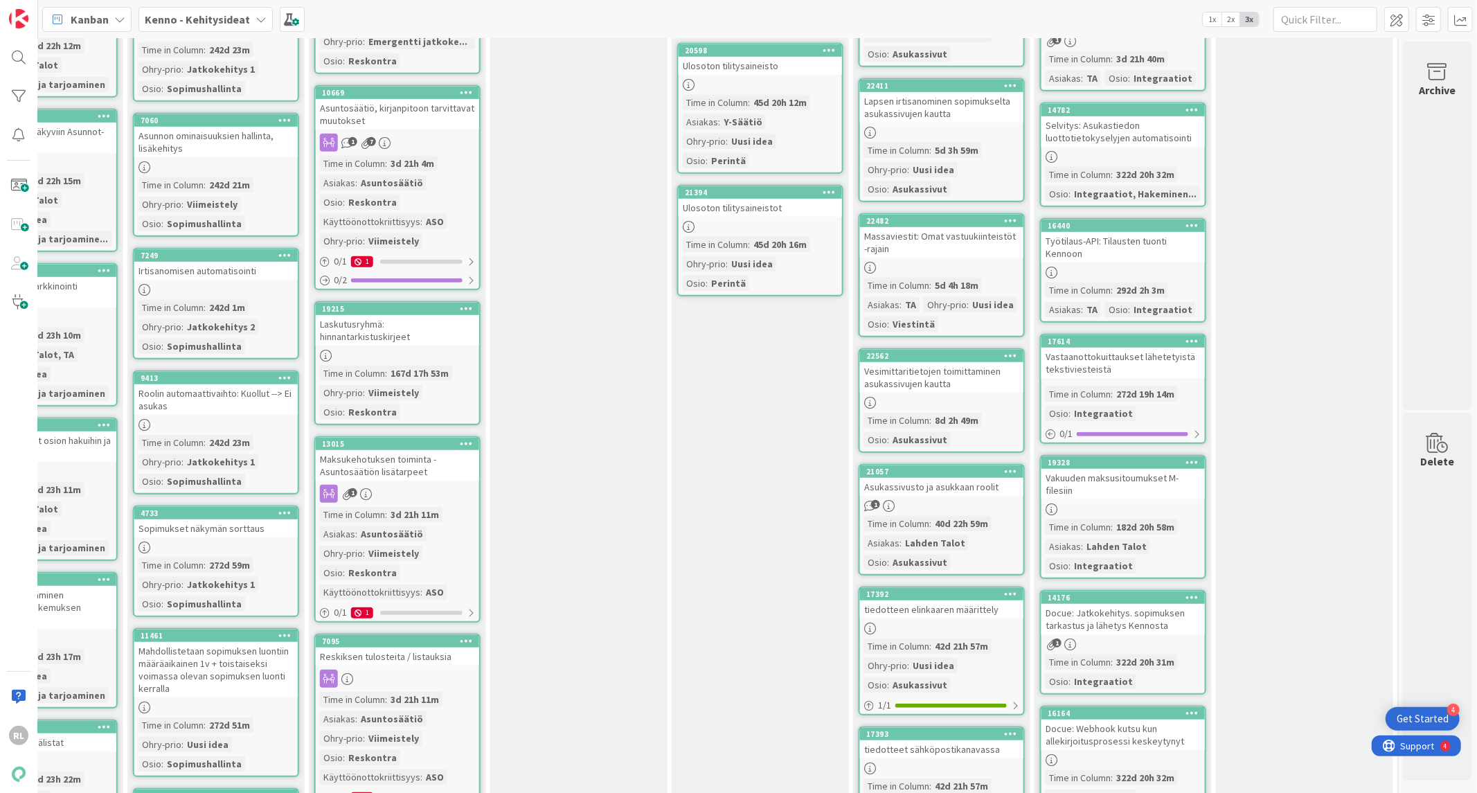
scroll to position [640, 1020]
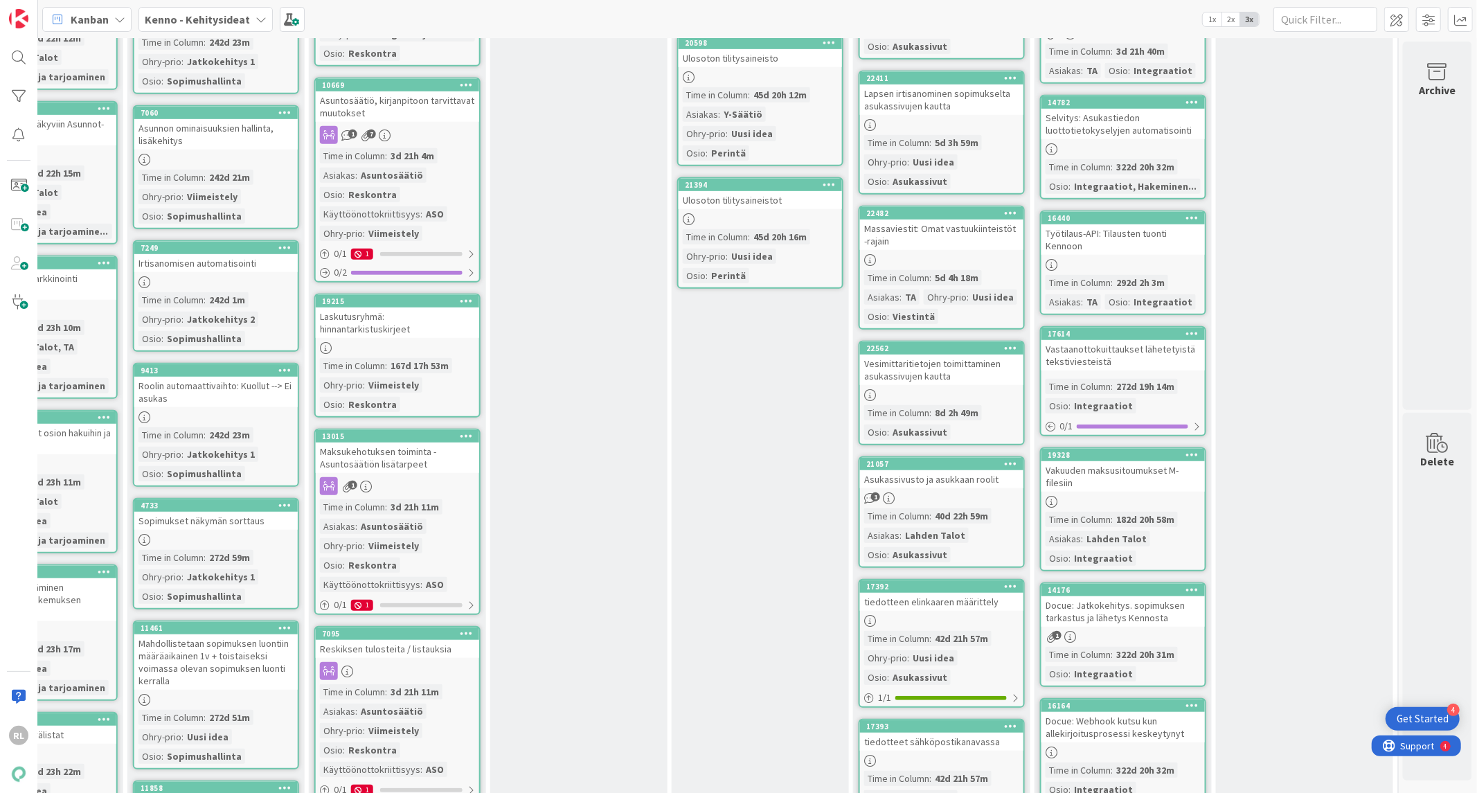
click at [1090, 259] on div at bounding box center [1122, 265] width 163 height 12
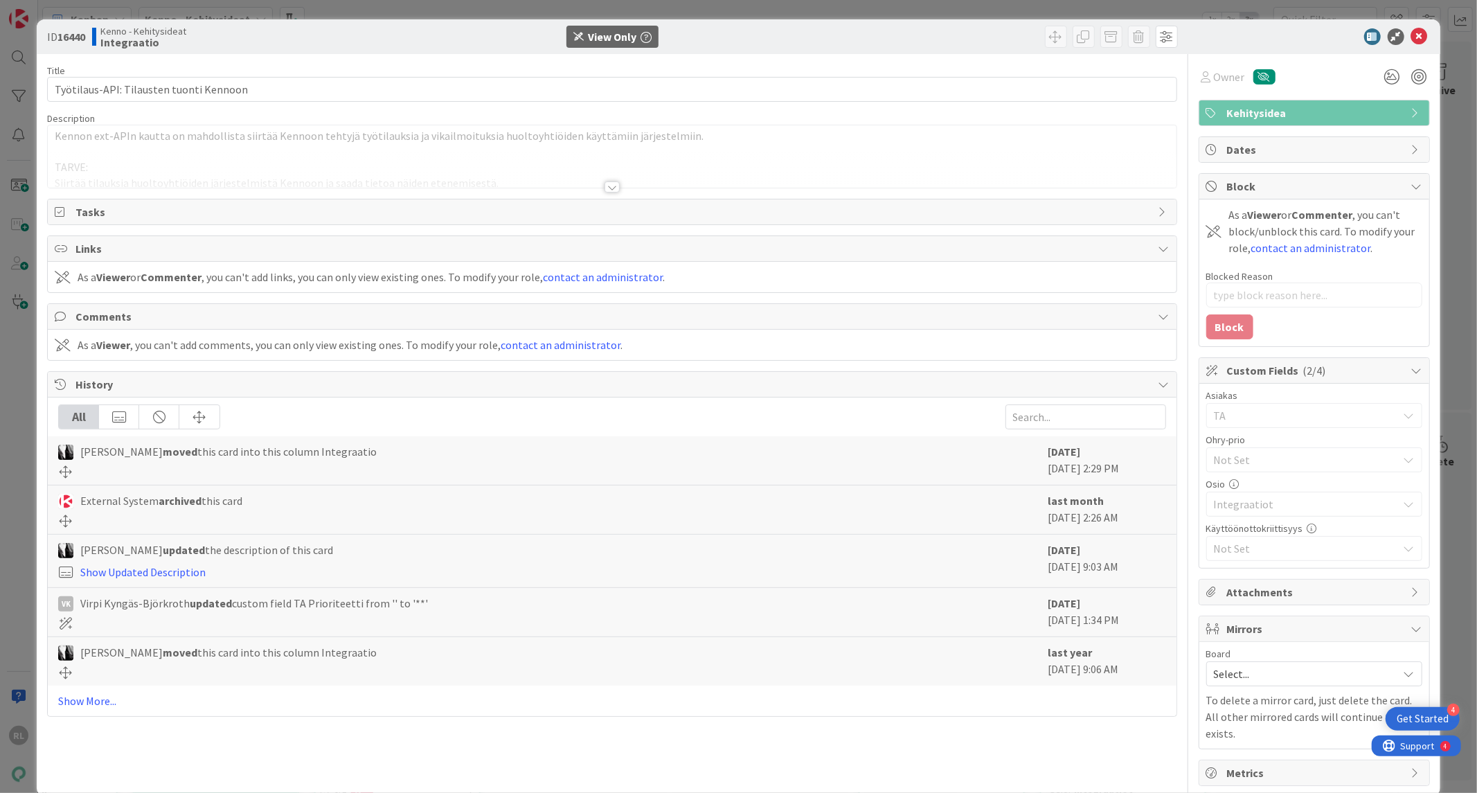
click at [609, 184] on div at bounding box center [611, 186] width 15 height 11
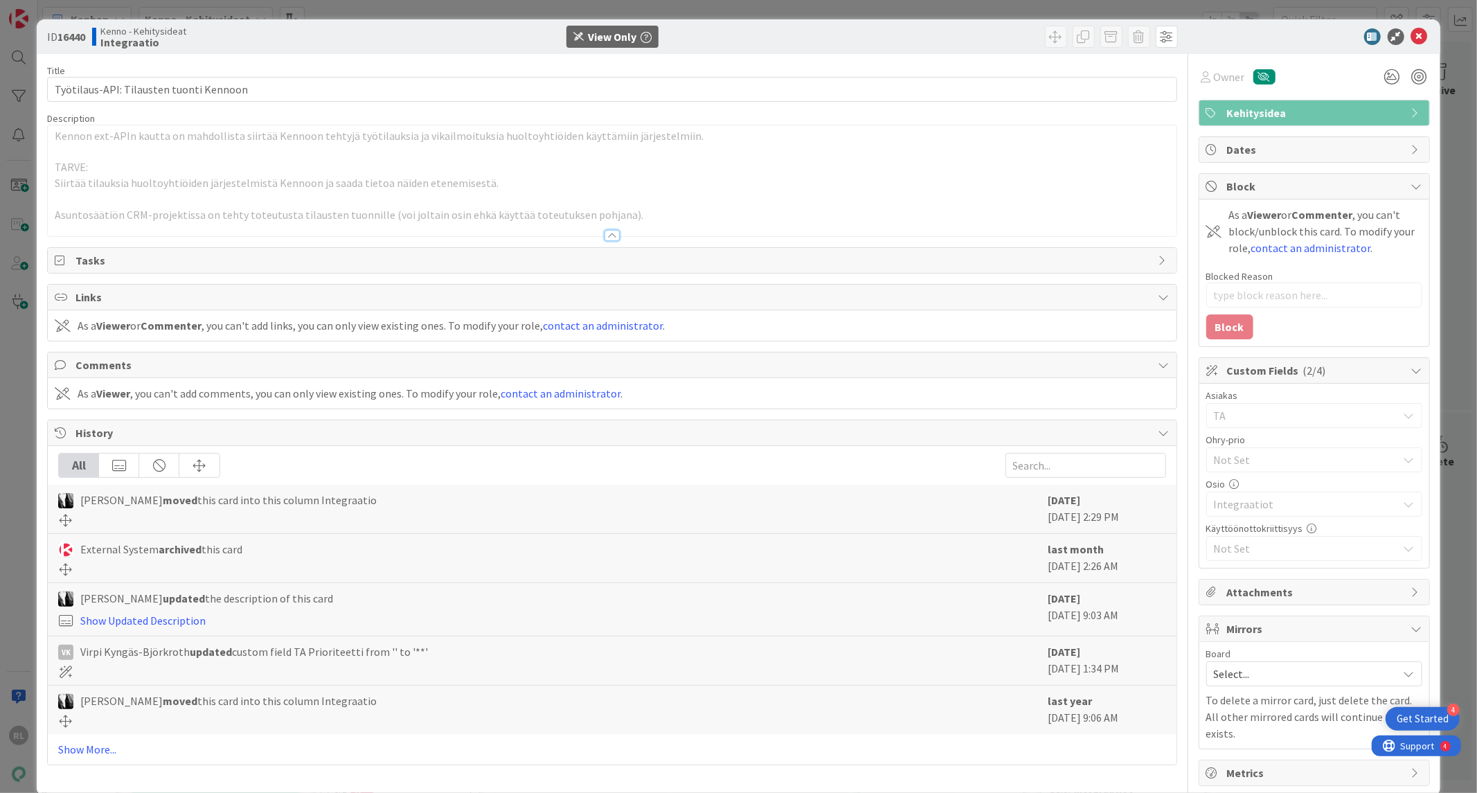
click at [647, 161] on p "TARVE:" at bounding box center [612, 167] width 1114 height 16
click at [1413, 39] on icon at bounding box center [1419, 36] width 17 height 17
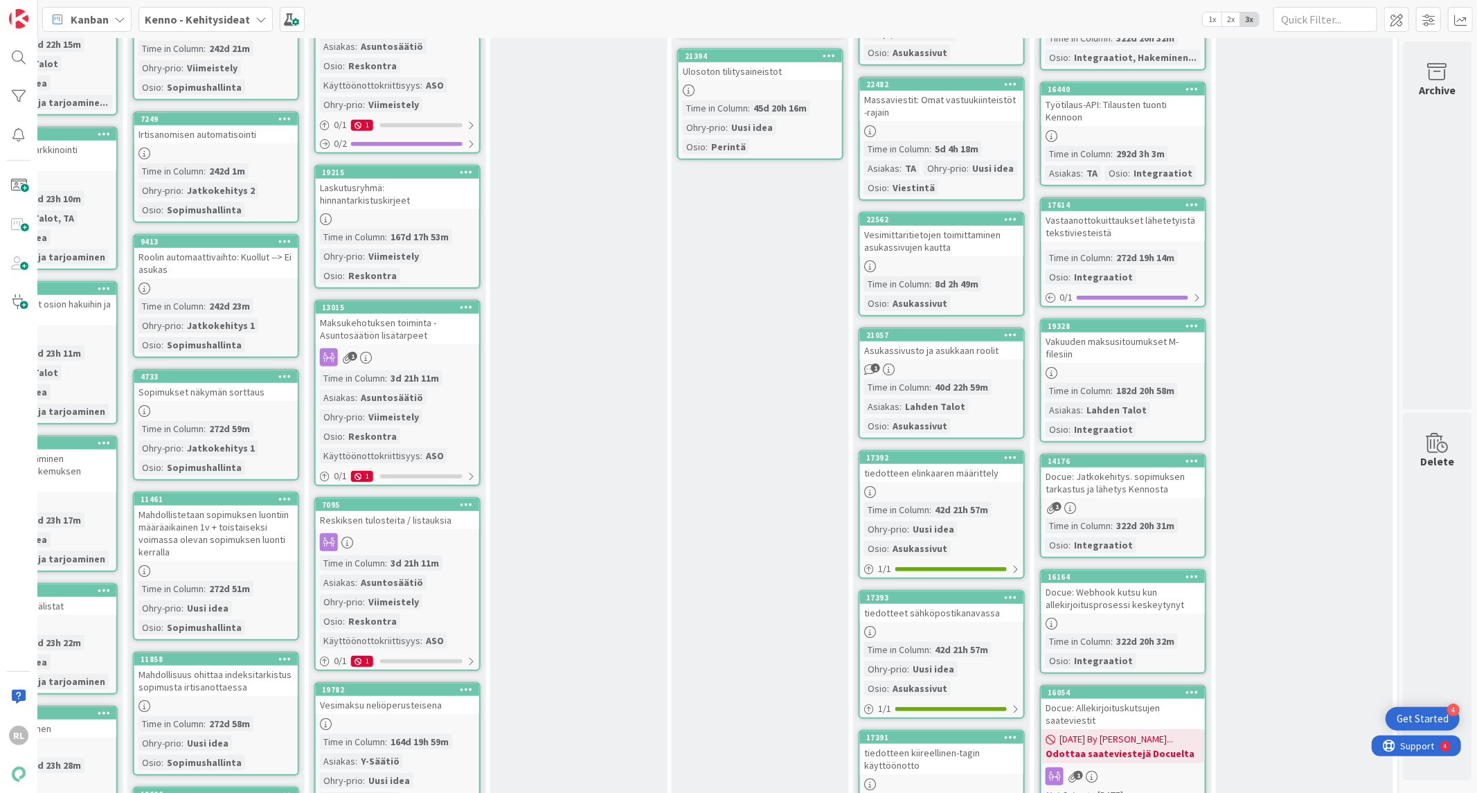
scroll to position [0, 1020]
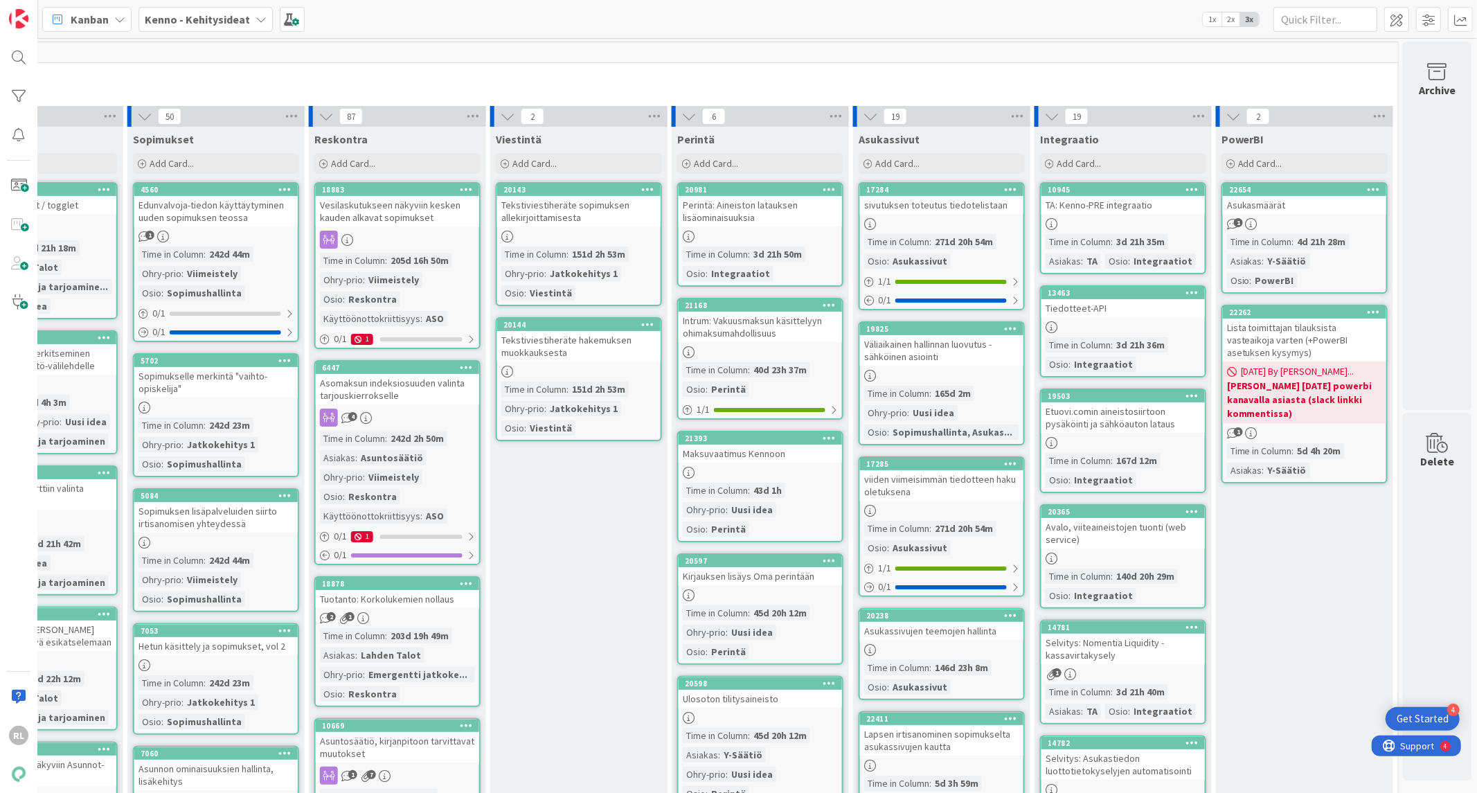
click at [771, 316] on div "Intrum: Vakuusmaksun käsittelyyn ohimaksumahdollisuus" at bounding box center [759, 326] width 163 height 30
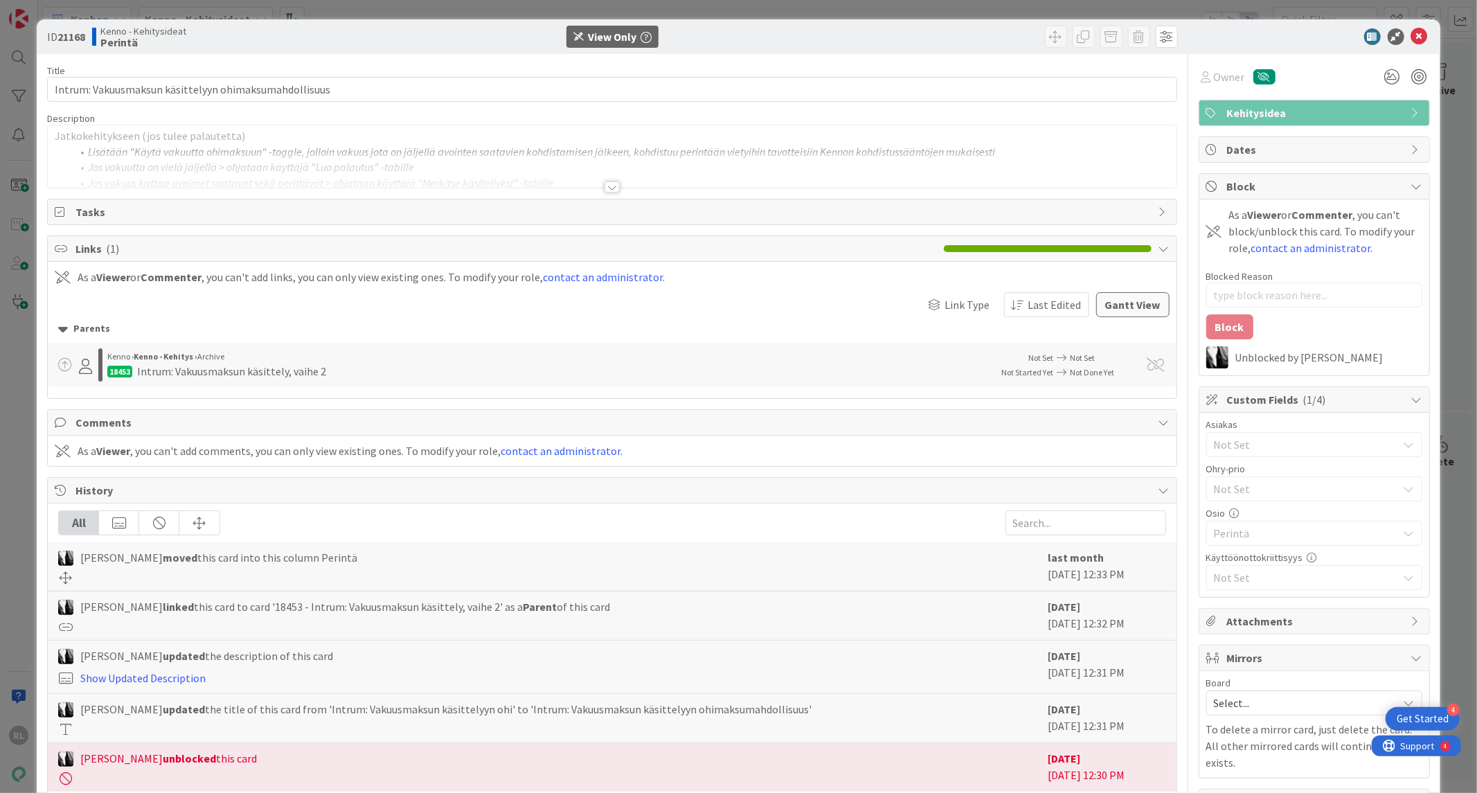
click at [606, 185] on div at bounding box center [611, 186] width 15 height 11
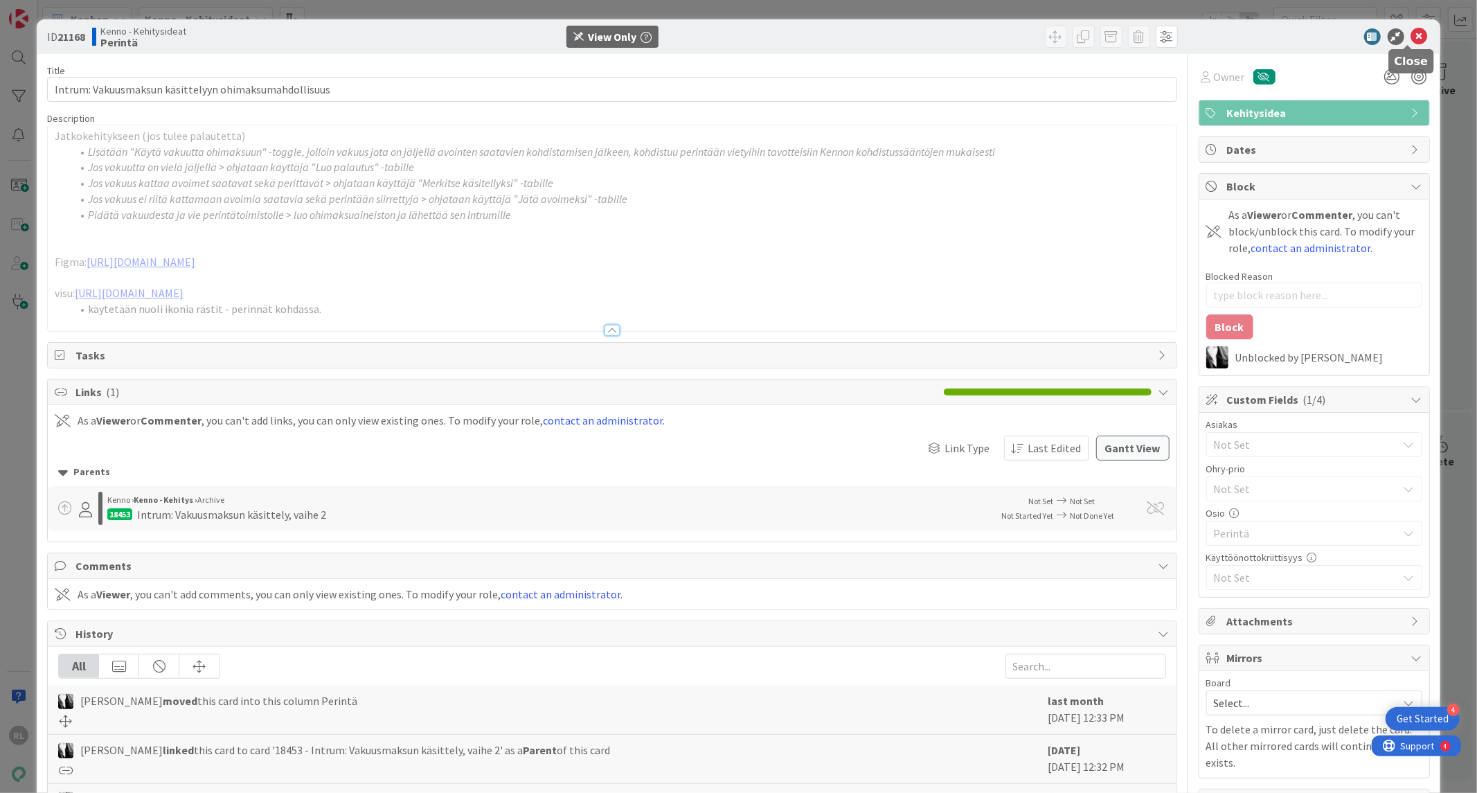
click at [1411, 35] on icon at bounding box center [1419, 36] width 17 height 17
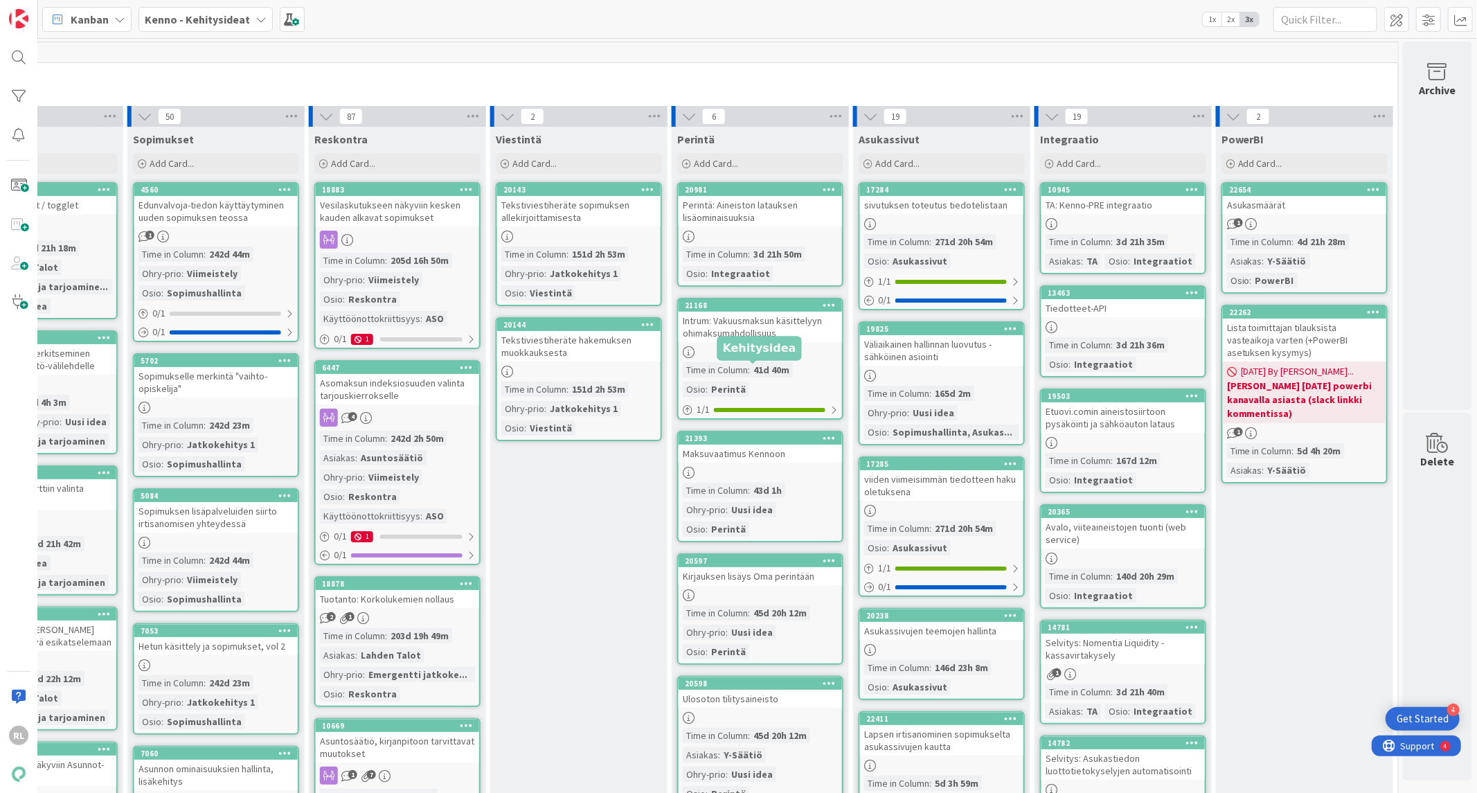
scroll to position [384, 1020]
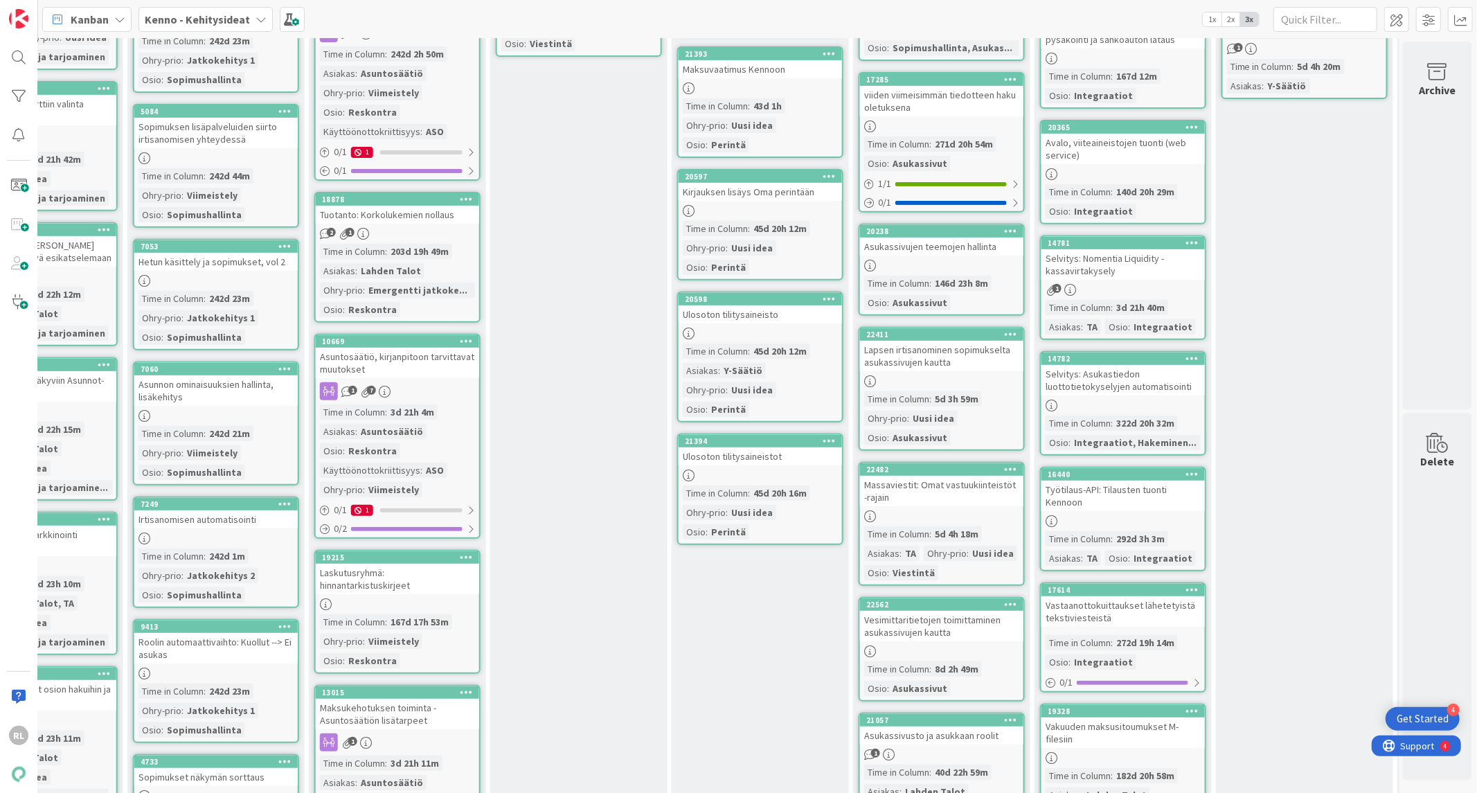
click at [926, 350] on div "Lapsen irtisanominen sopimukselta asukassivujen kautta" at bounding box center [941, 356] width 163 height 30
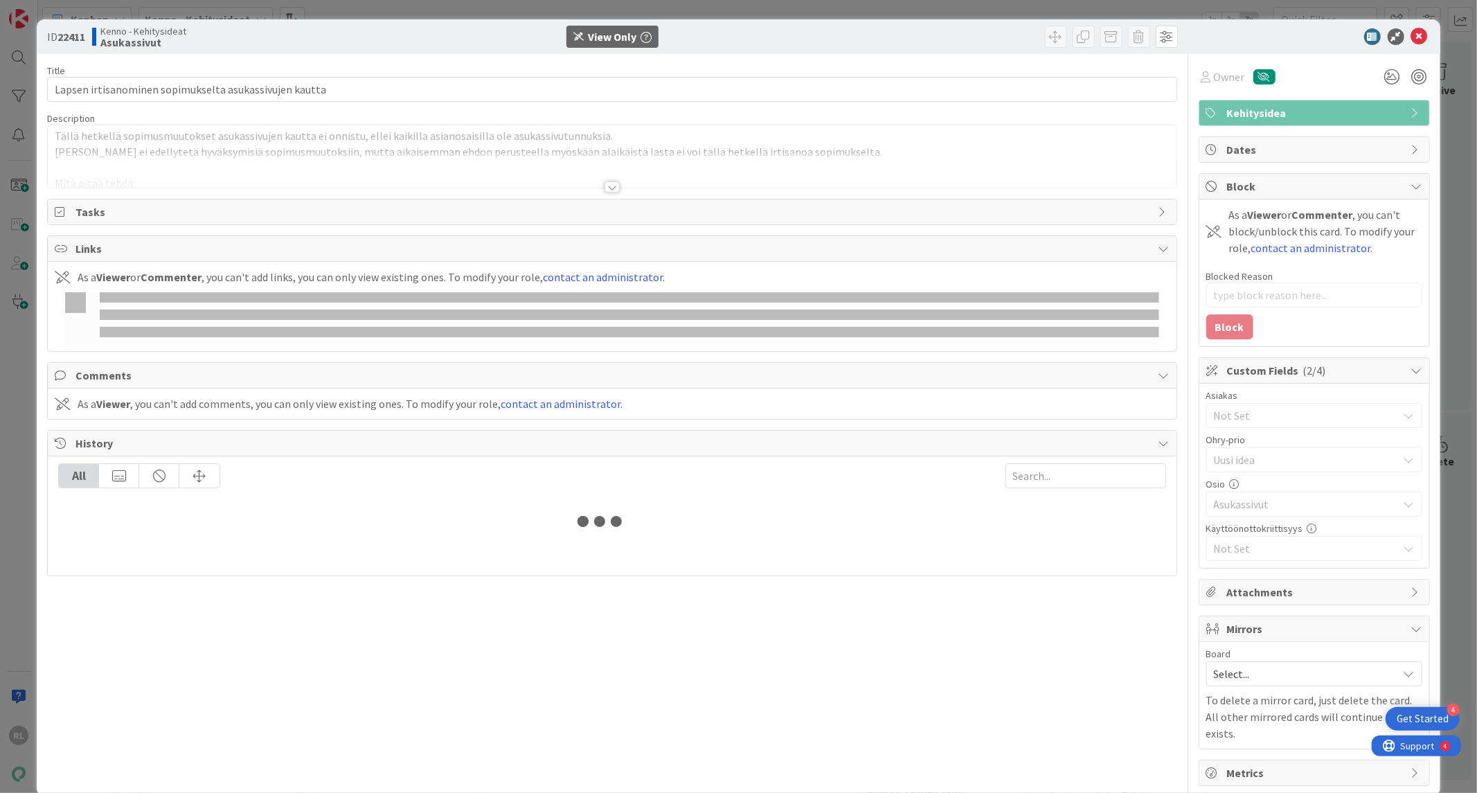
type textarea "x"
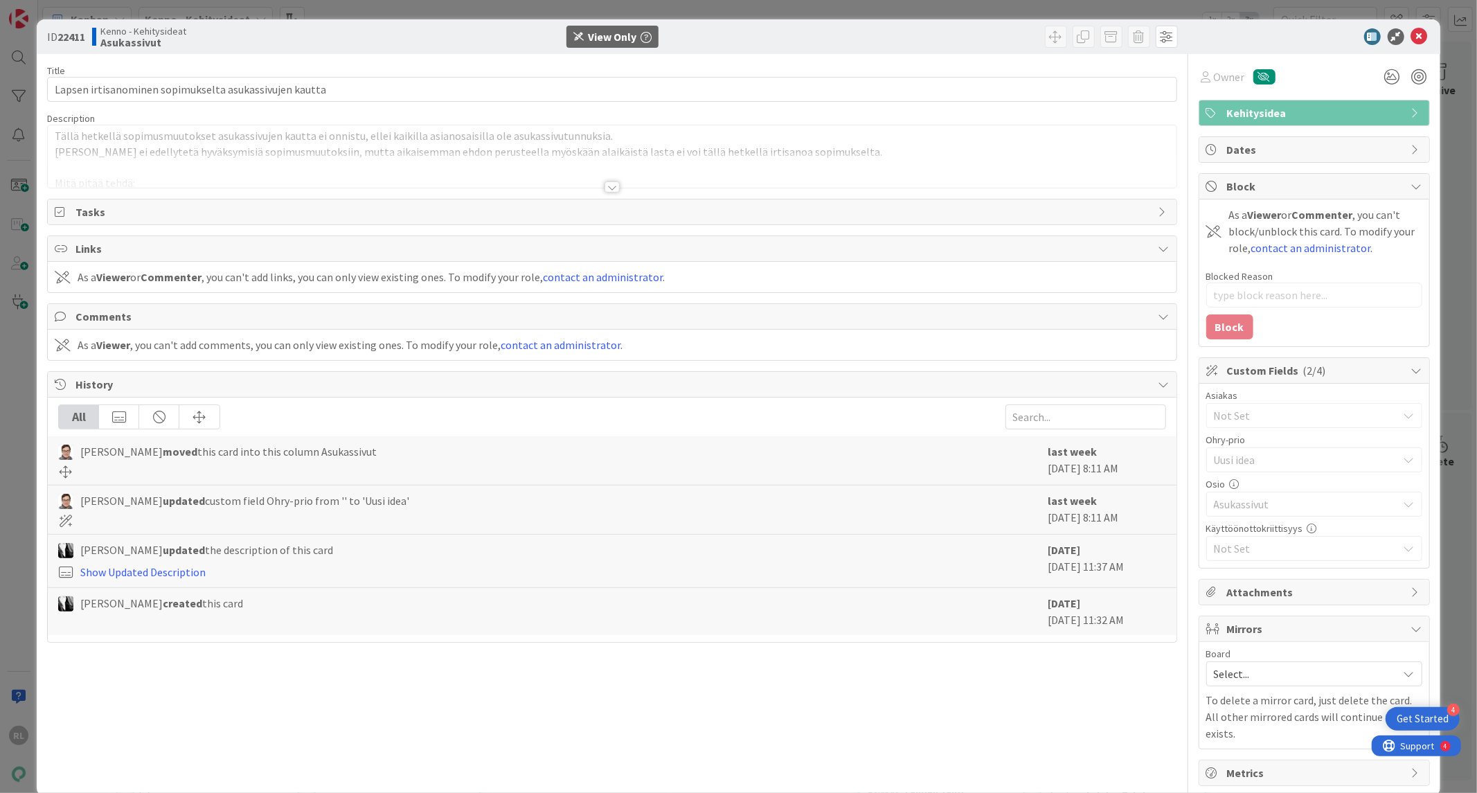
click at [611, 188] on div at bounding box center [611, 186] width 15 height 11
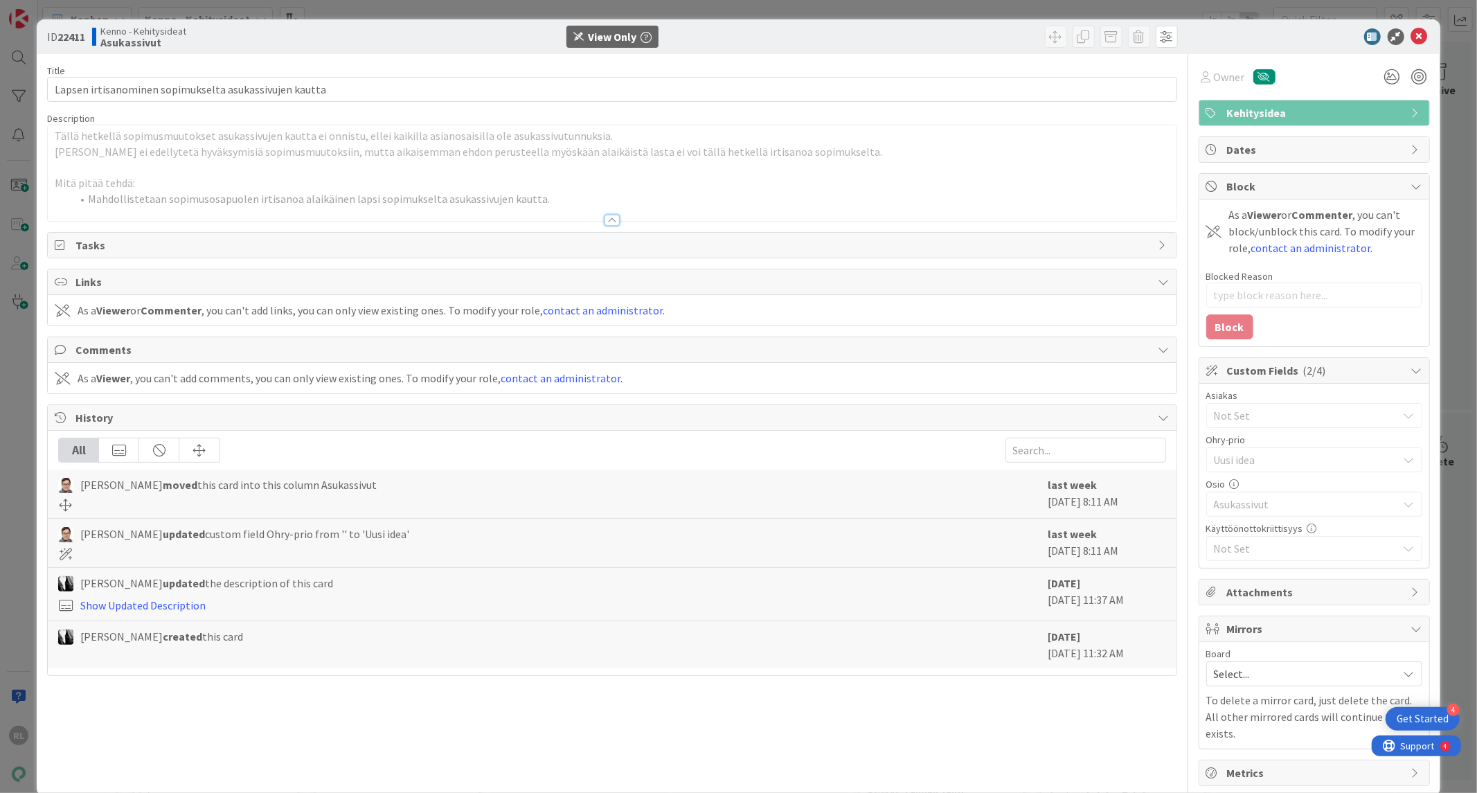
click at [478, 166] on p at bounding box center [612, 167] width 1114 height 16
click at [1411, 35] on icon at bounding box center [1419, 36] width 17 height 17
